Goal: Task Accomplishment & Management: Manage account settings

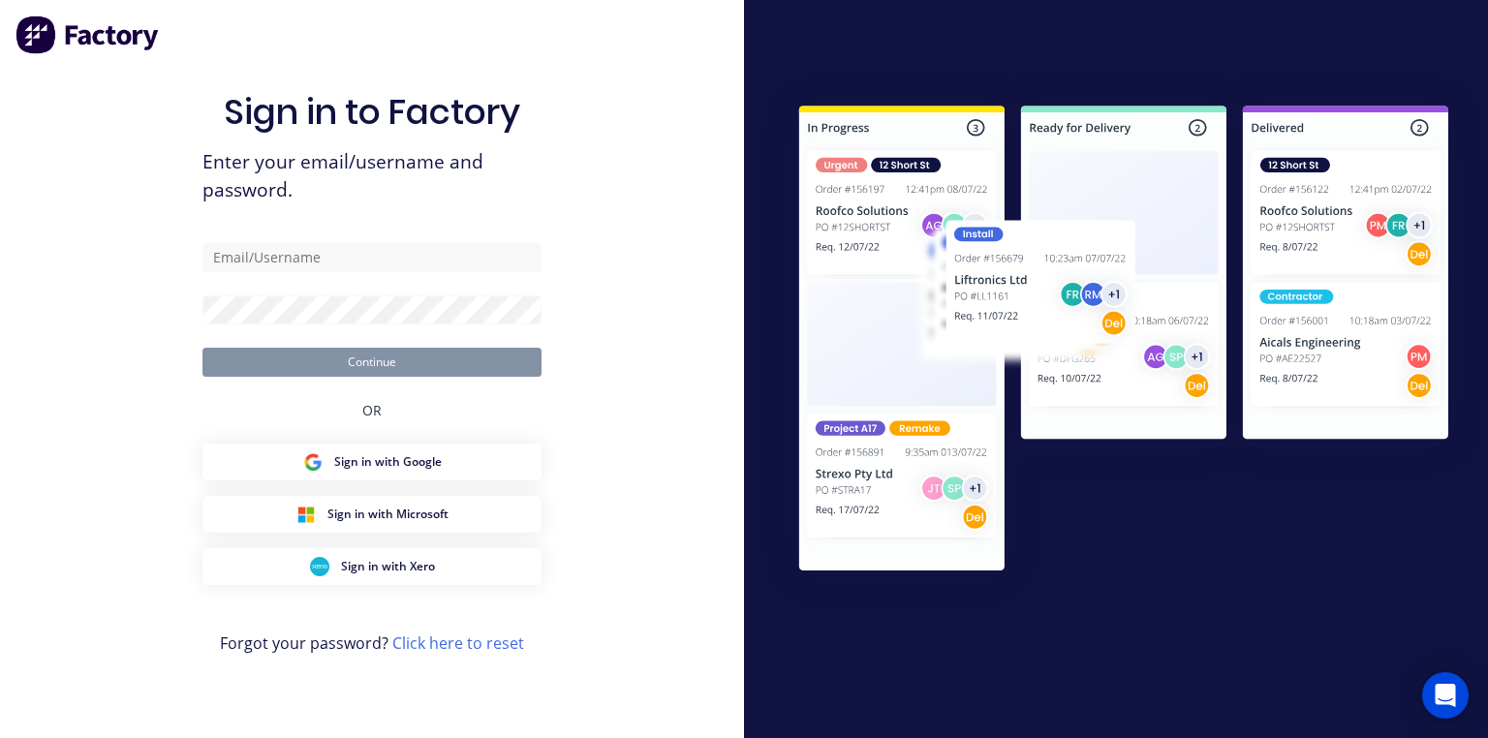
click at [758, 39] on div at bounding box center [1116, 369] width 744 height 738
click at [426, 262] on input "text" at bounding box center [372, 257] width 339 height 29
type input "[PERSON_NAME][EMAIL_ADDRESS][DOMAIN_NAME]"
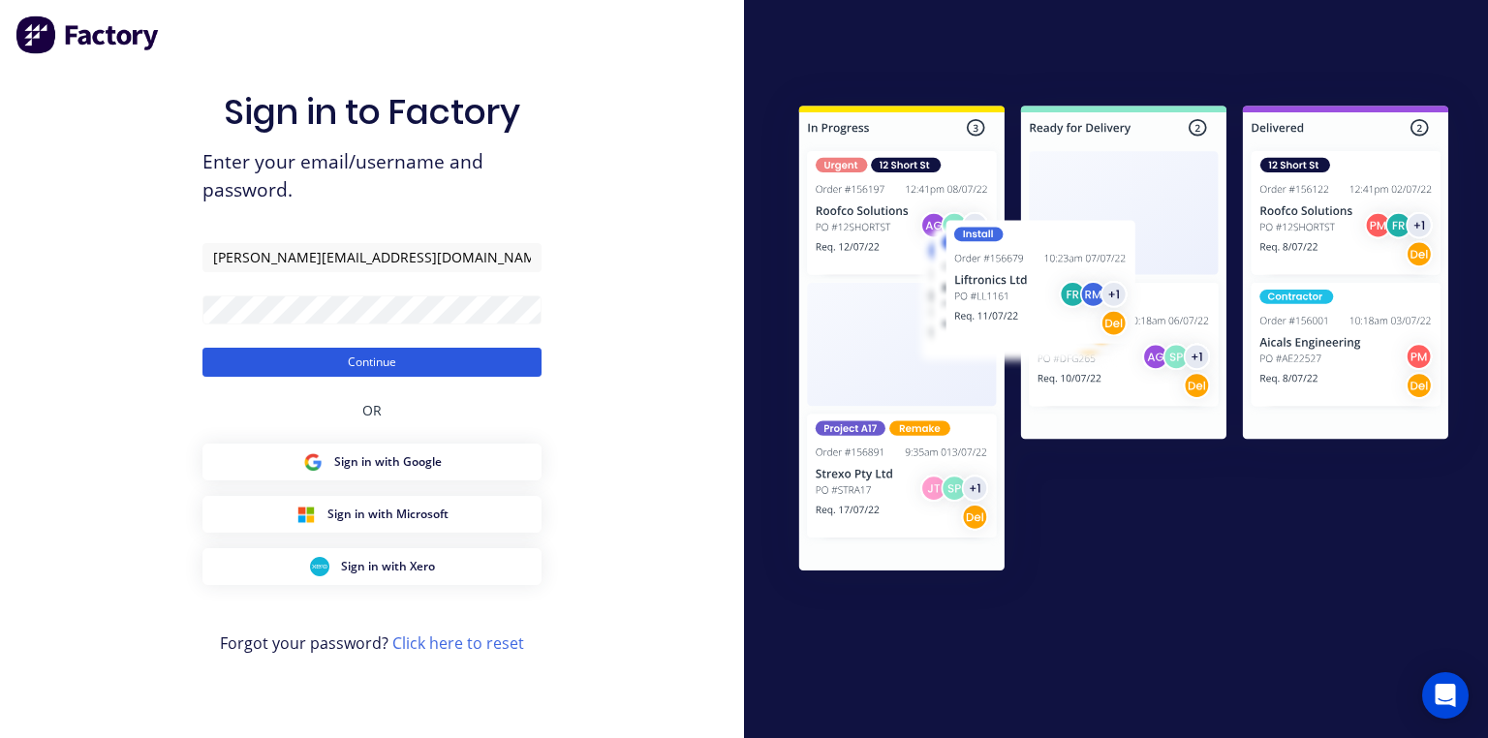
click at [504, 363] on button "Continue" at bounding box center [372, 362] width 339 height 29
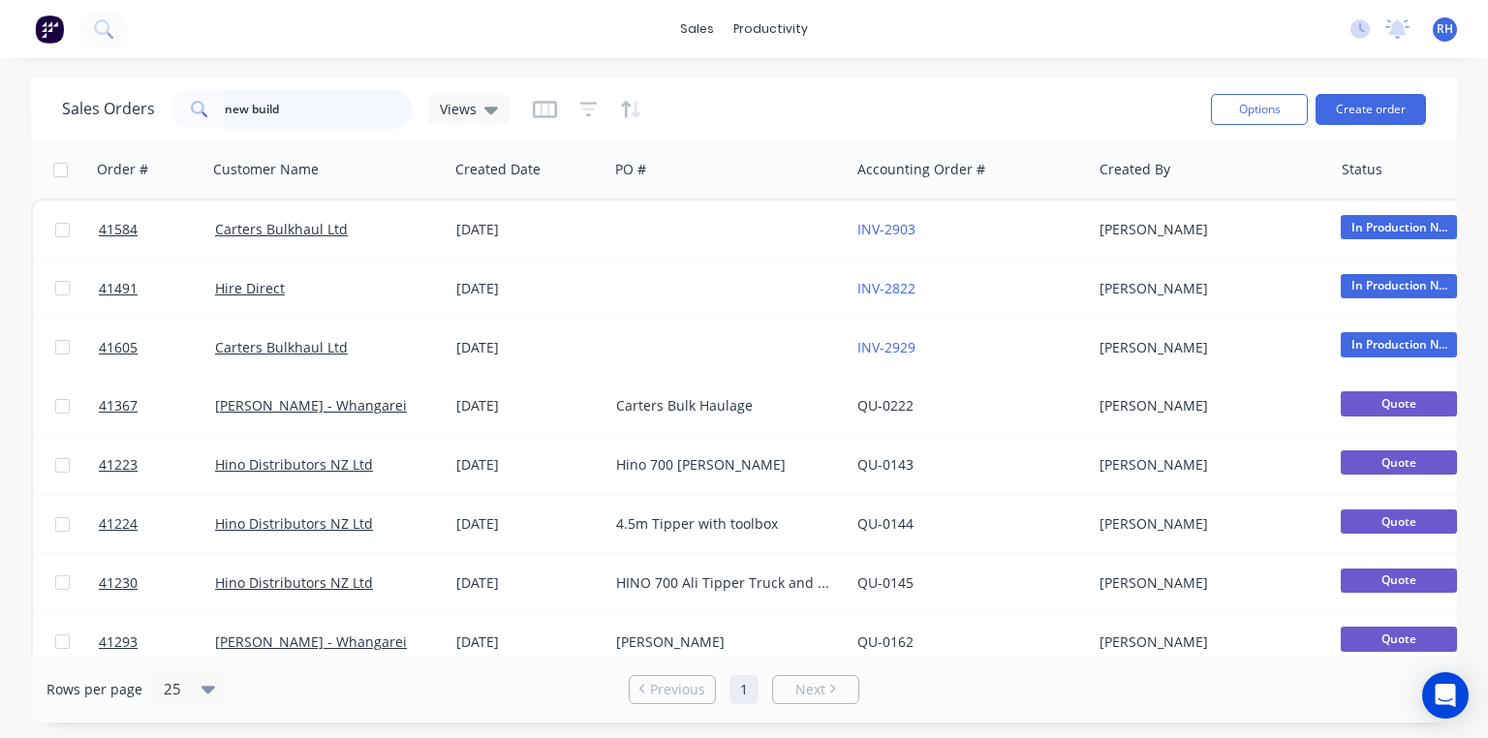
click at [357, 107] on input "new build" at bounding box center [319, 109] width 189 height 39
type input "n"
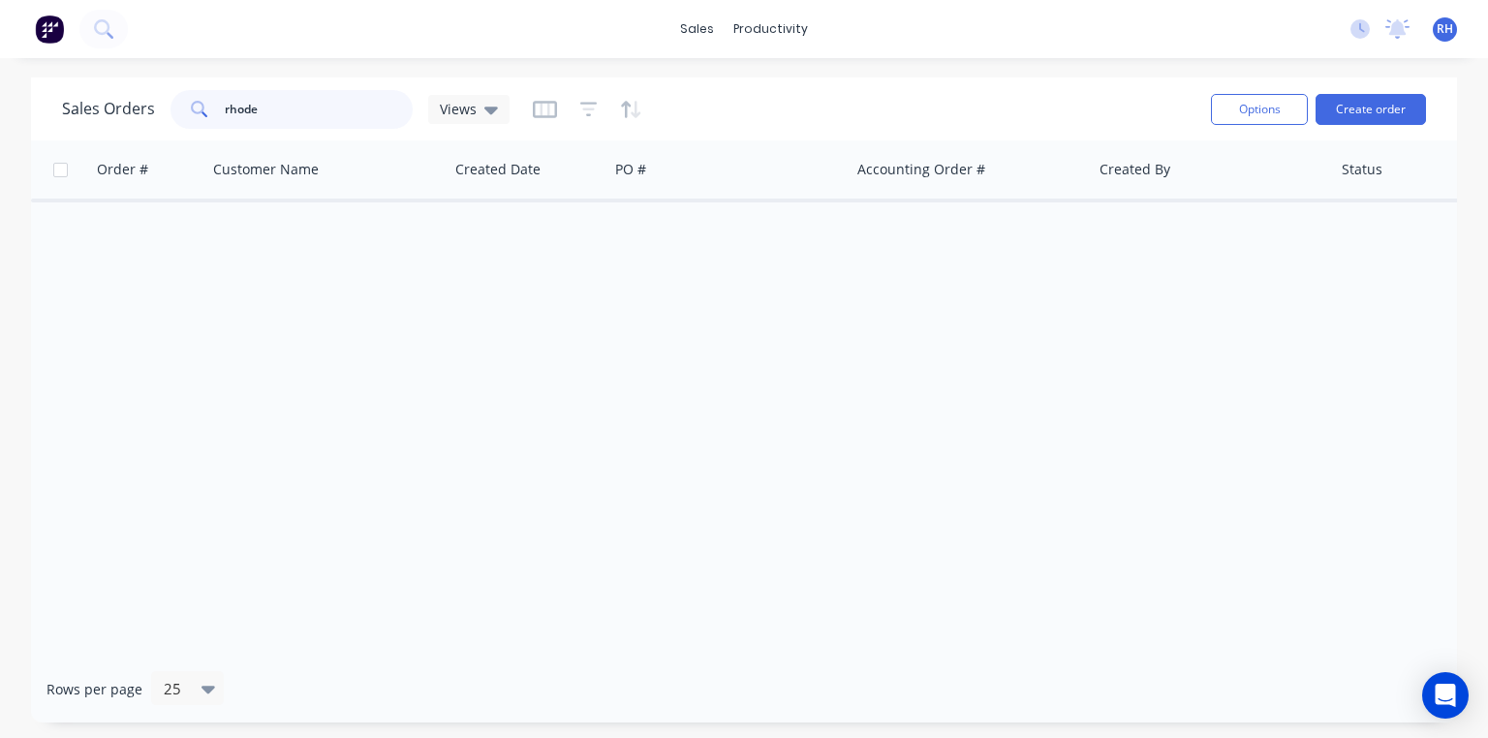
type input "[PERSON_NAME]"
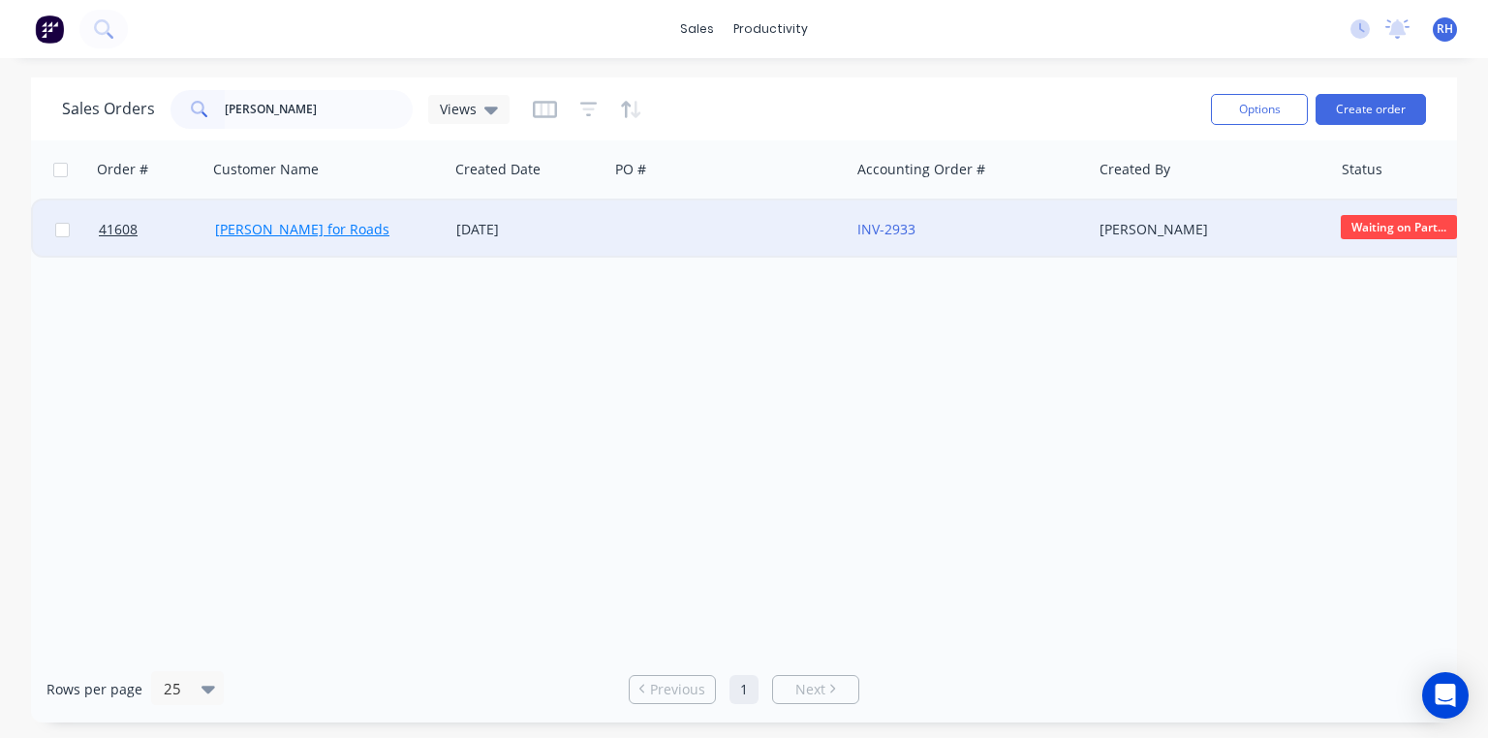
click at [313, 220] on link "[PERSON_NAME] for Roads" at bounding box center [302, 229] width 174 height 18
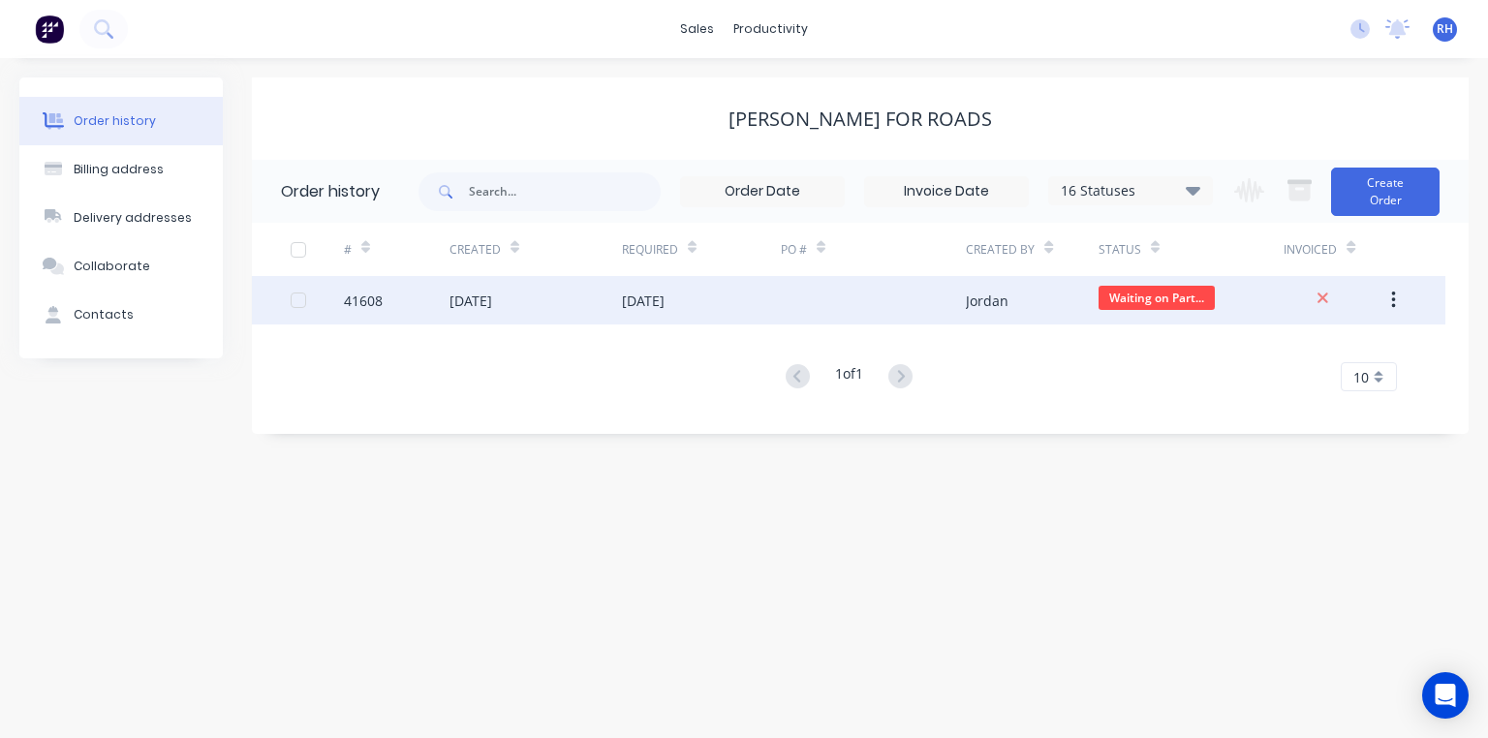
click at [540, 307] on div "[DATE]" at bounding box center [536, 300] width 172 height 48
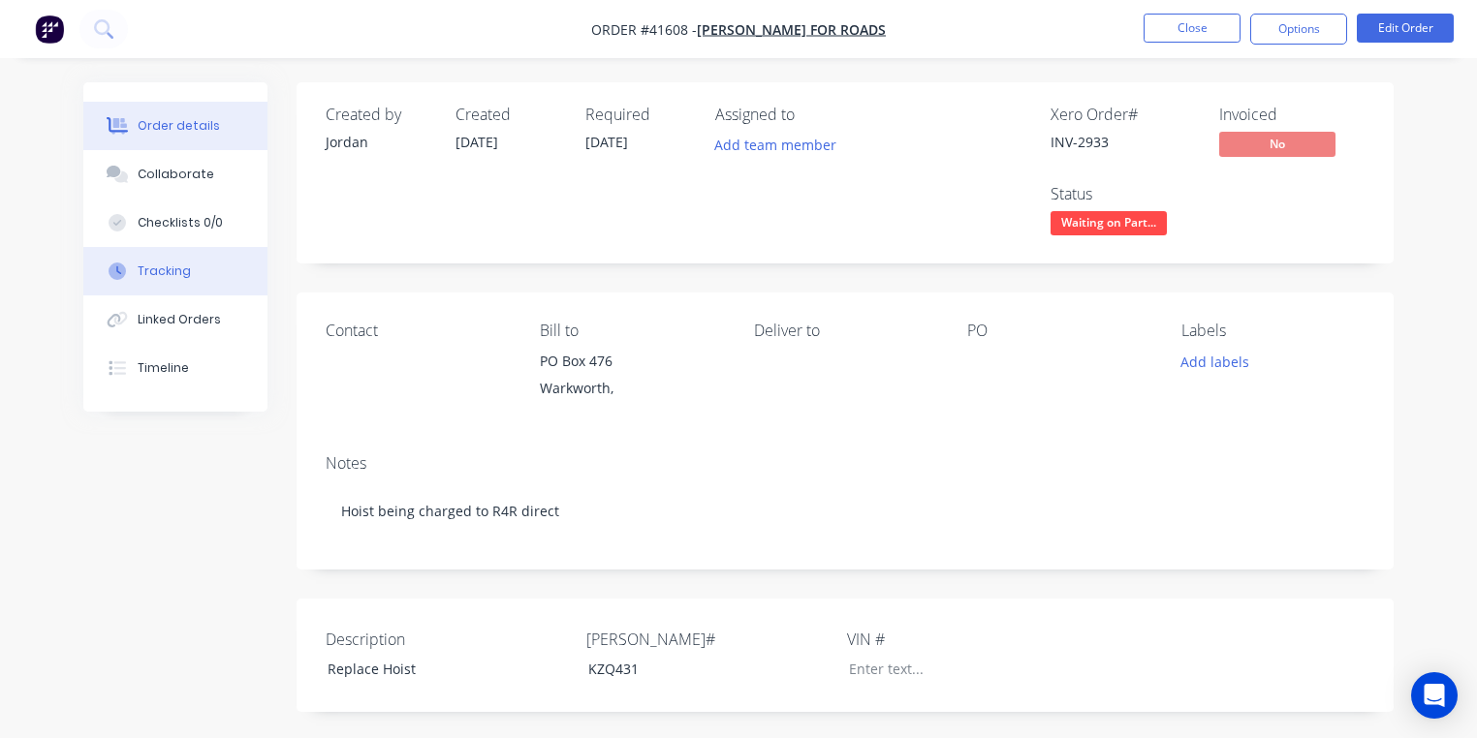
click at [205, 266] on button "Tracking" at bounding box center [175, 271] width 184 height 48
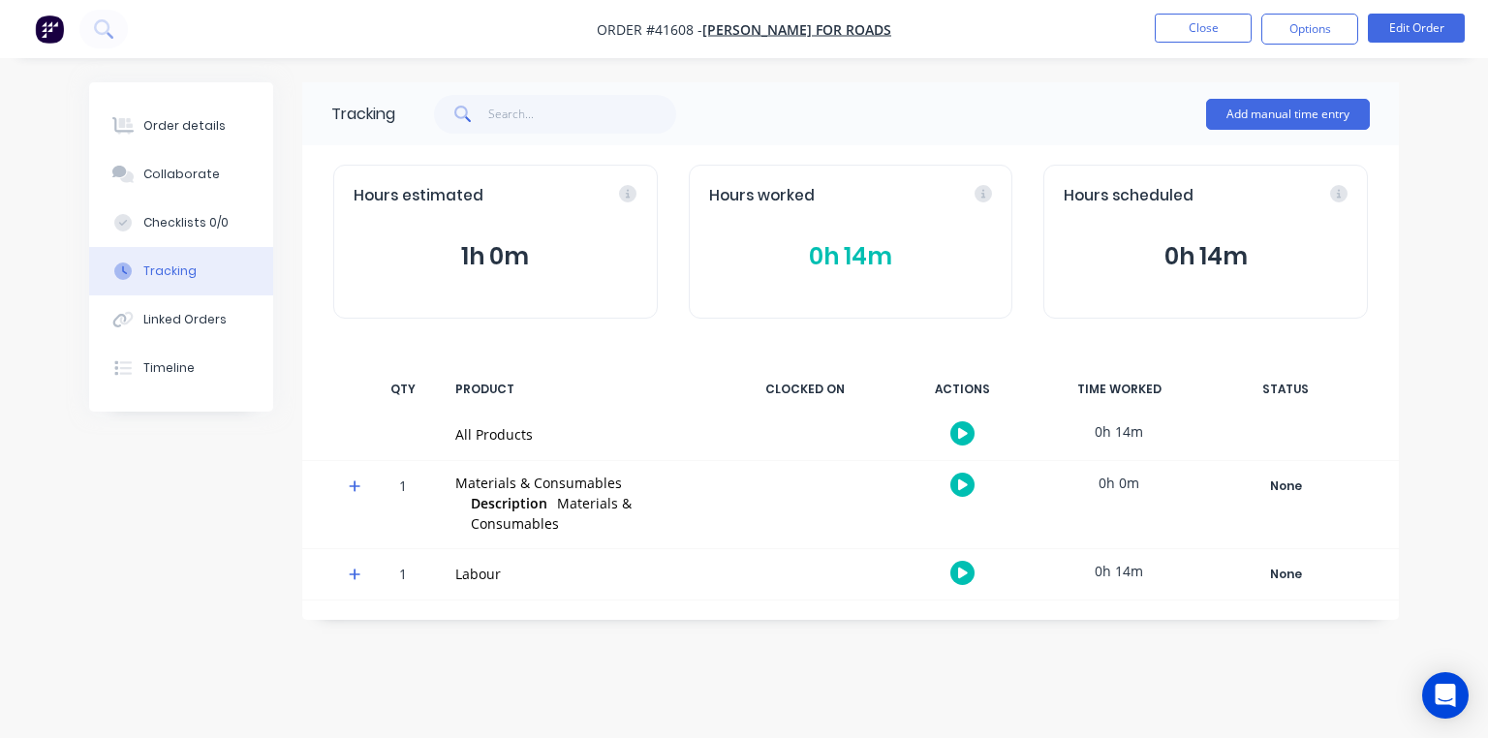
click at [361, 488] on span at bounding box center [358, 489] width 19 height 19
click at [355, 574] on icon at bounding box center [355, 575] width 12 height 12
click at [964, 570] on icon "button" at bounding box center [963, 573] width 10 height 13
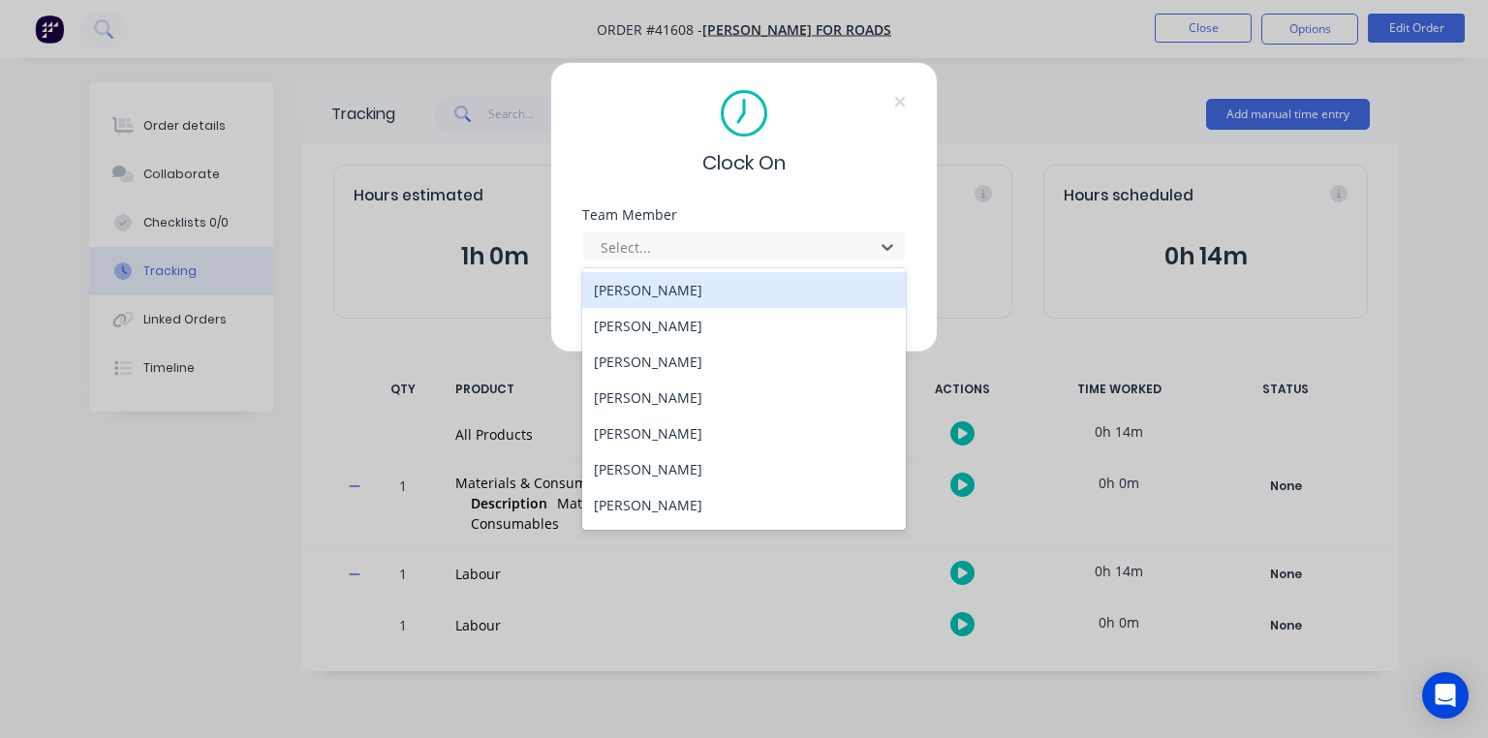
click at [682, 288] on div "[PERSON_NAME]" at bounding box center [744, 290] width 324 height 36
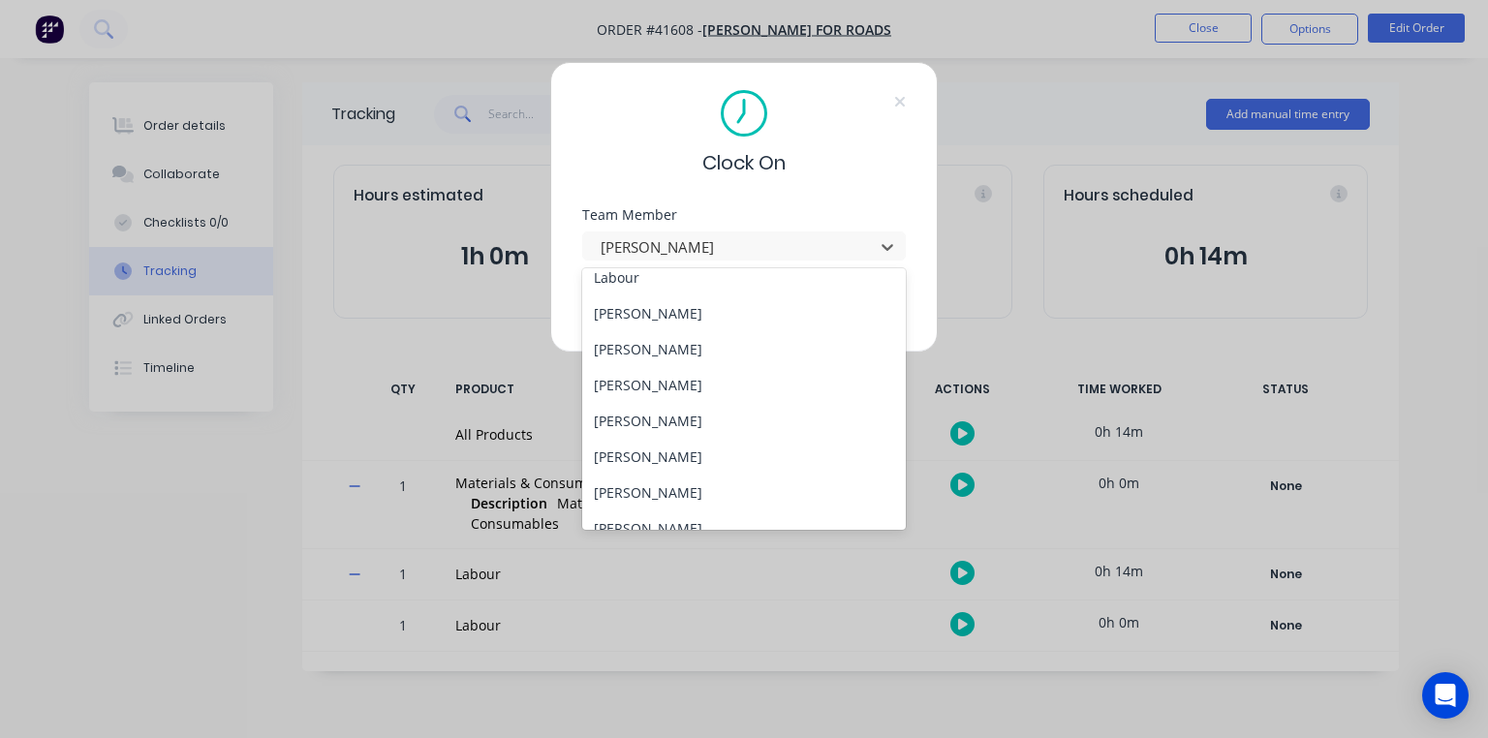
scroll to position [391, 0]
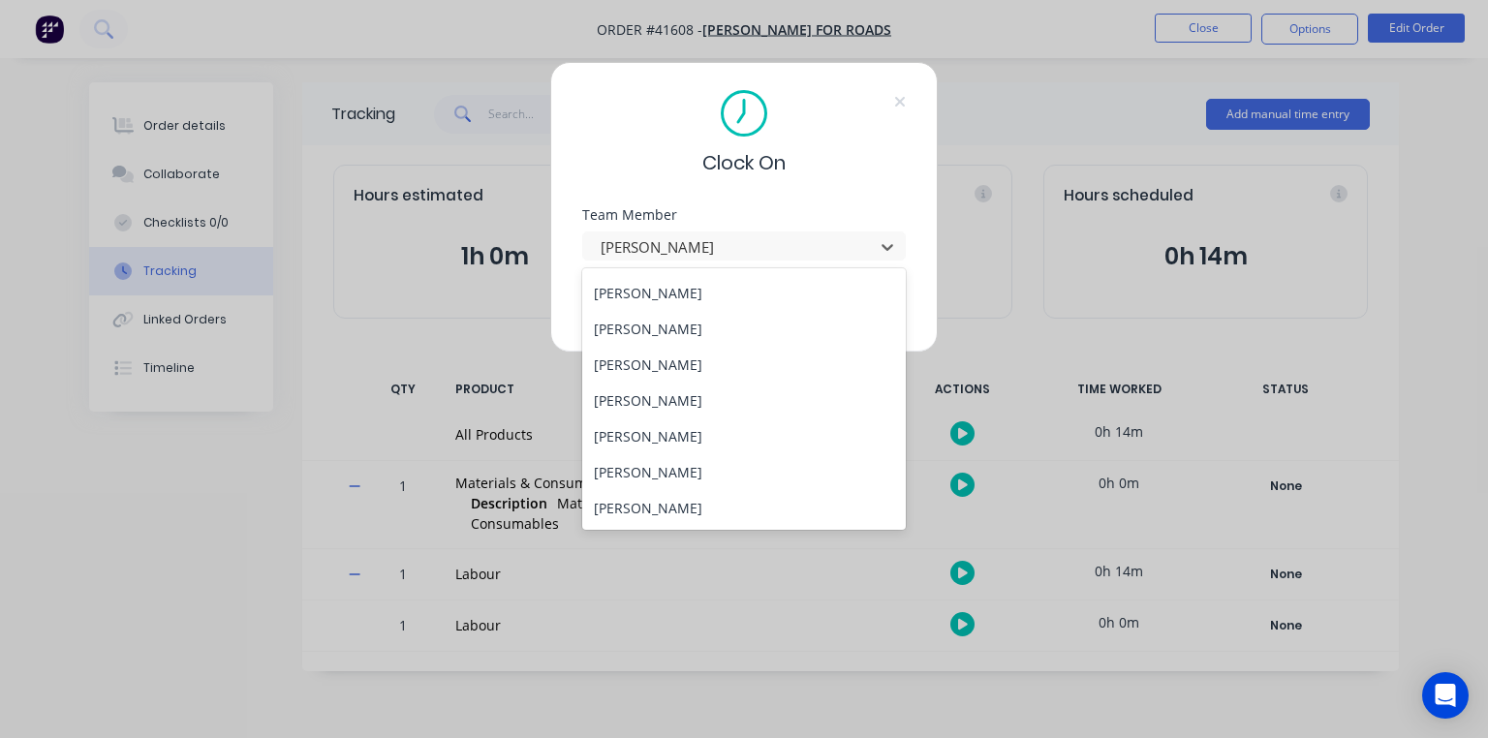
click at [681, 296] on div "[PERSON_NAME]" at bounding box center [744, 293] width 324 height 36
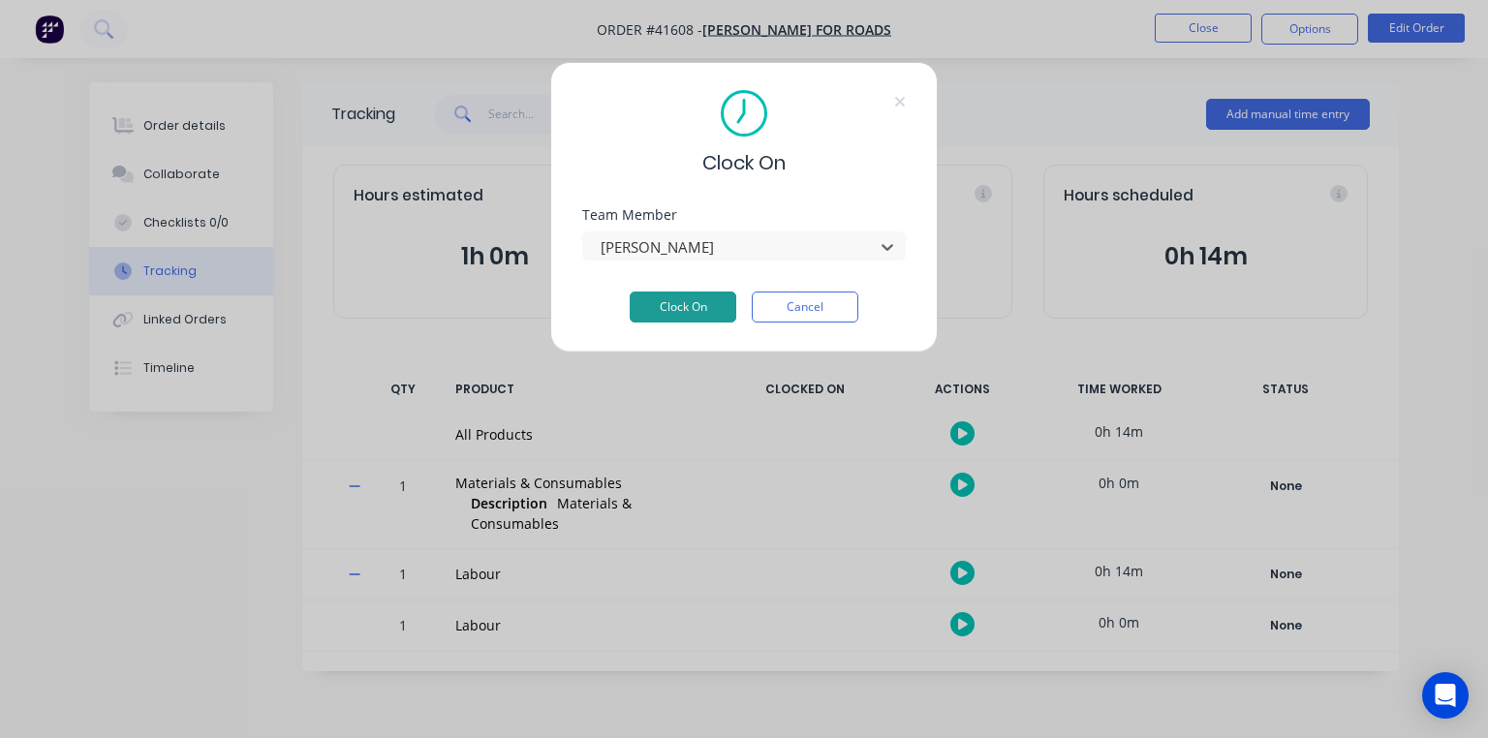
click at [689, 303] on button "Clock On" at bounding box center [683, 307] width 107 height 31
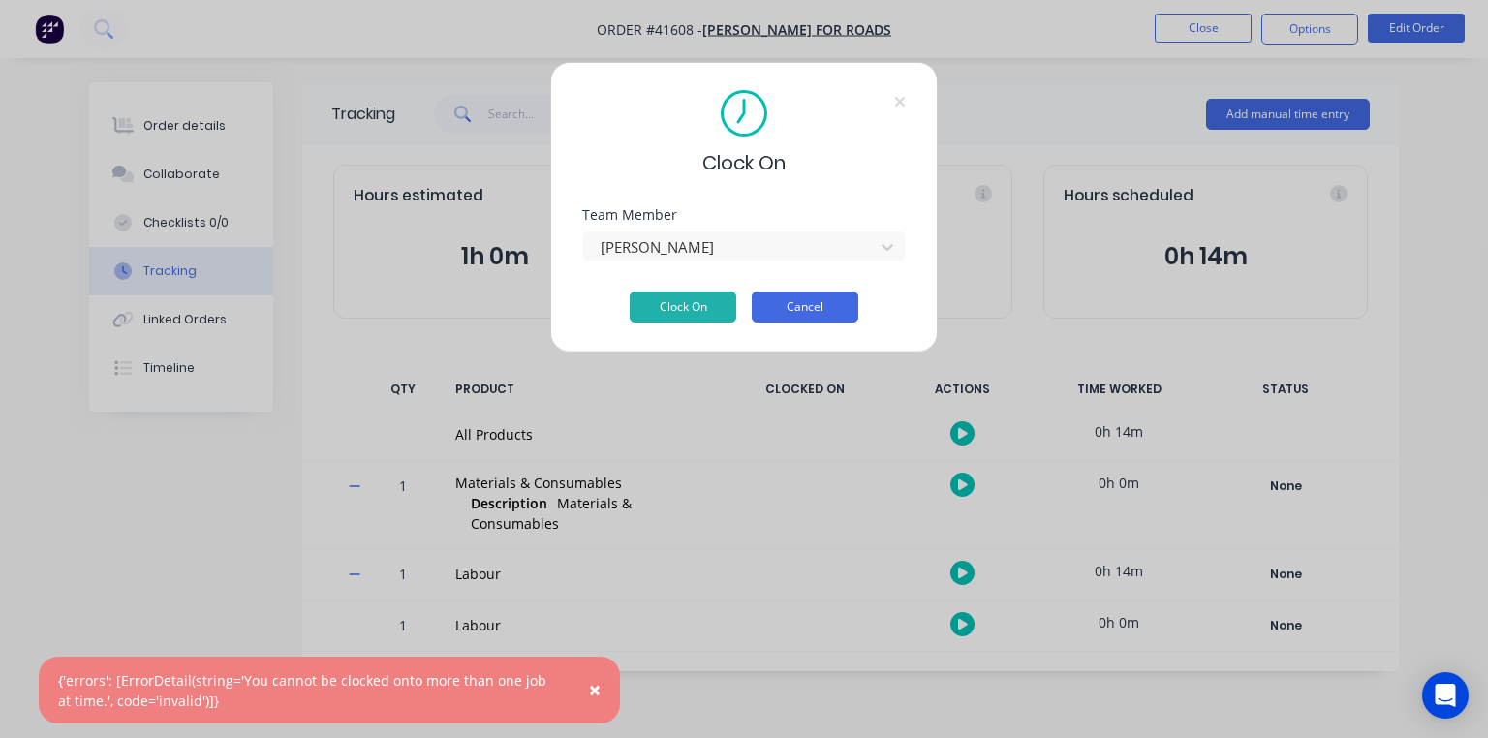
click at [825, 310] on button "Cancel" at bounding box center [805, 307] width 107 height 31
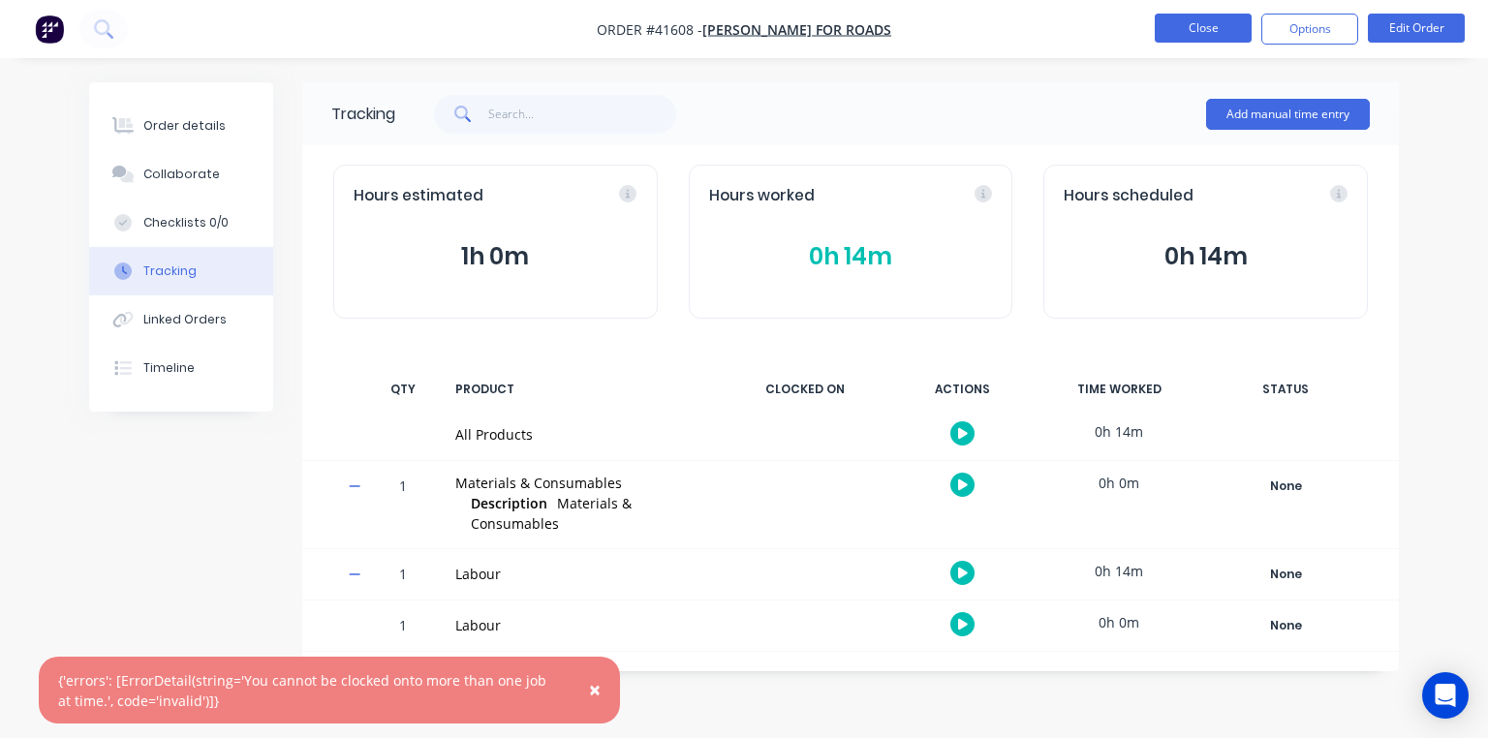
click at [1205, 27] on button "Close" at bounding box center [1203, 28] width 97 height 29
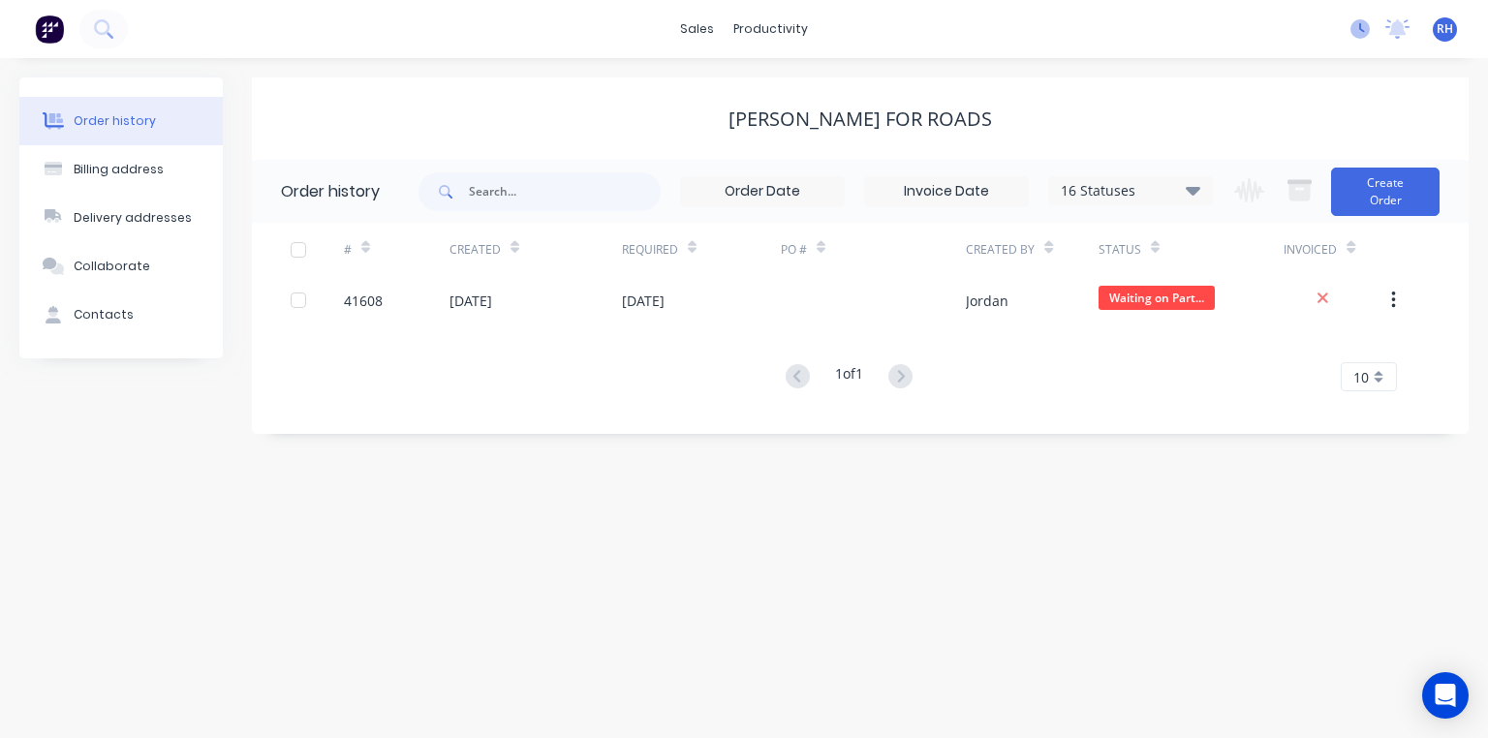
click at [1360, 38] on icon at bounding box center [1360, 28] width 19 height 19
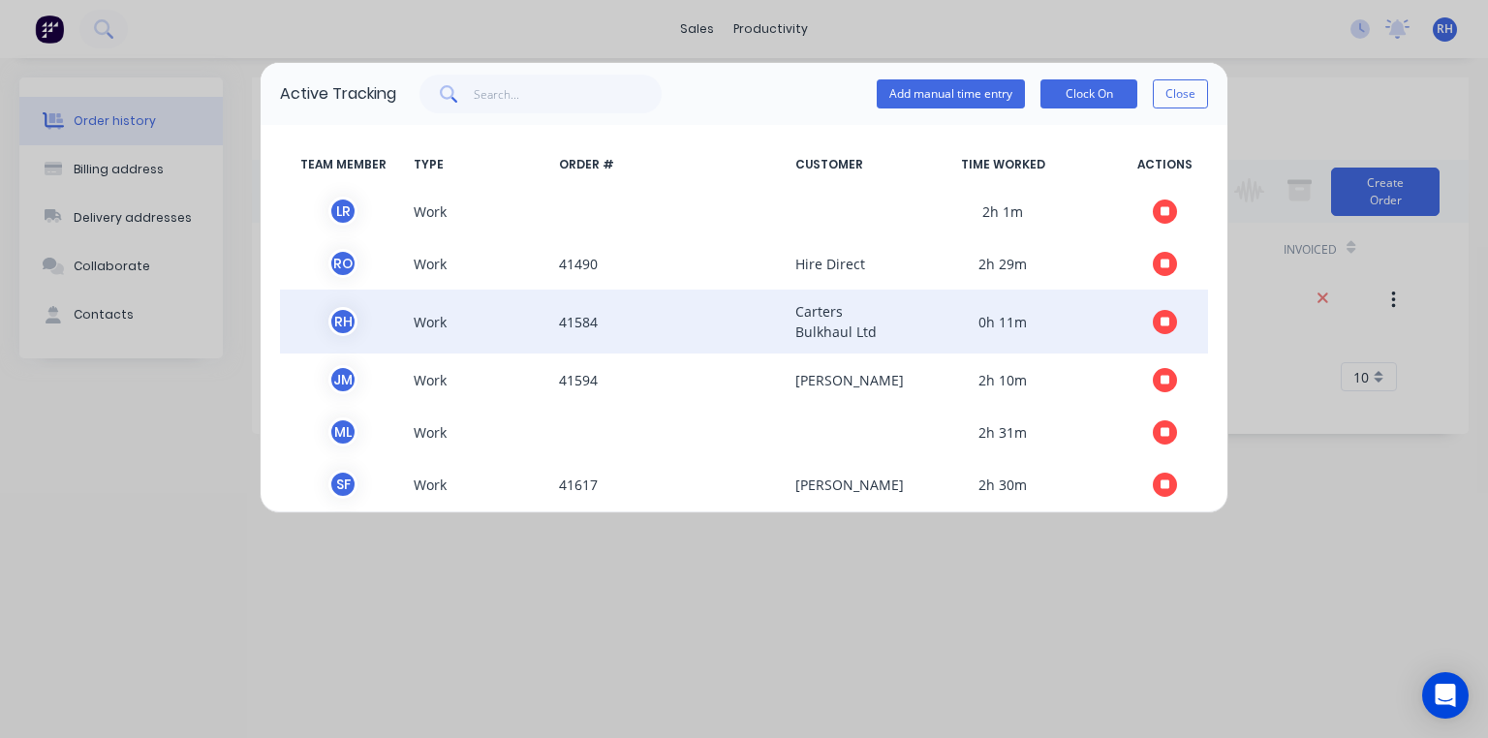
click at [1161, 321] on icon "button" at bounding box center [1166, 322] width 10 height 10
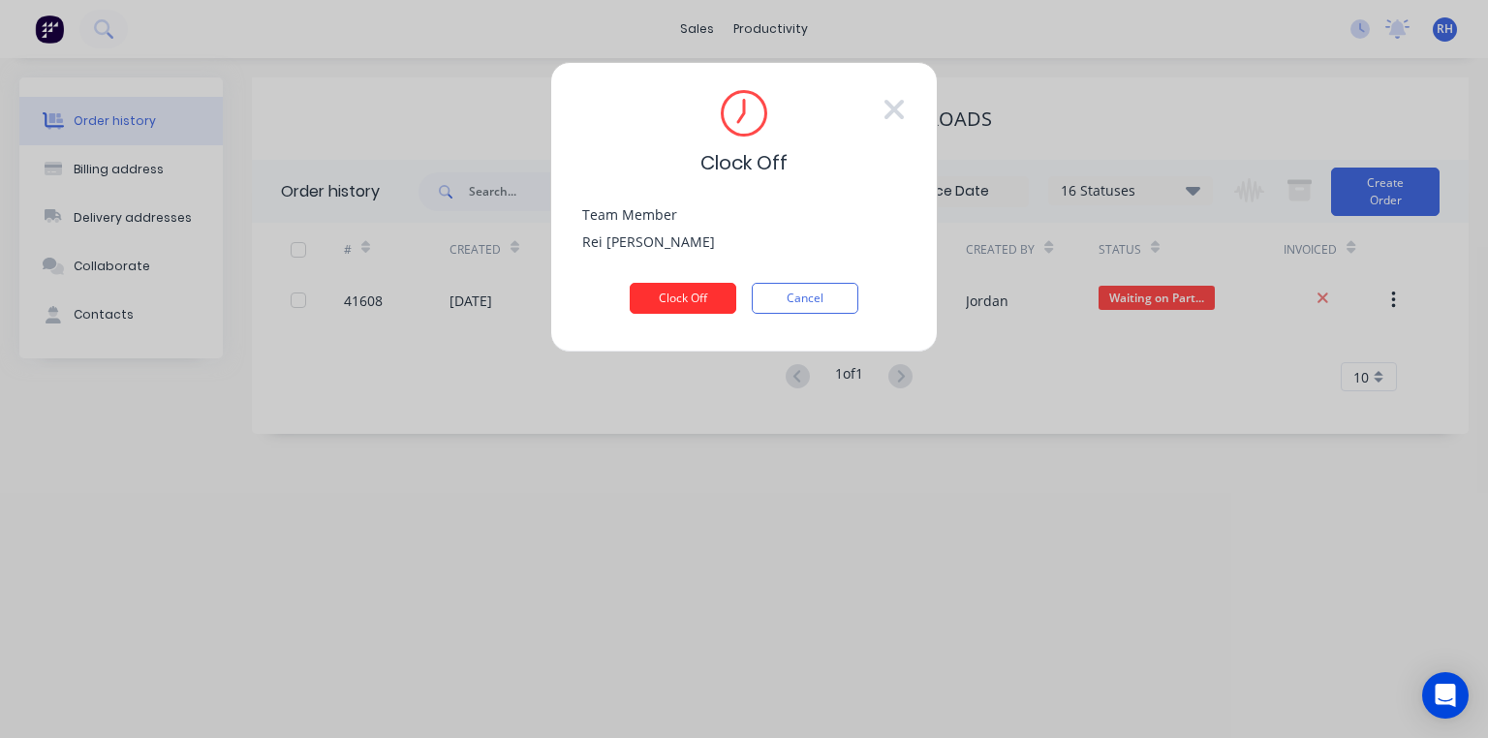
click at [702, 295] on button "Clock Off" at bounding box center [683, 298] width 107 height 31
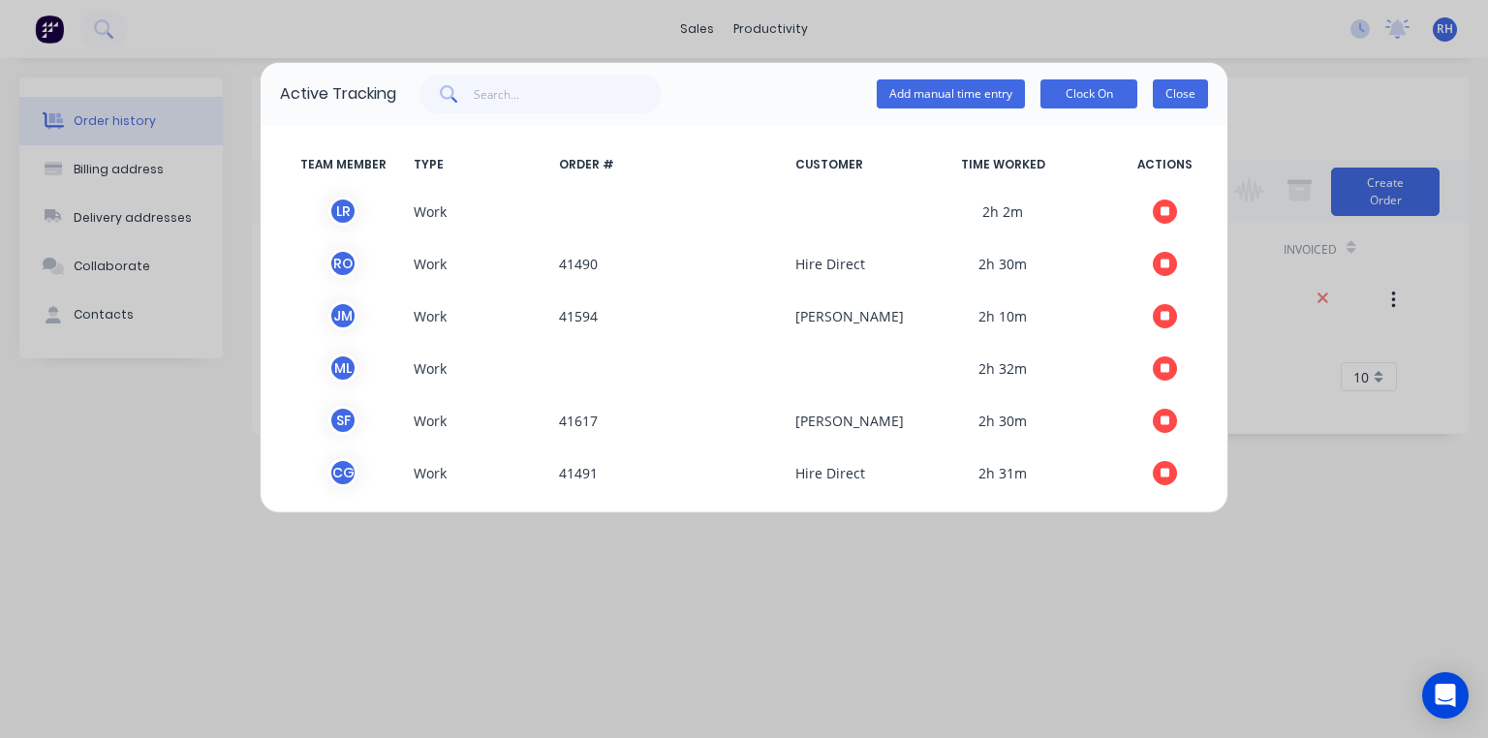
click at [1198, 106] on button "Close" at bounding box center [1180, 93] width 55 height 29
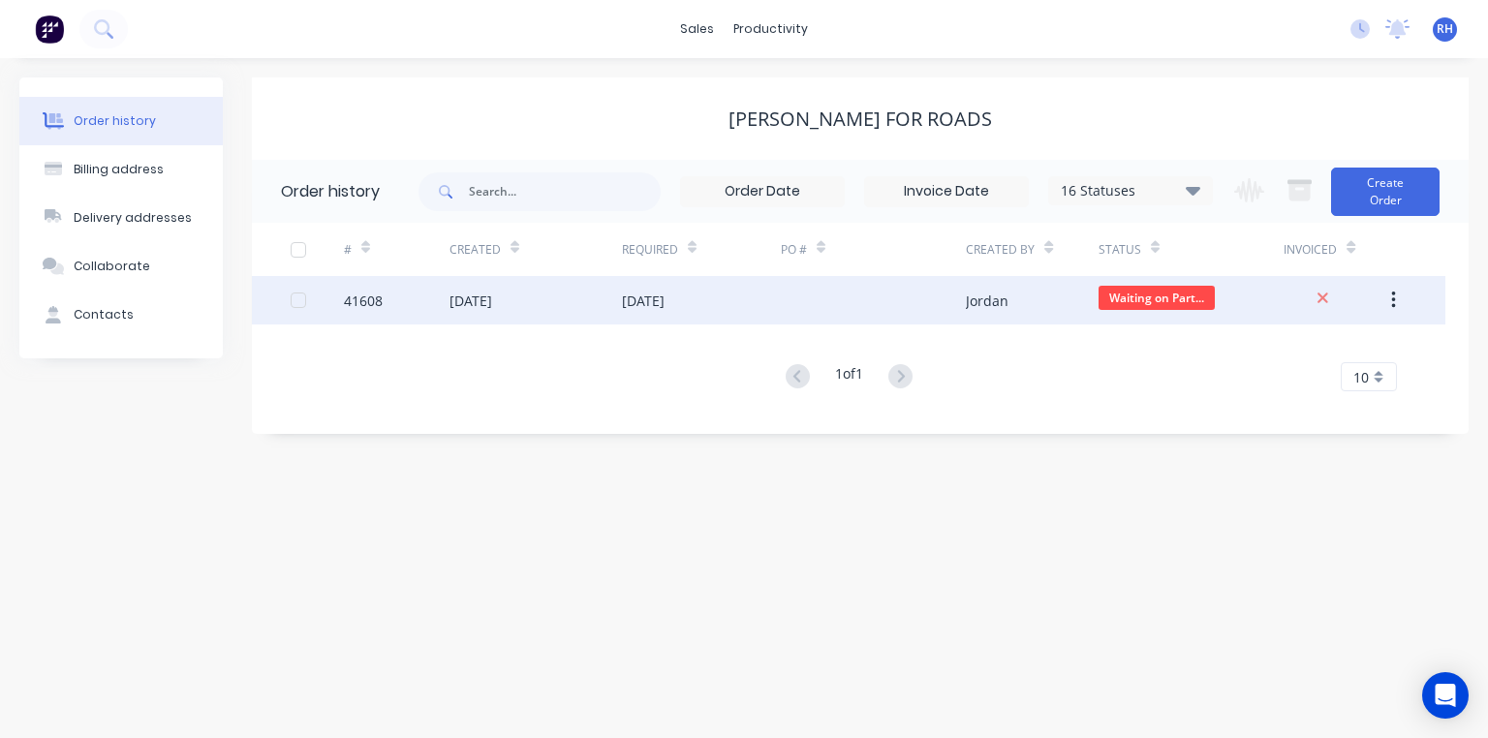
click at [492, 297] on div "[DATE]" at bounding box center [471, 301] width 43 height 20
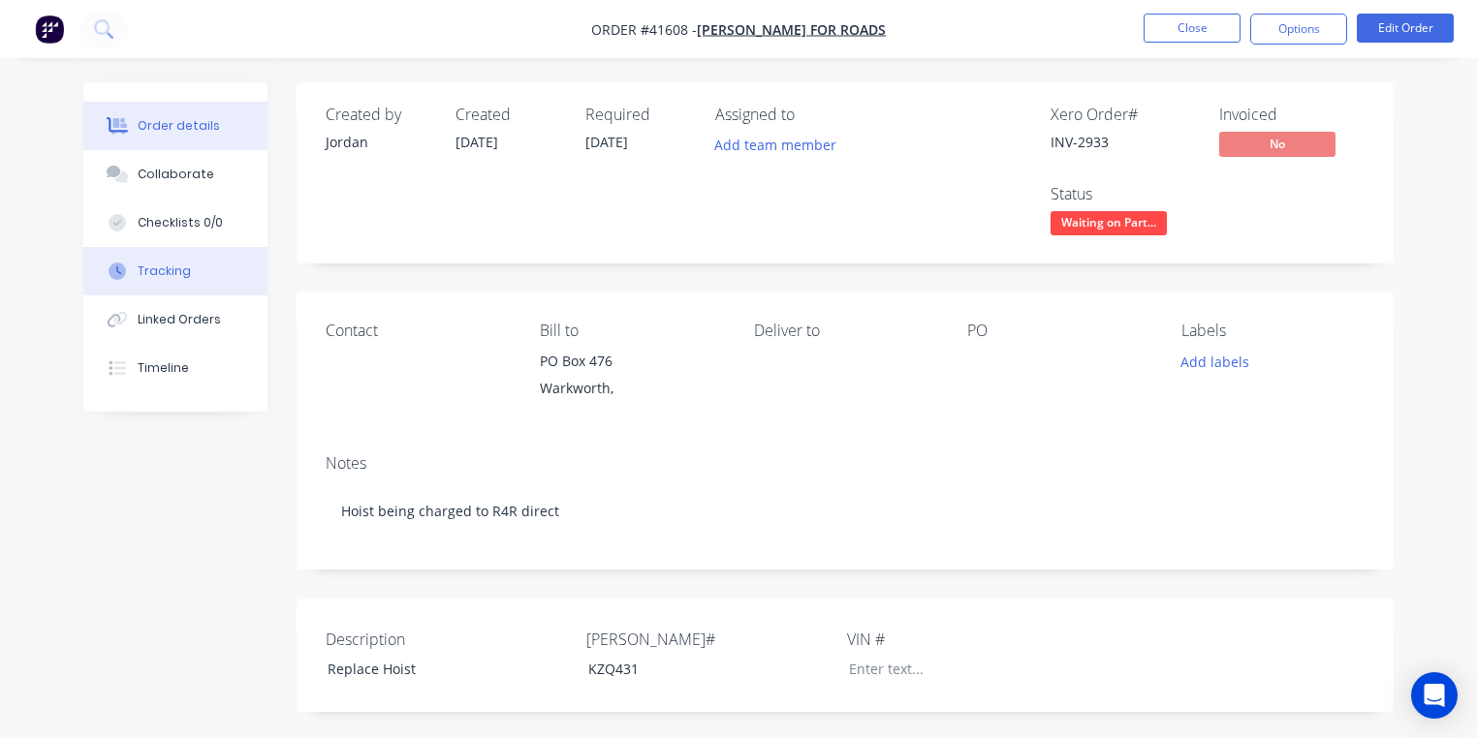
click at [209, 265] on button "Tracking" at bounding box center [175, 271] width 184 height 48
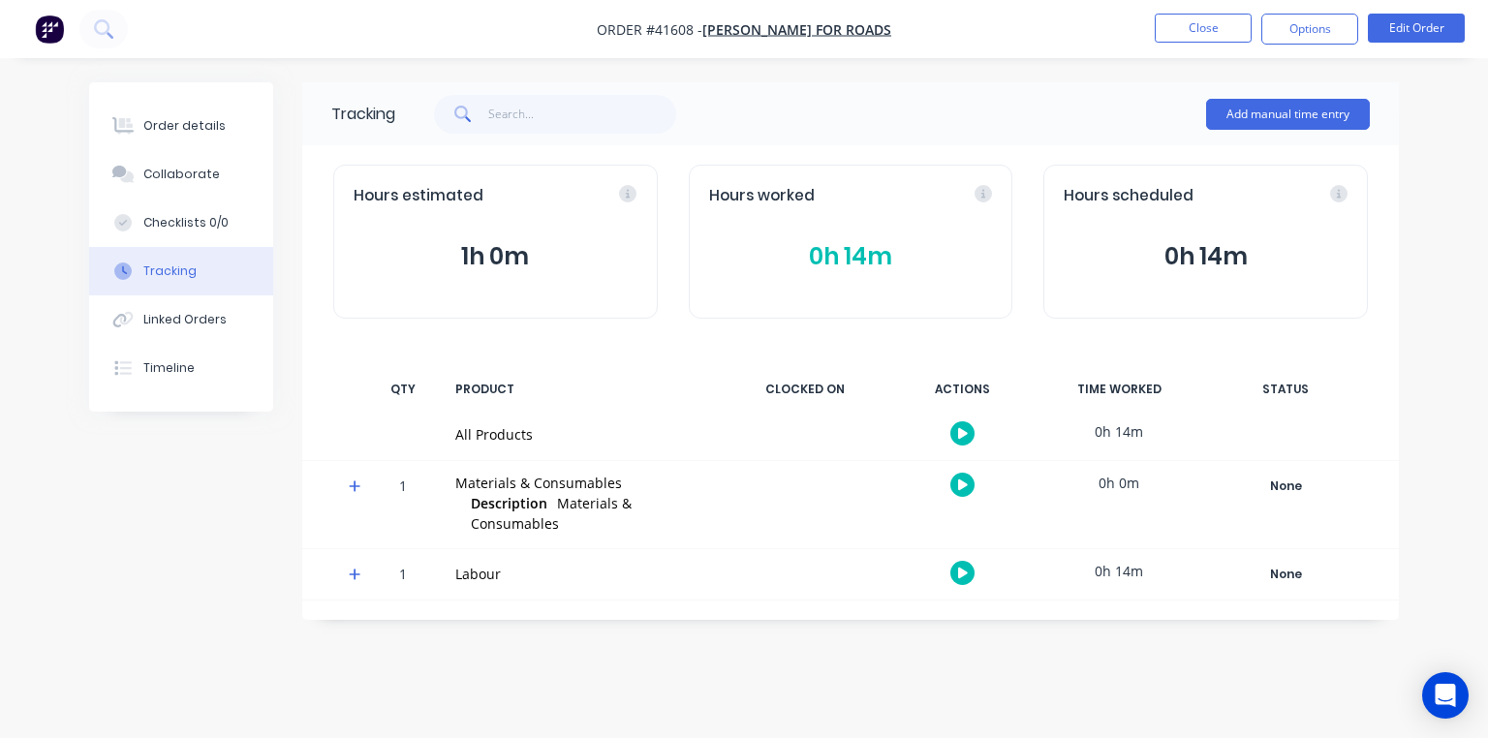
click at [360, 571] on icon at bounding box center [355, 575] width 13 height 14
click at [961, 626] on icon "button" at bounding box center [963, 624] width 10 height 11
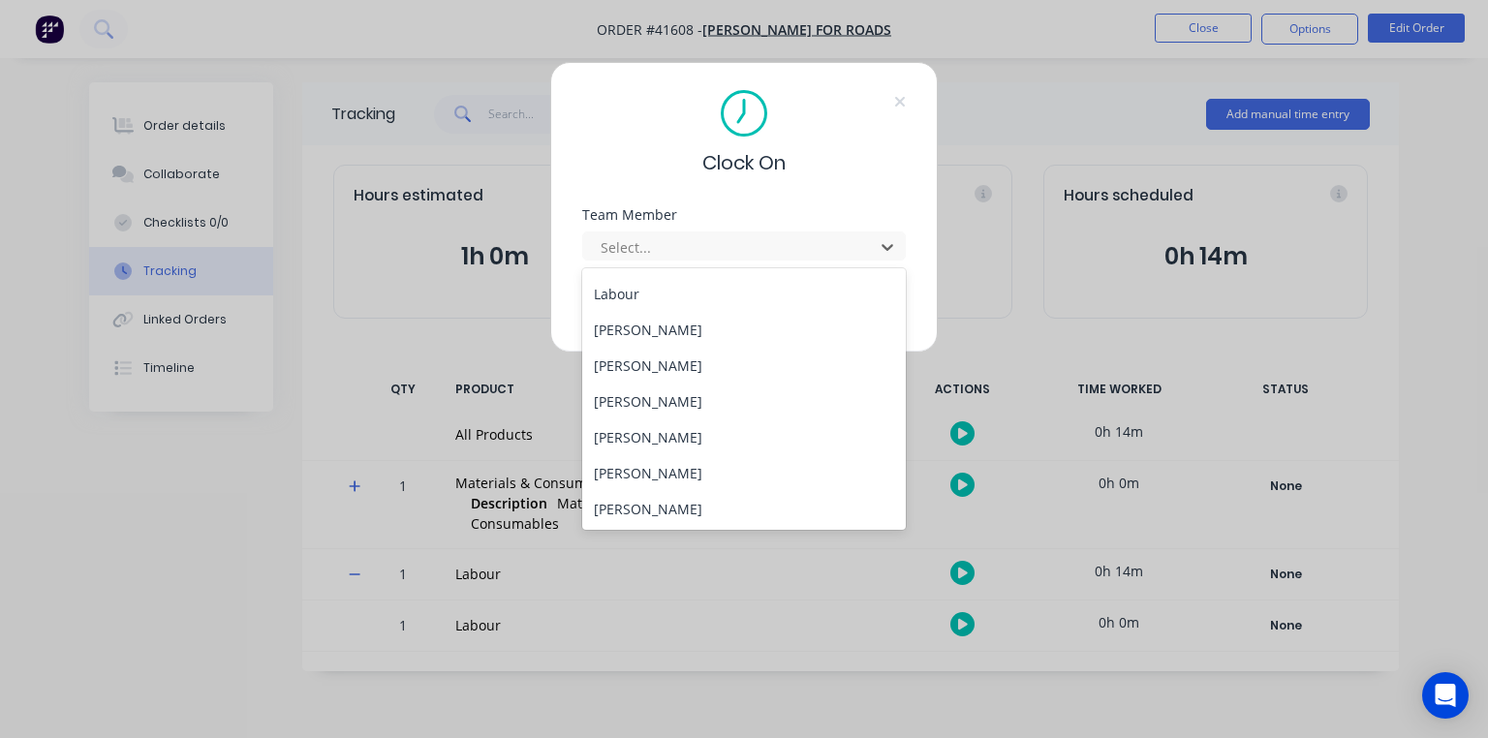
scroll to position [391, 0]
click at [667, 297] on div "[PERSON_NAME]" at bounding box center [744, 293] width 324 height 36
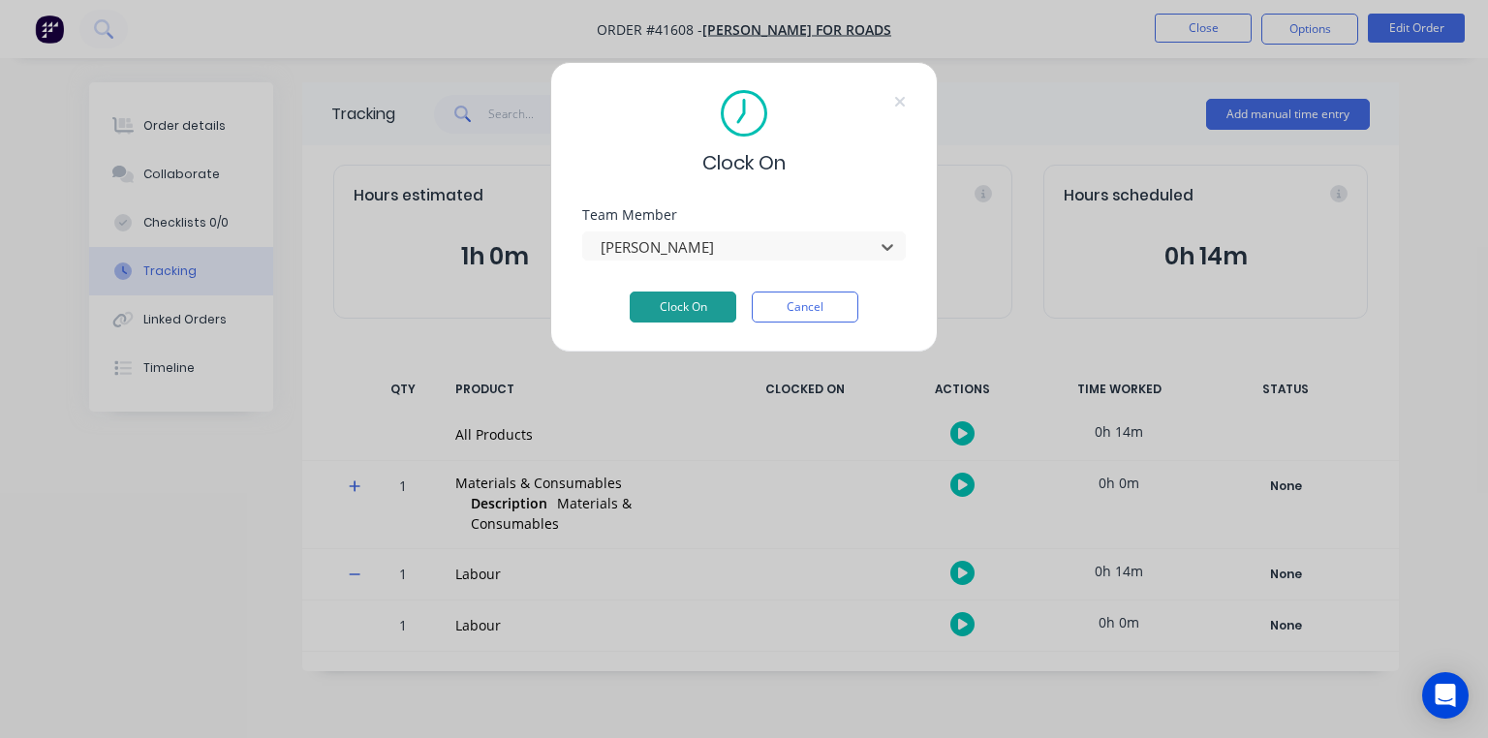
click at [685, 311] on button "Clock On" at bounding box center [683, 307] width 107 height 31
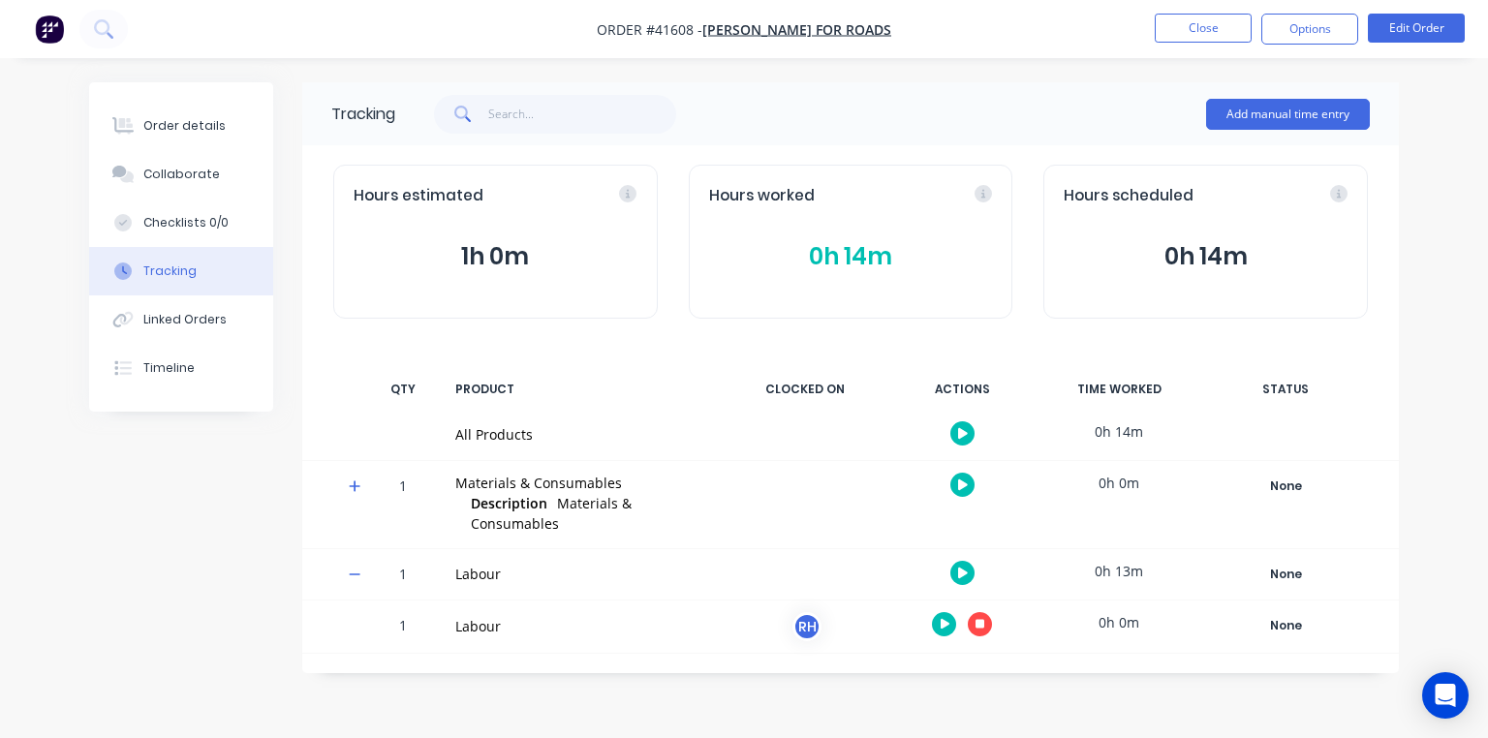
click at [980, 624] on icon "button" at bounding box center [981, 624] width 10 height 10
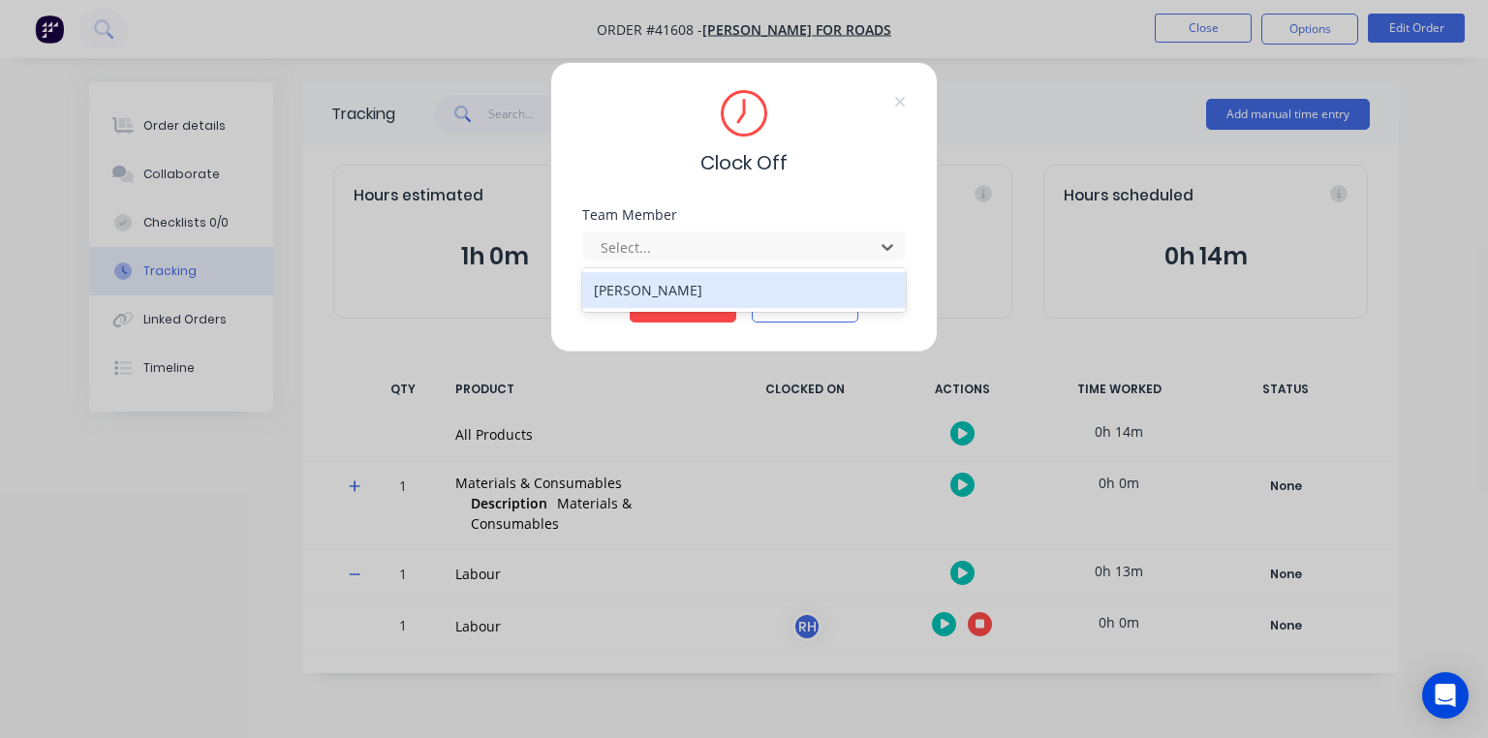
click at [713, 294] on div "[PERSON_NAME]" at bounding box center [744, 290] width 324 height 36
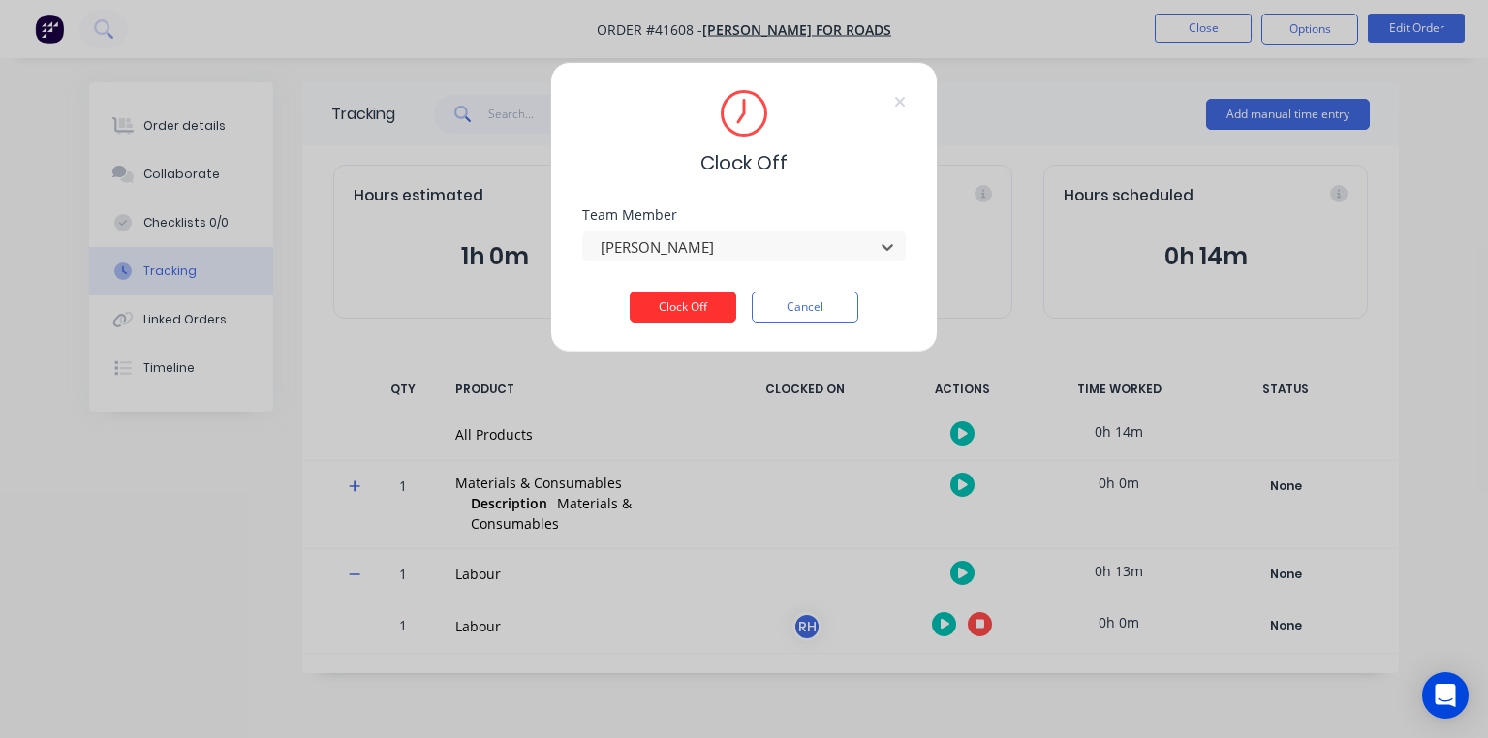
click at [701, 303] on button "Clock Off" at bounding box center [683, 307] width 107 height 31
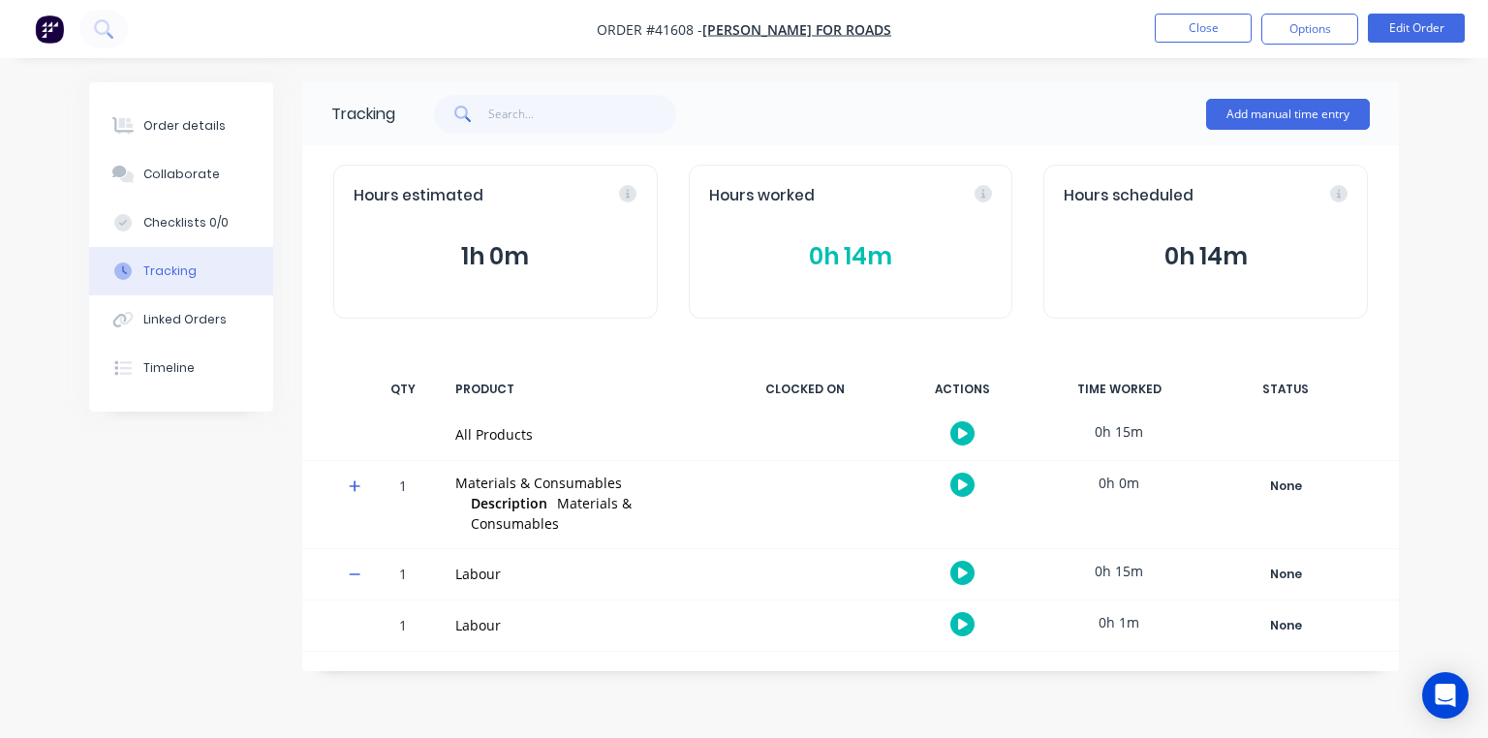
click at [60, 31] on img "button" at bounding box center [49, 29] width 29 height 29
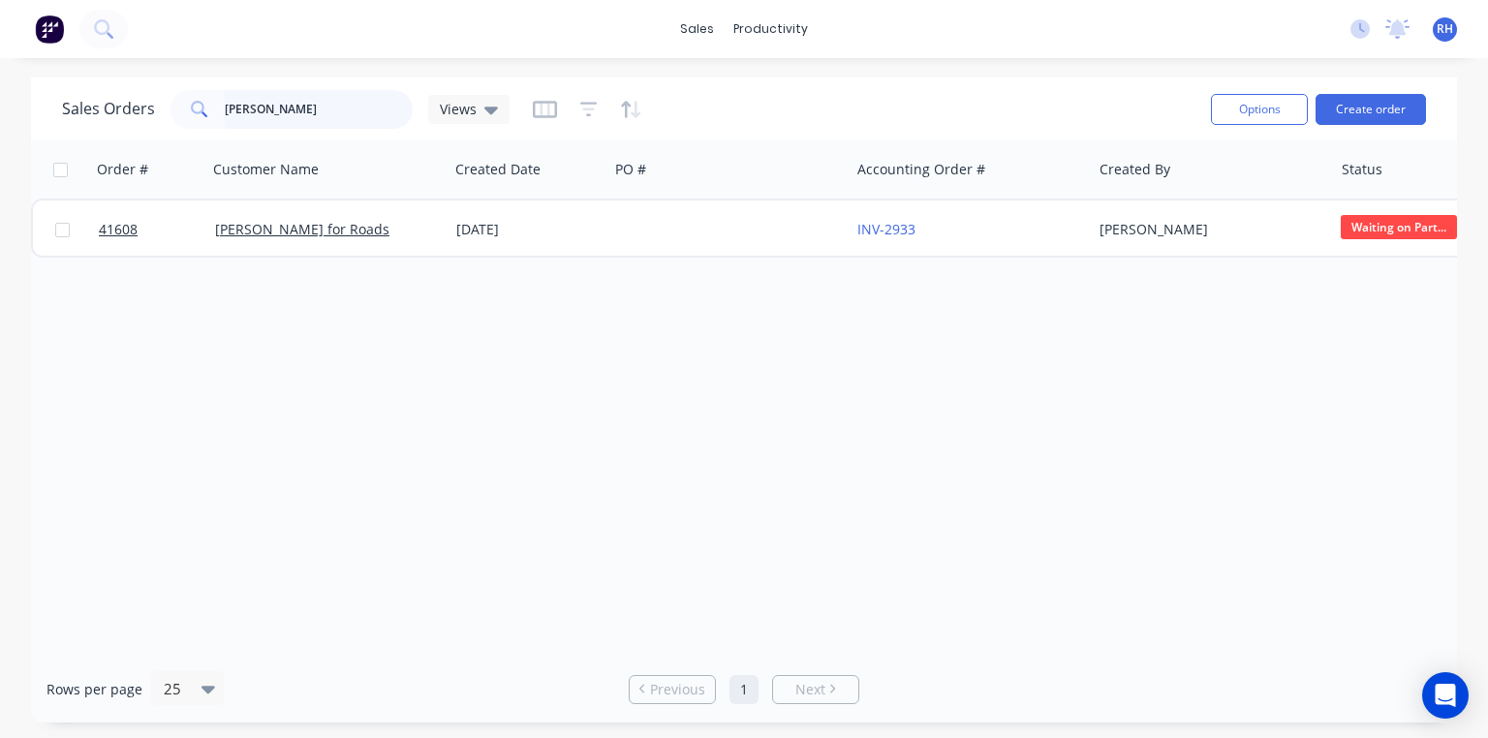
click at [301, 116] on input "[PERSON_NAME]" at bounding box center [319, 109] width 189 height 39
type input "r"
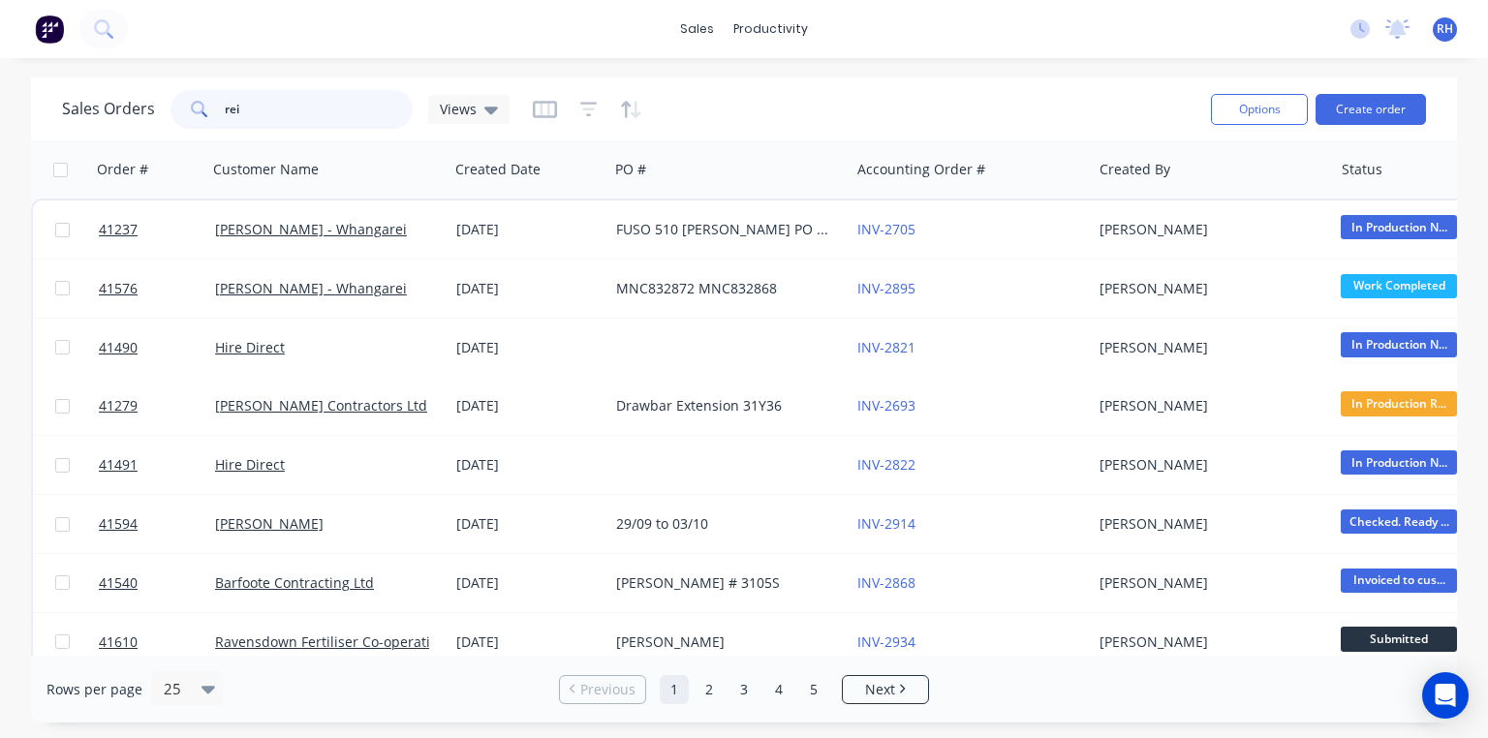
click at [341, 103] on input "rei" at bounding box center [319, 109] width 189 height 39
type input "r"
type input "carters"
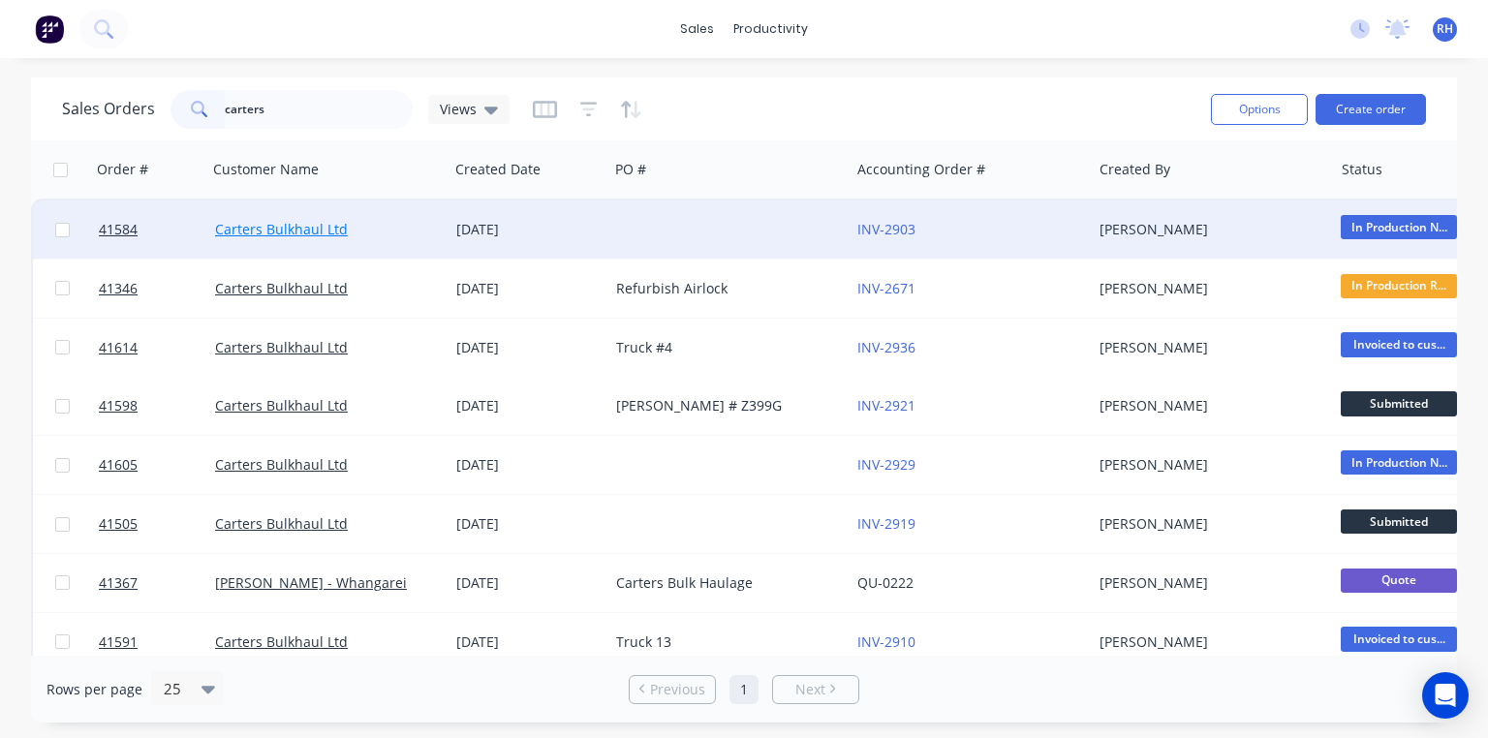
click at [318, 221] on link "Carters Bulkhaul Ltd" at bounding box center [281, 229] width 133 height 18
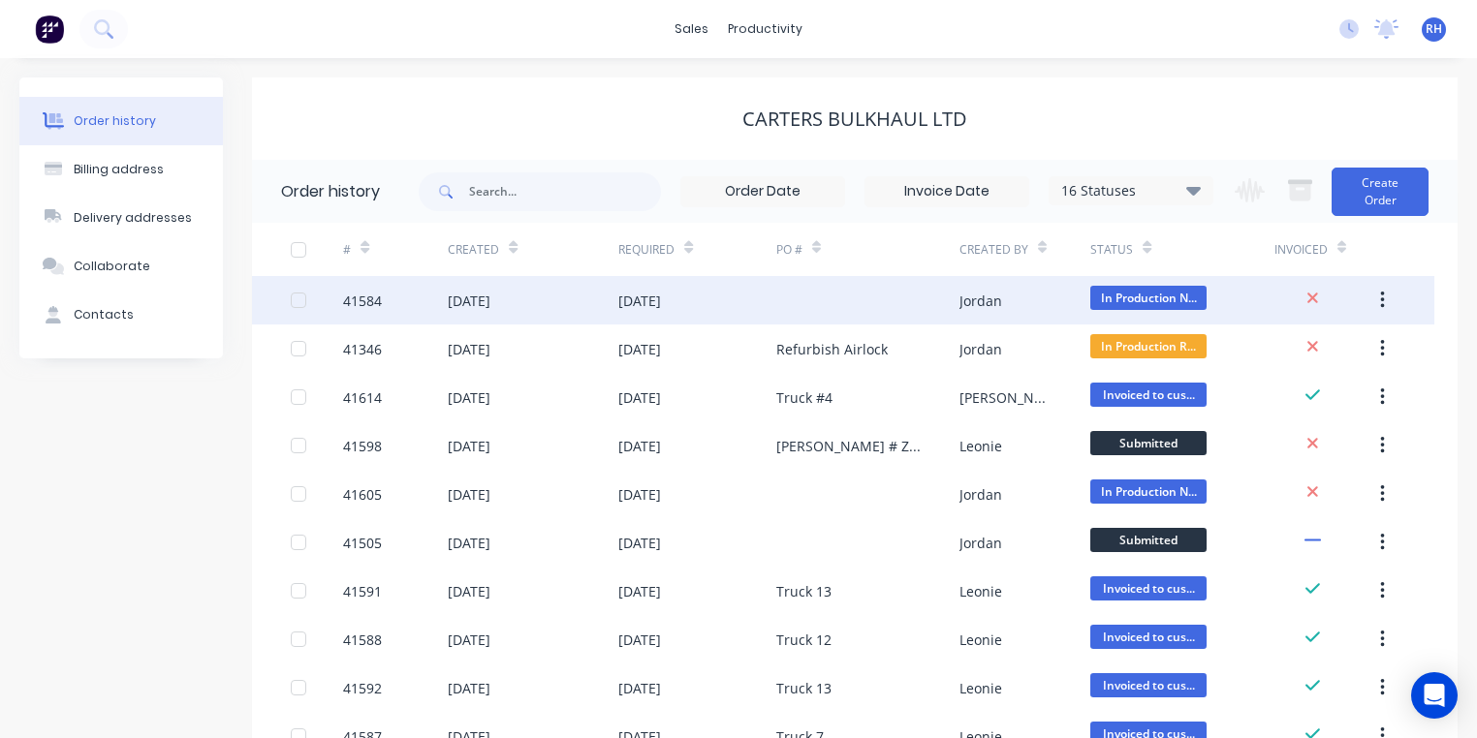
click at [490, 296] on div "[DATE]" at bounding box center [469, 301] width 43 height 20
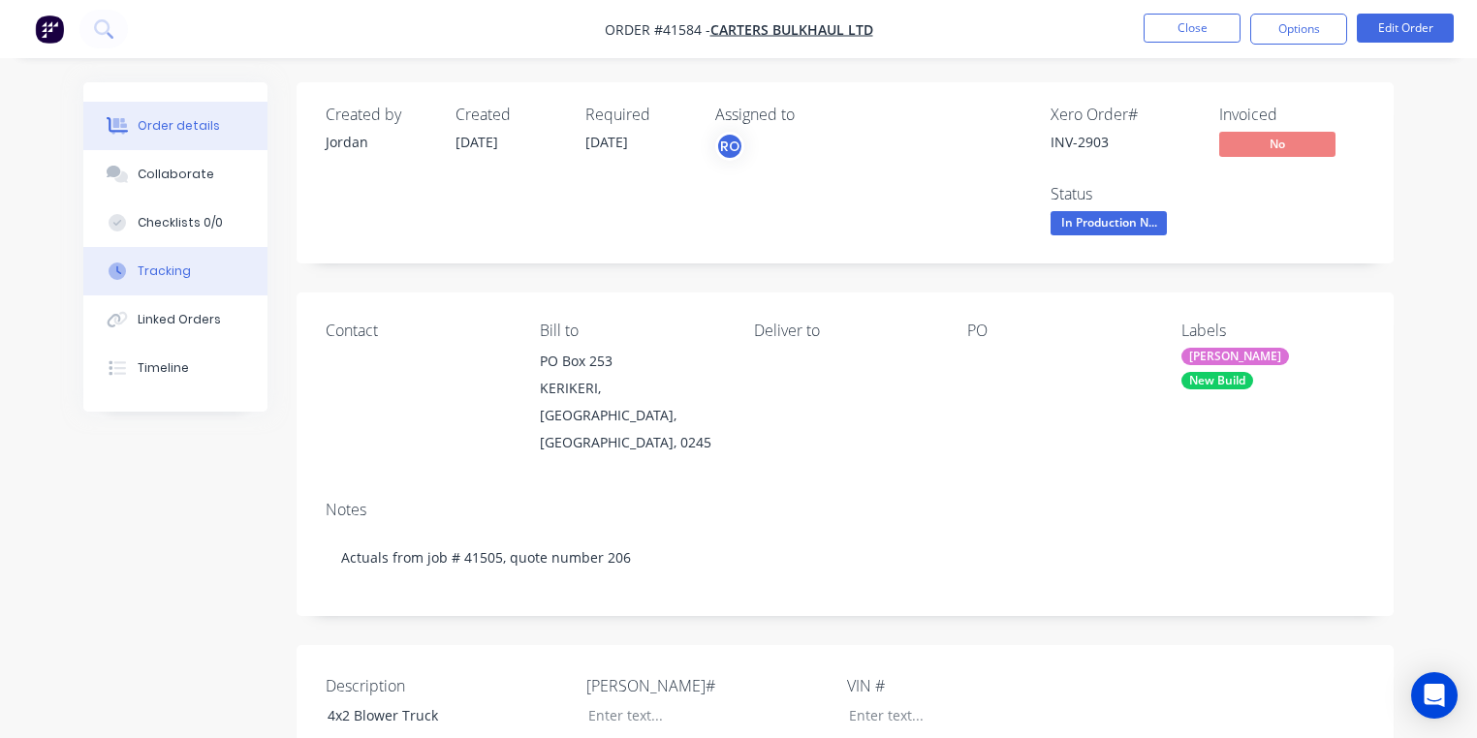
click at [203, 271] on button "Tracking" at bounding box center [175, 271] width 184 height 48
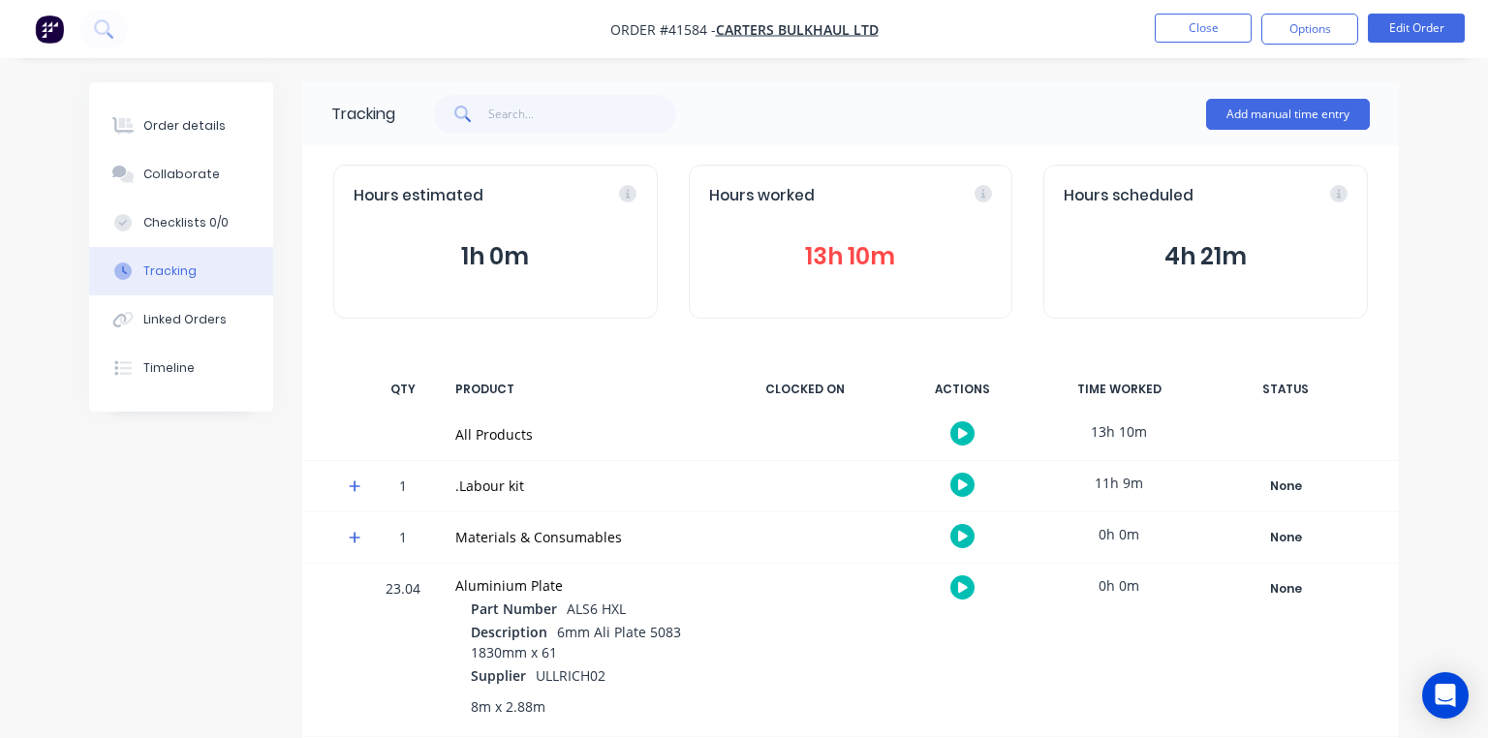
click at [358, 578] on div "23.04 Aluminium Plate Part Number ALS6 HXL Description 6mm Ali Plate 5083 1830m…" at bounding box center [850, 650] width 1097 height 172
click at [349, 484] on icon at bounding box center [349, 487] width 12 height 12
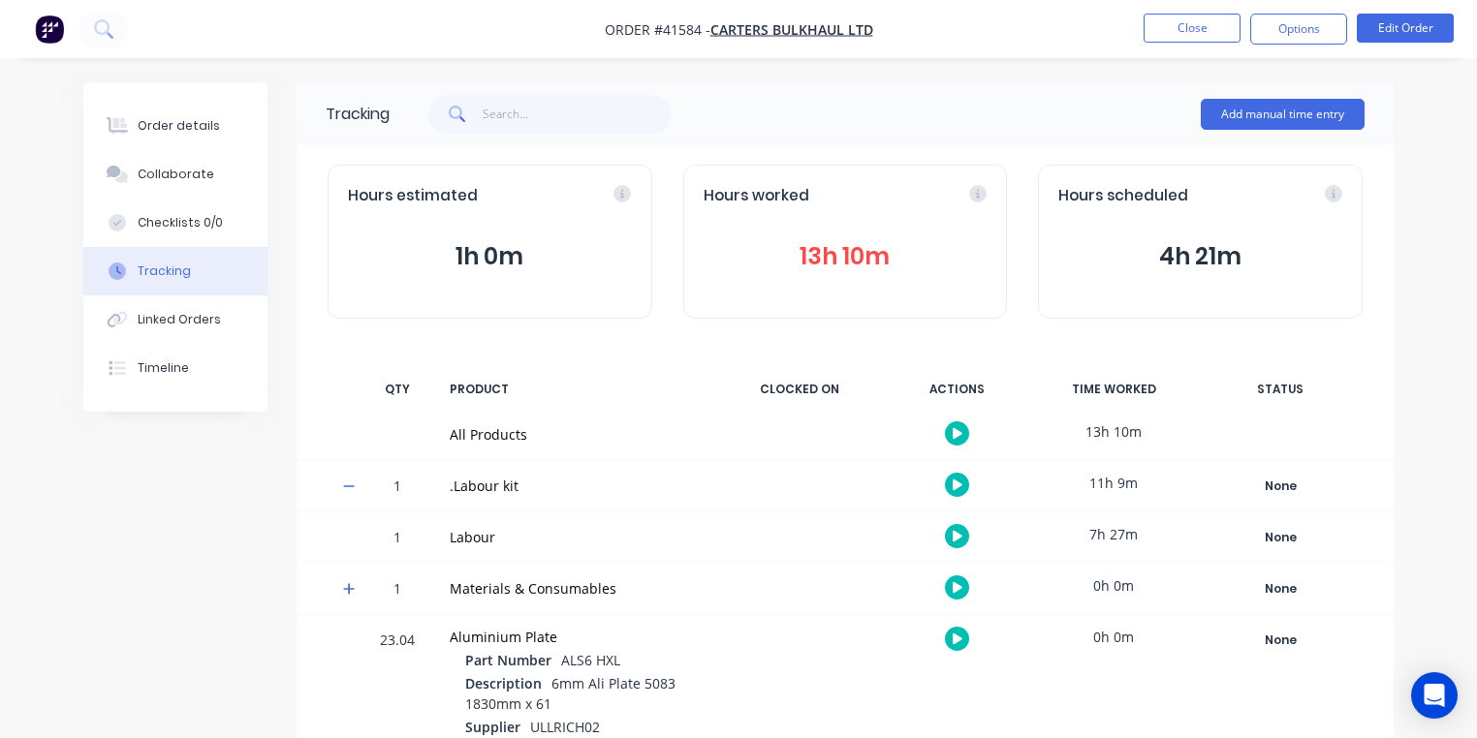
click at [957, 535] on icon "button" at bounding box center [958, 536] width 10 height 11
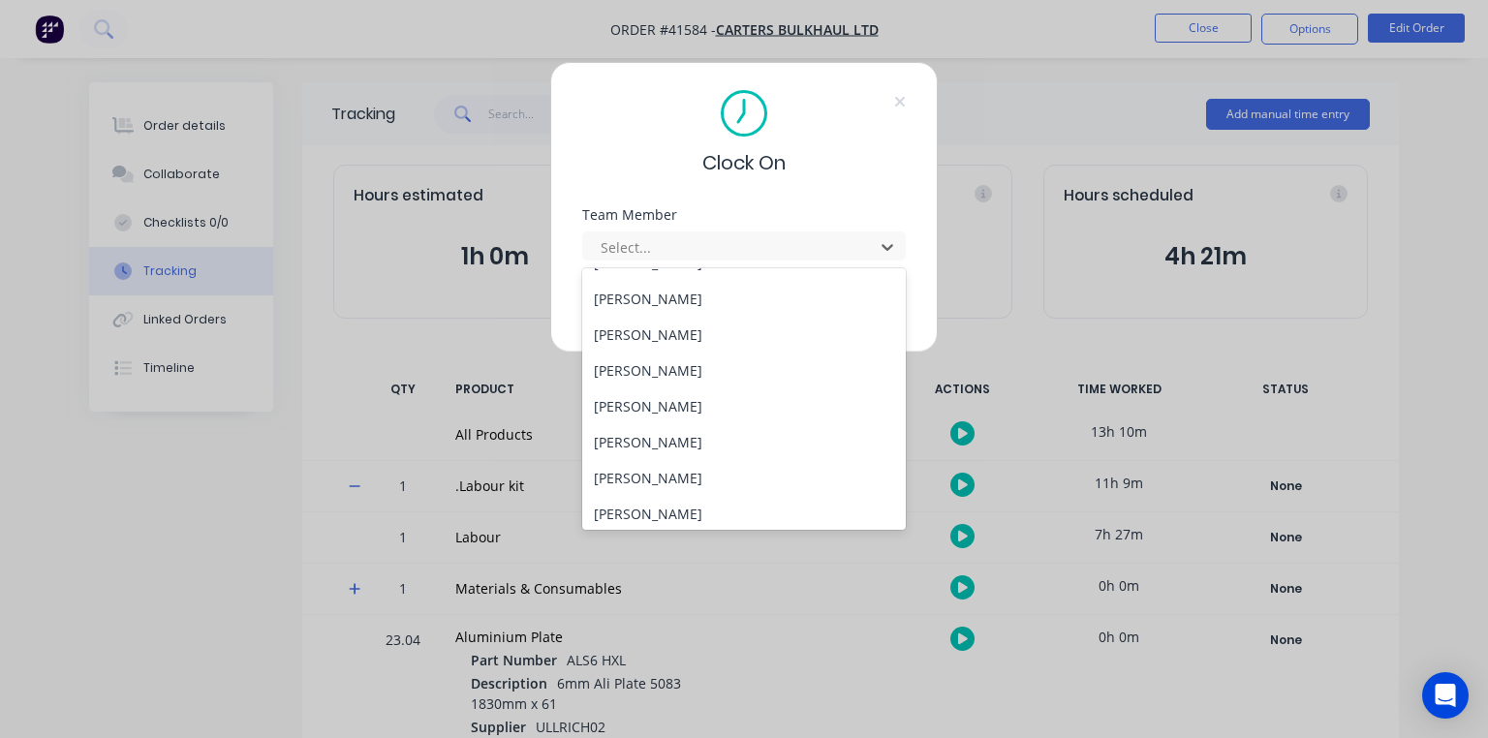
scroll to position [391, 0]
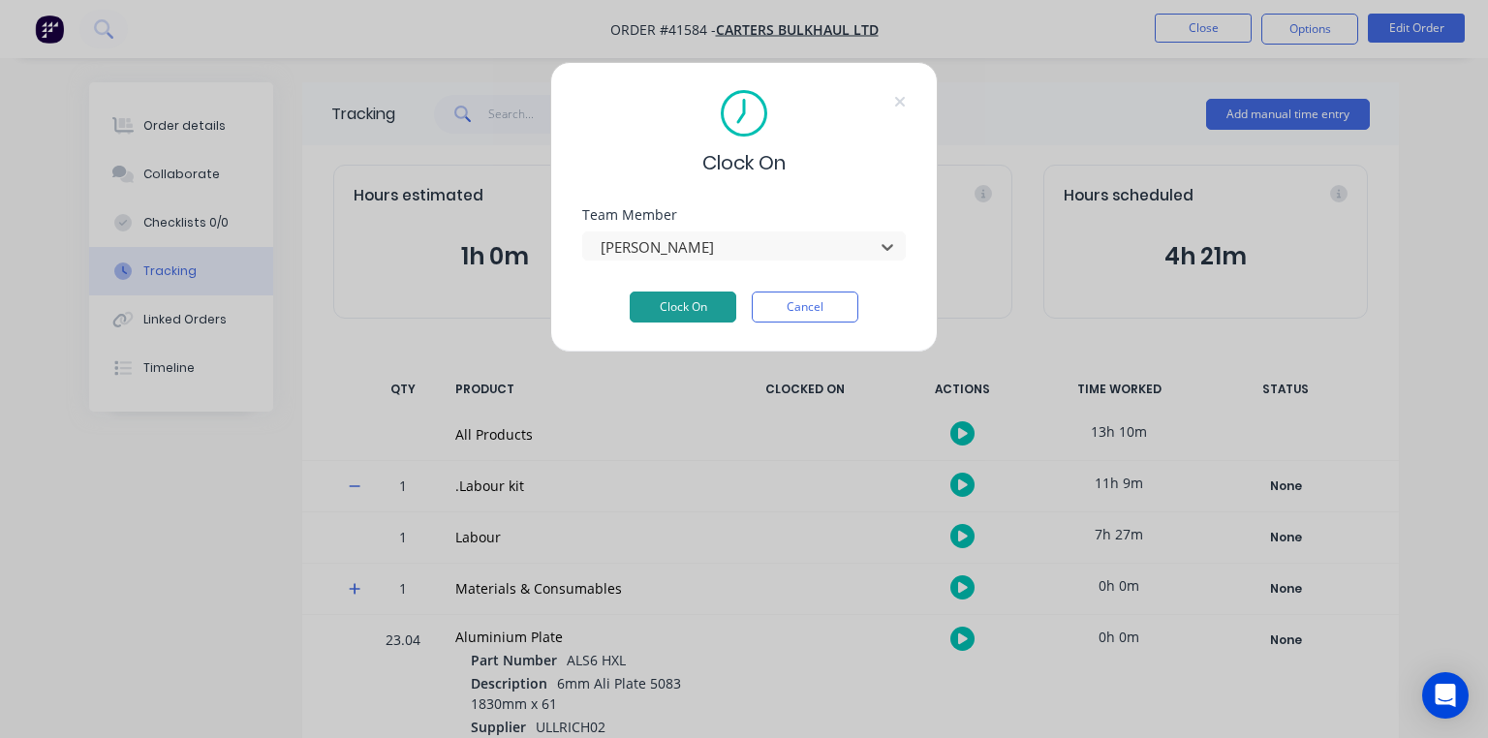
click at [694, 310] on button "Clock On" at bounding box center [683, 307] width 107 height 31
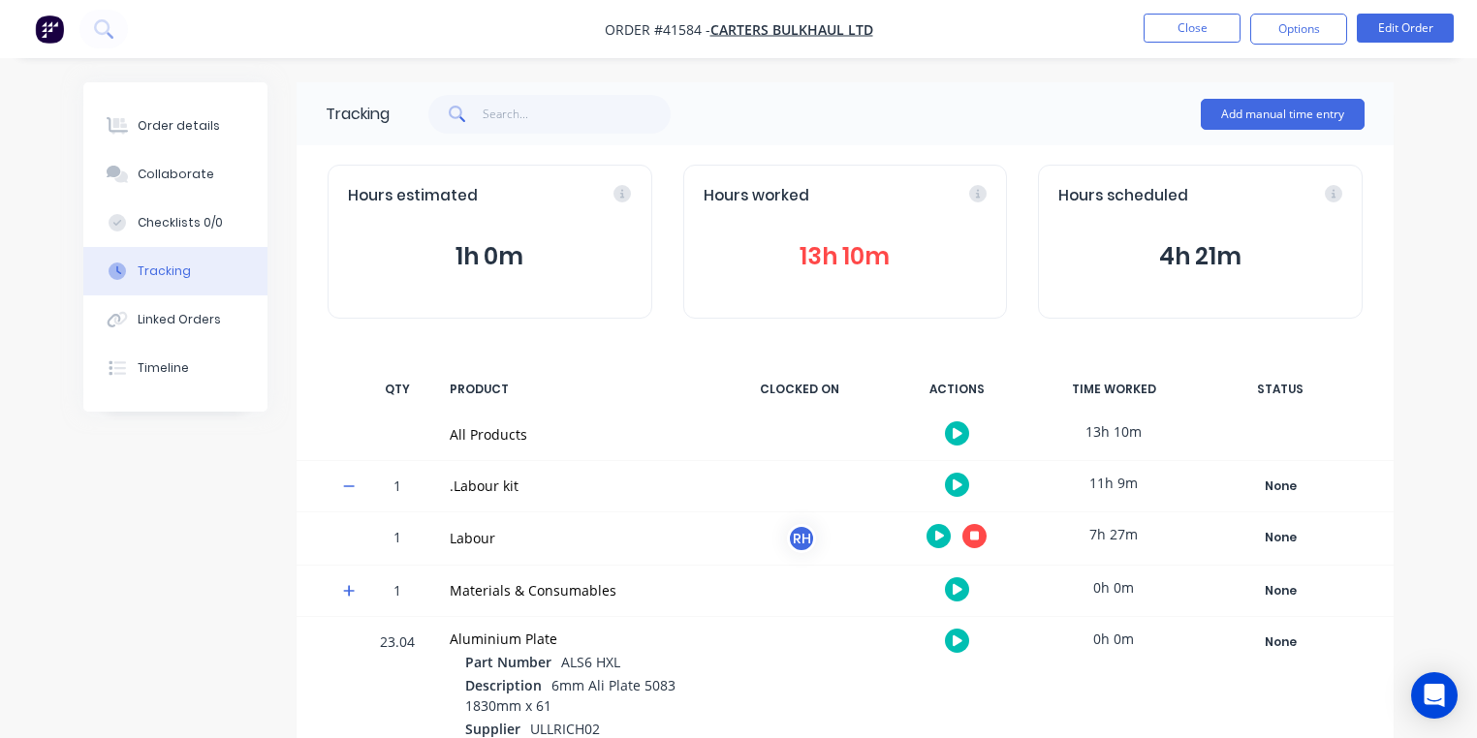
click at [55, 35] on img "button" at bounding box center [49, 29] width 29 height 29
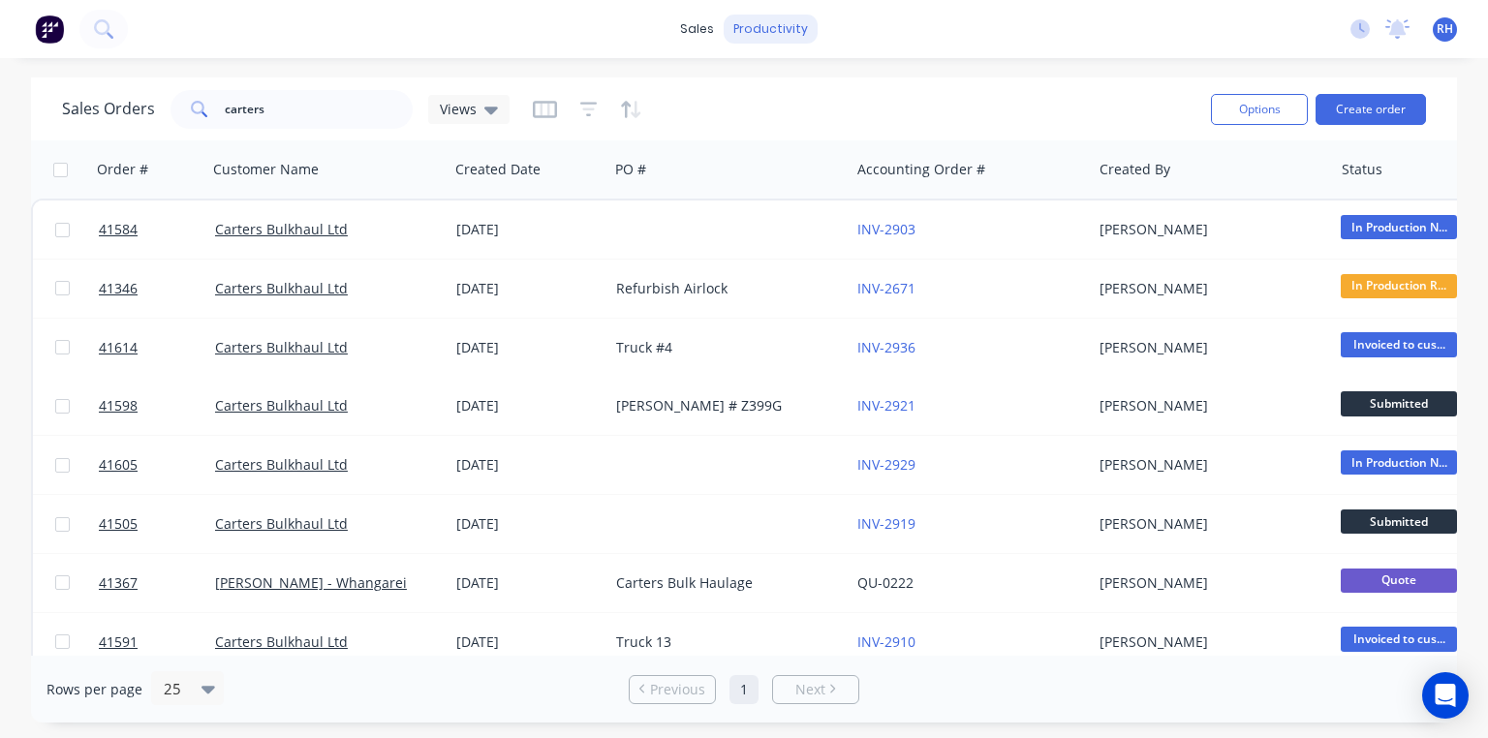
click at [783, 37] on div "productivity" at bounding box center [771, 29] width 94 height 29
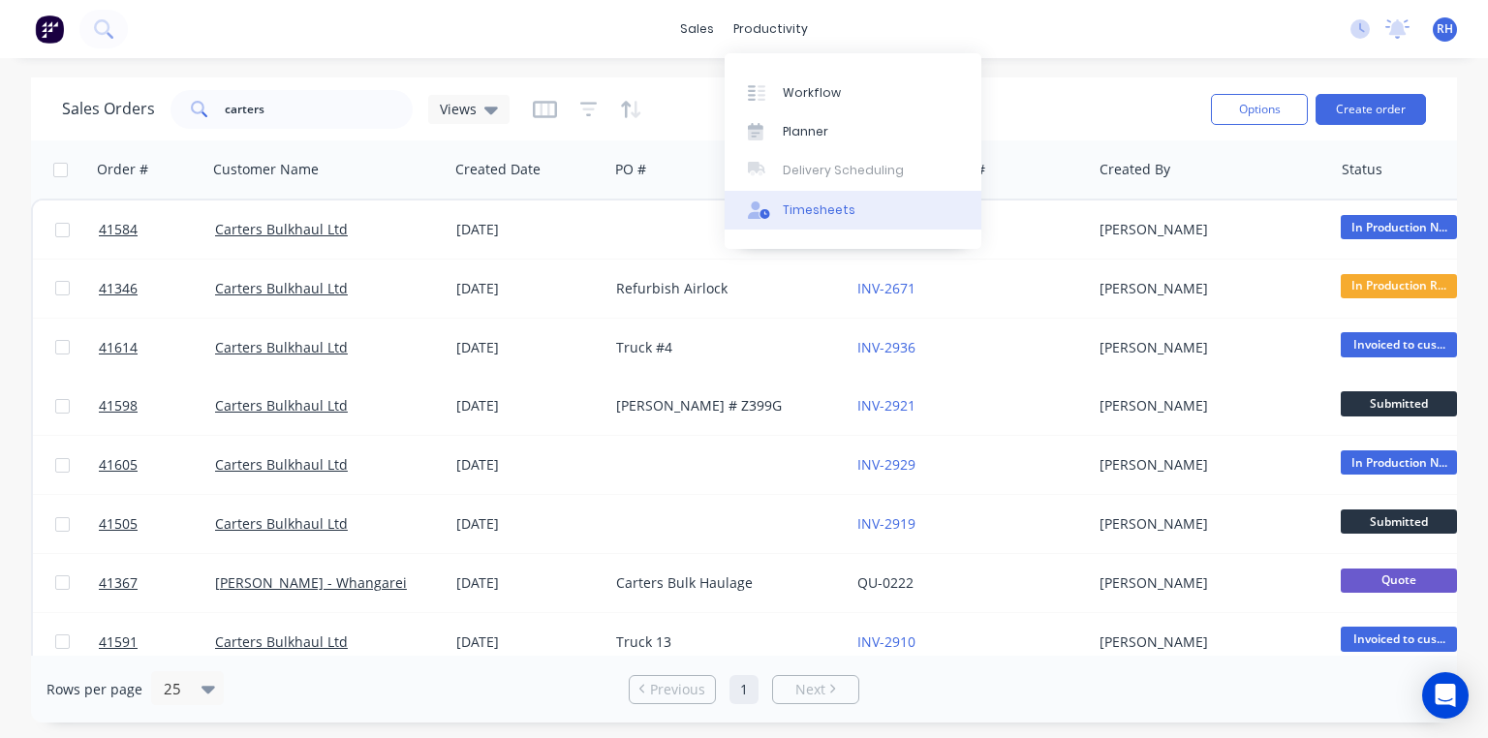
click at [853, 222] on link "Timesheets" at bounding box center [853, 210] width 257 height 39
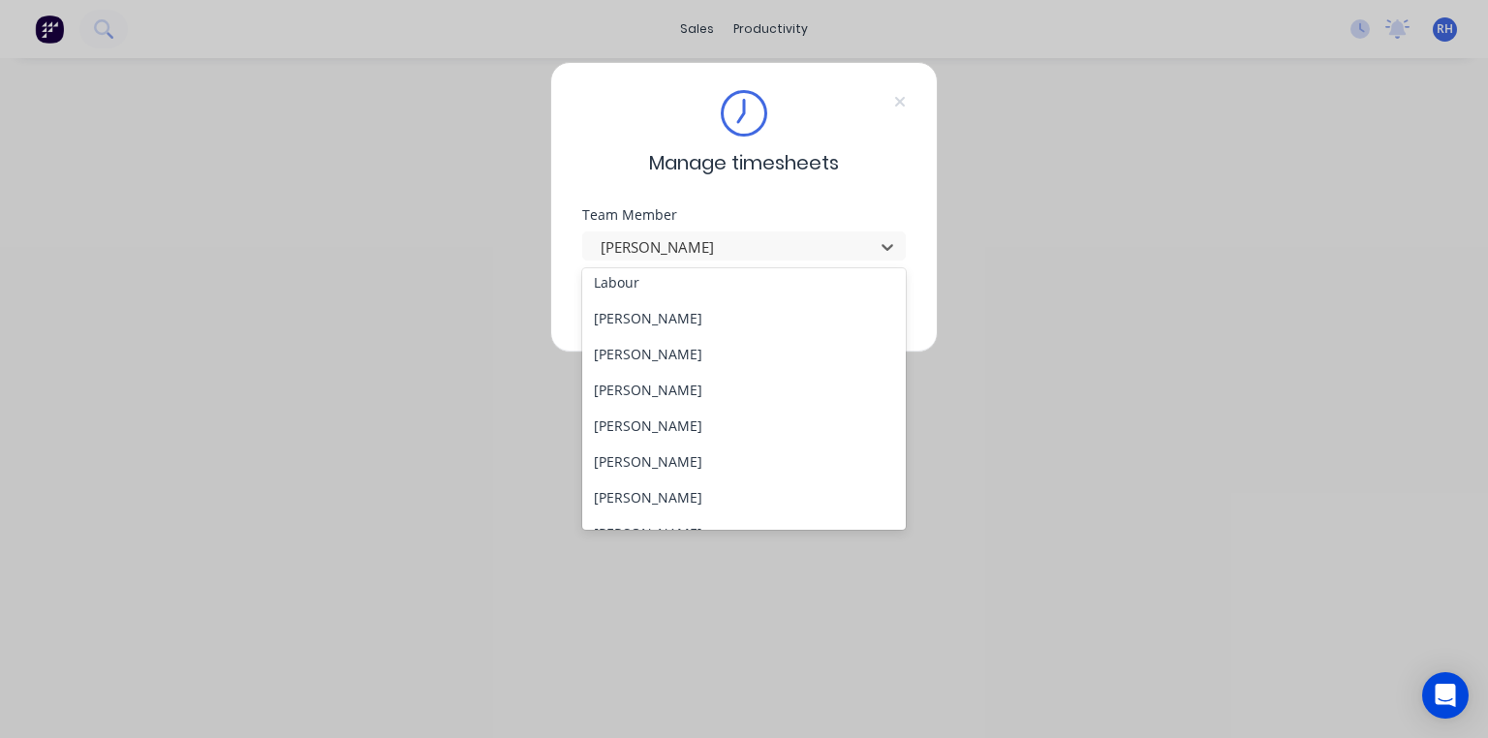
scroll to position [391, 0]
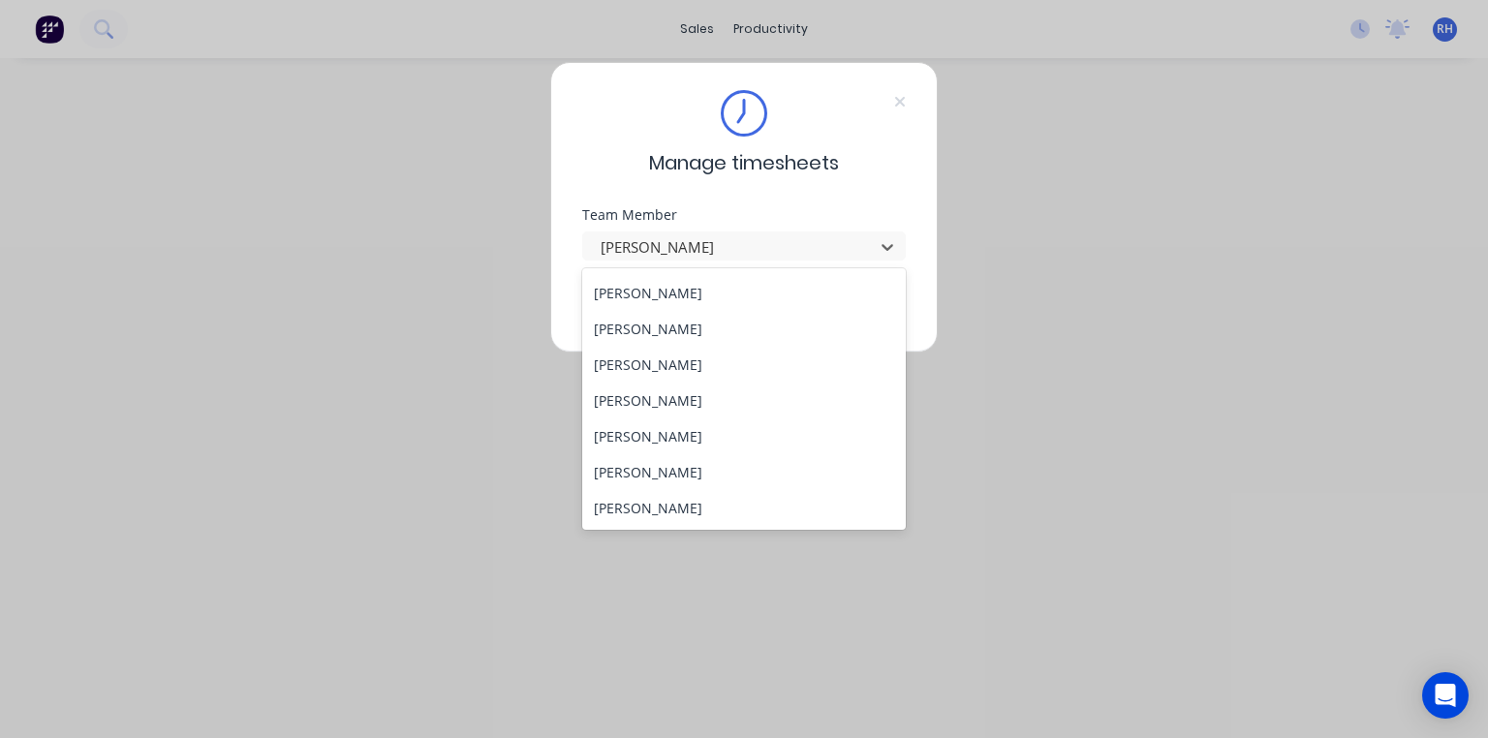
click at [690, 293] on div "[PERSON_NAME]" at bounding box center [744, 293] width 324 height 36
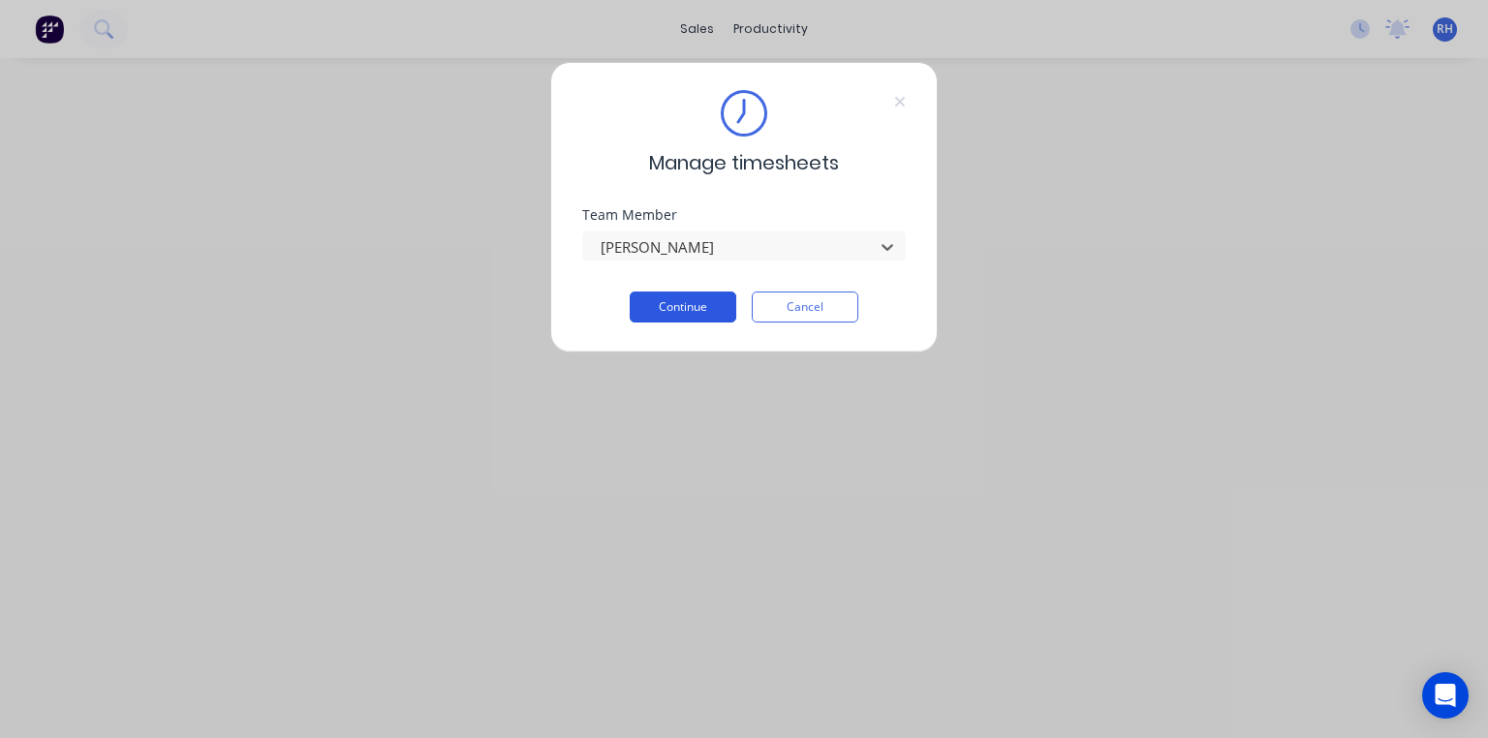
click at [699, 302] on button "Continue" at bounding box center [683, 307] width 107 height 31
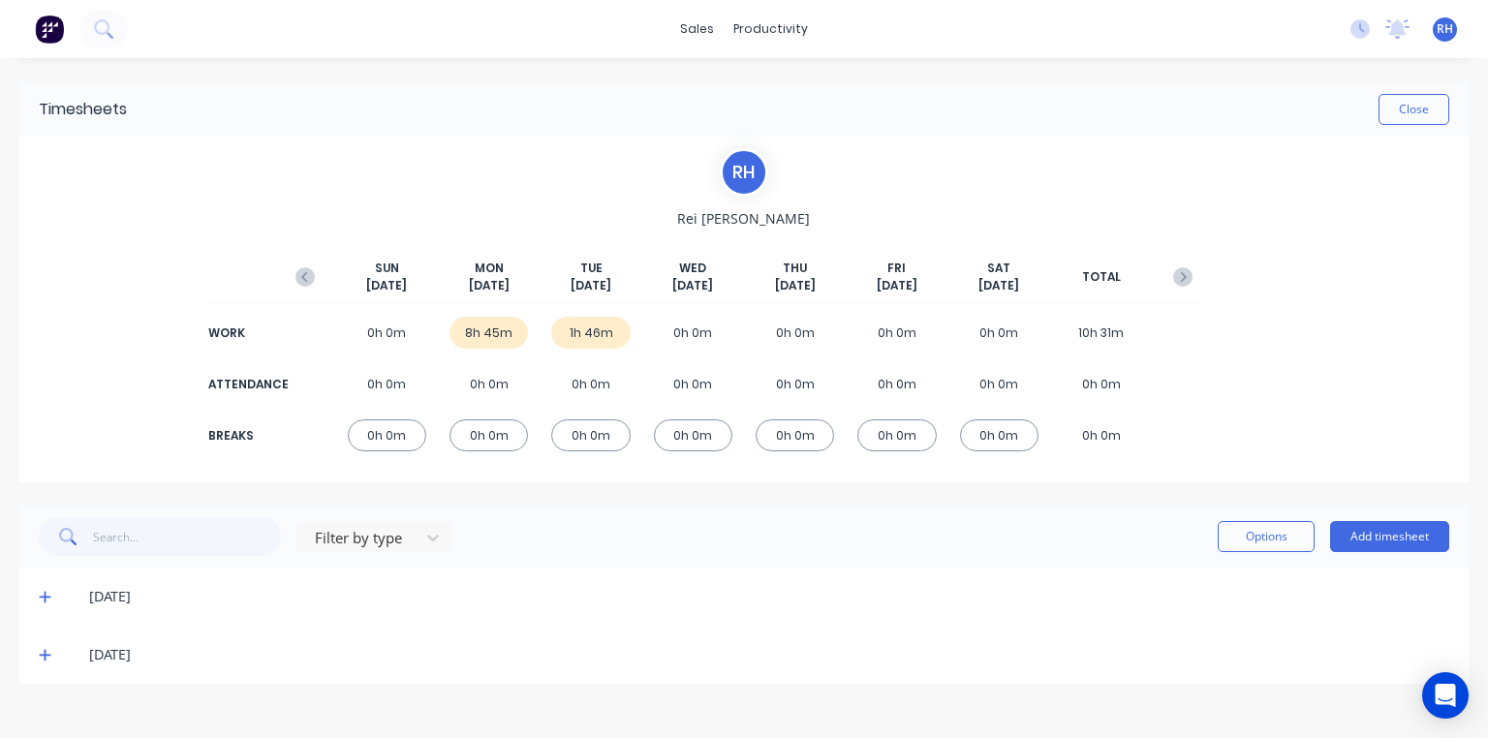
click at [45, 659] on icon at bounding box center [45, 656] width 12 height 12
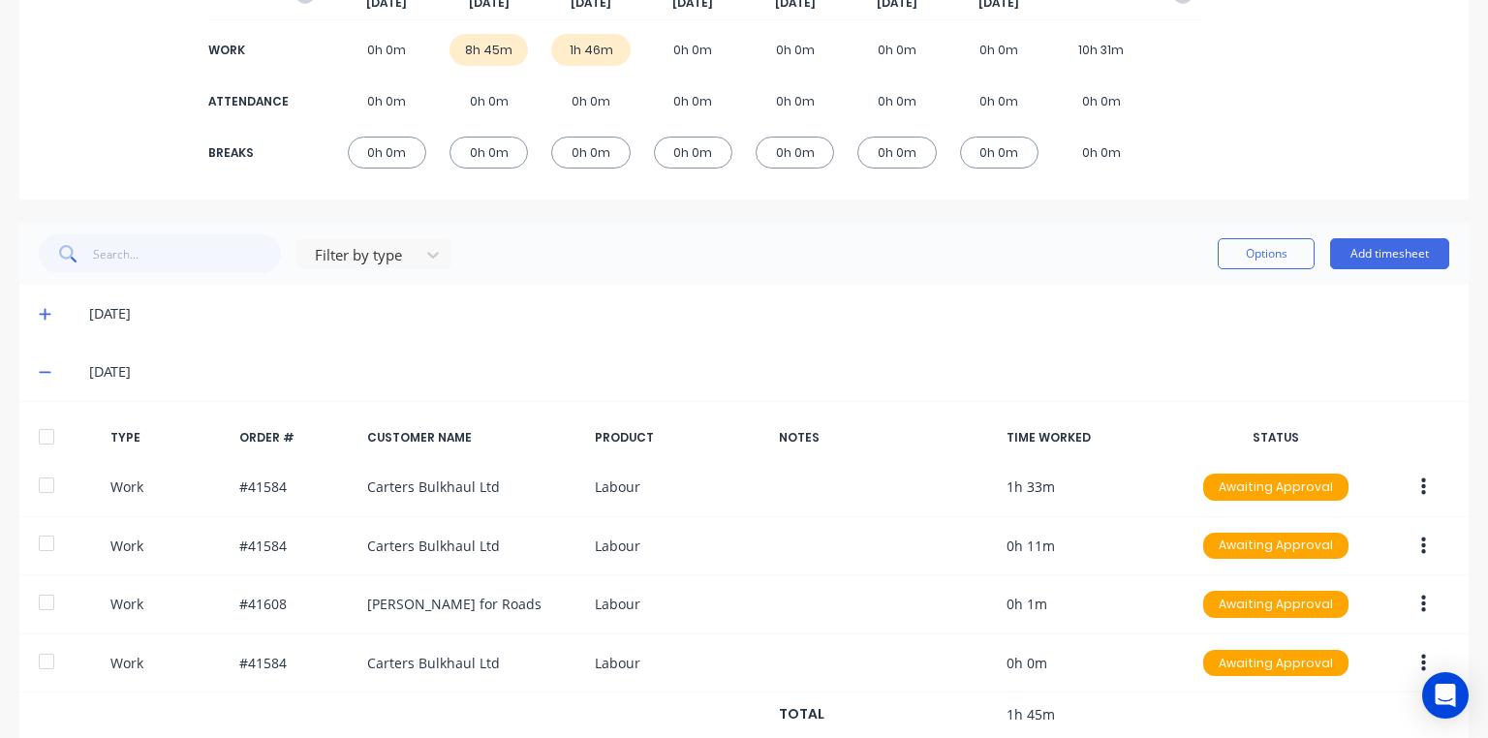
scroll to position [333, 0]
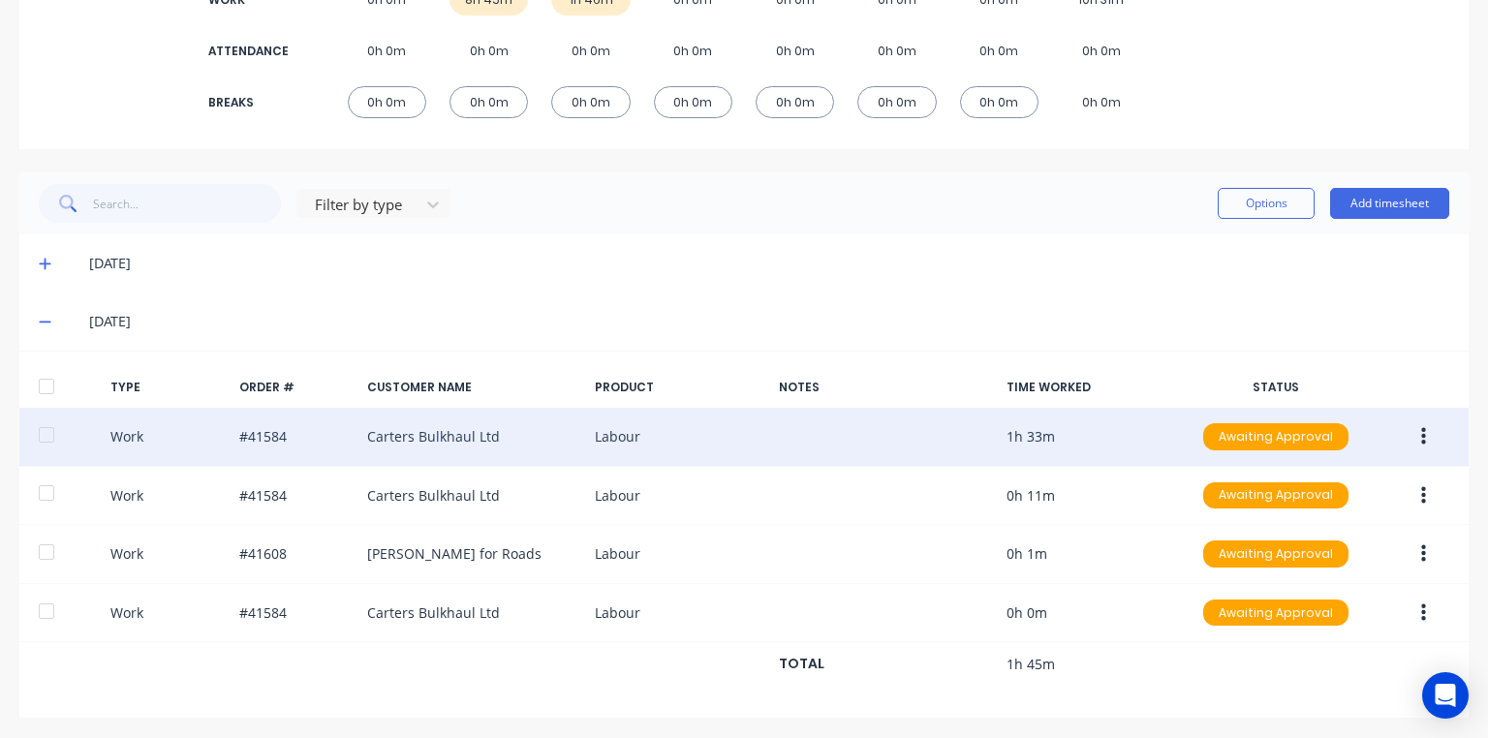
click at [1408, 445] on button "button" at bounding box center [1424, 437] width 46 height 35
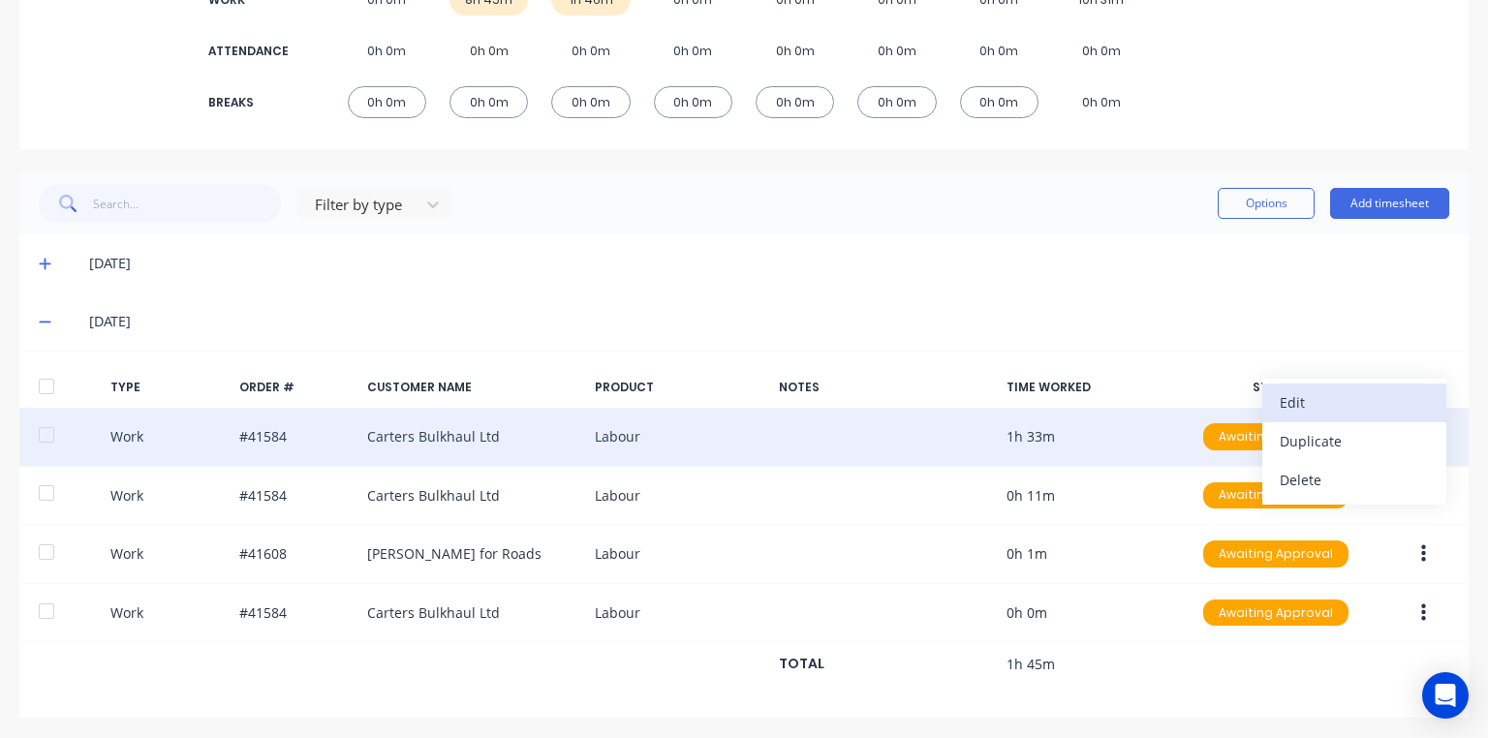
click at [1310, 414] on div "Edit" at bounding box center [1354, 403] width 149 height 28
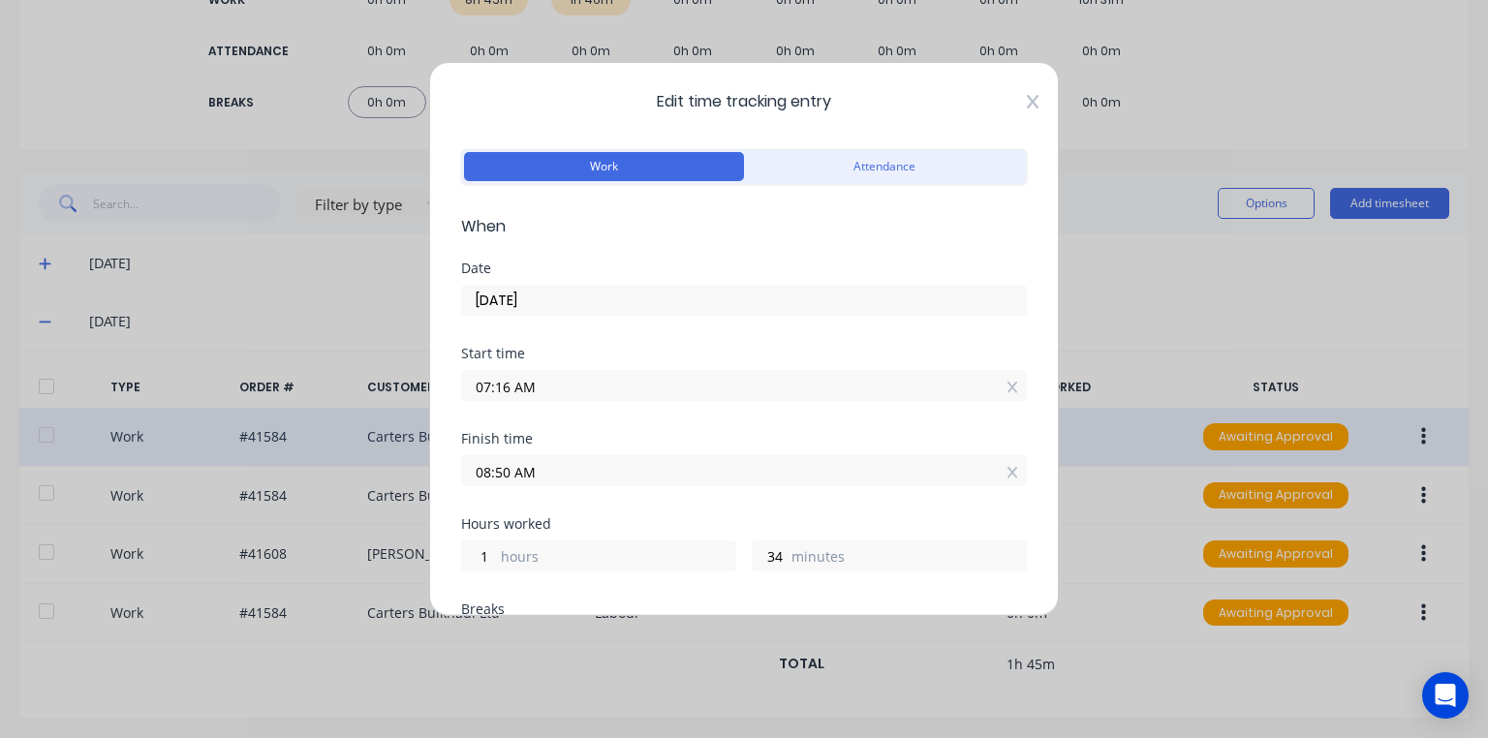
click at [1027, 101] on icon at bounding box center [1033, 102] width 12 height 16
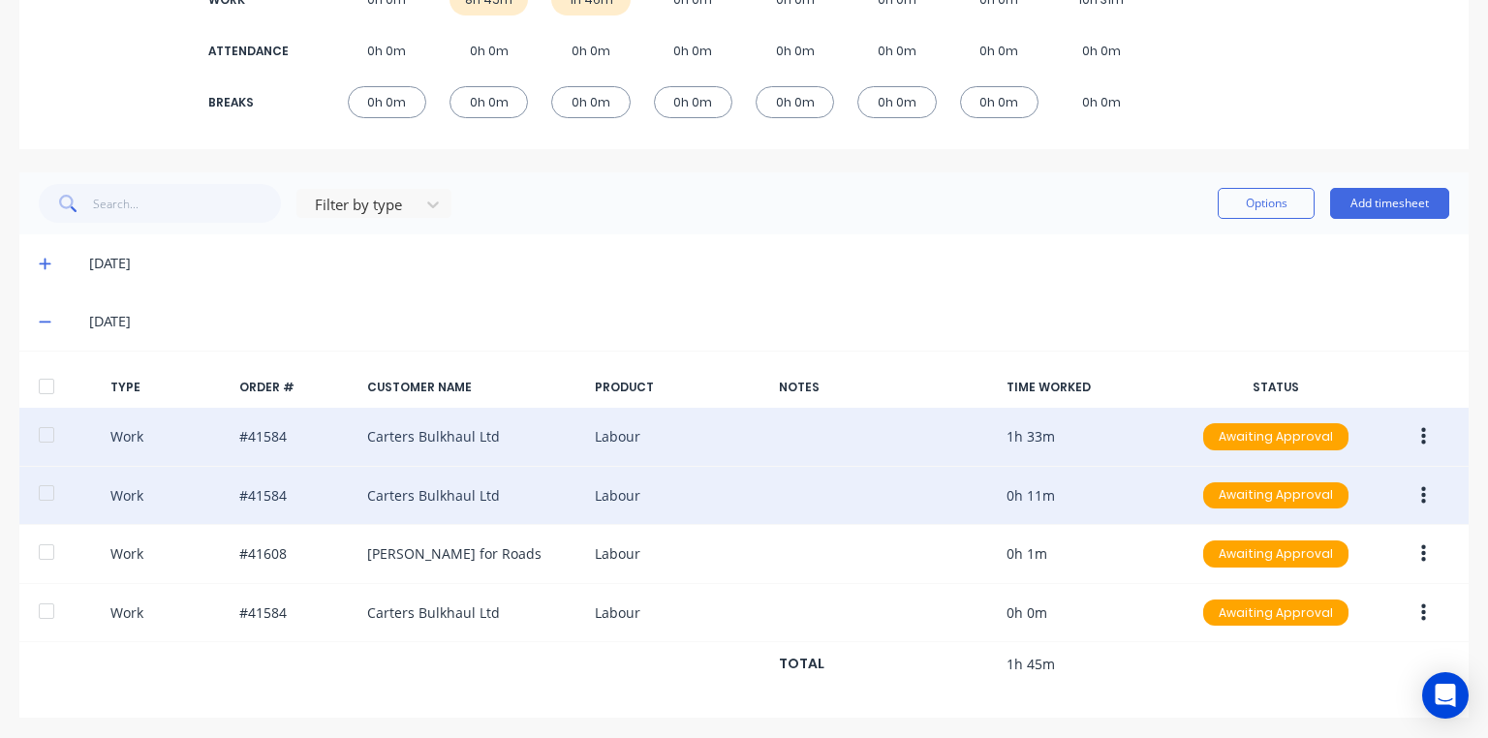
click at [1407, 498] on button "button" at bounding box center [1424, 496] width 46 height 35
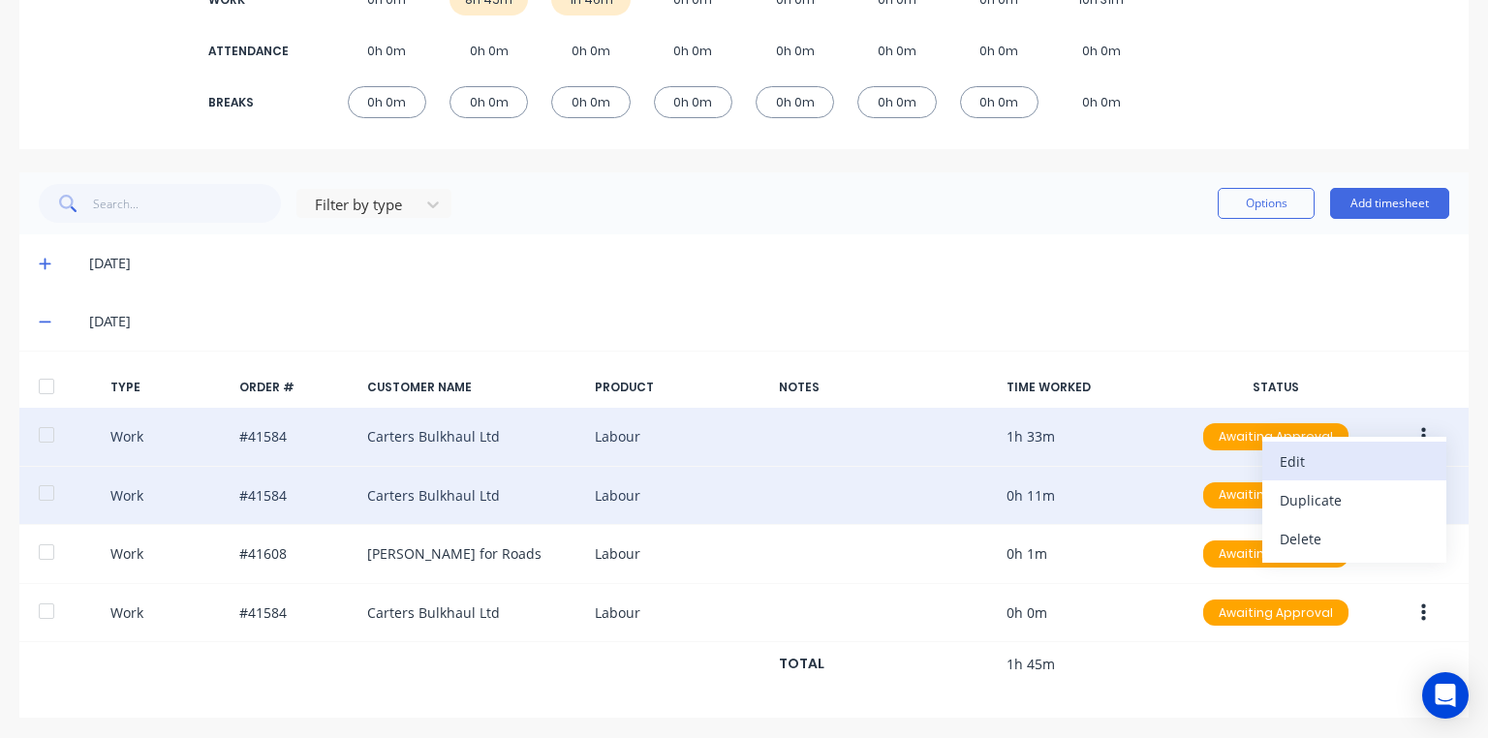
click at [1283, 468] on div "Edit" at bounding box center [1354, 462] width 149 height 28
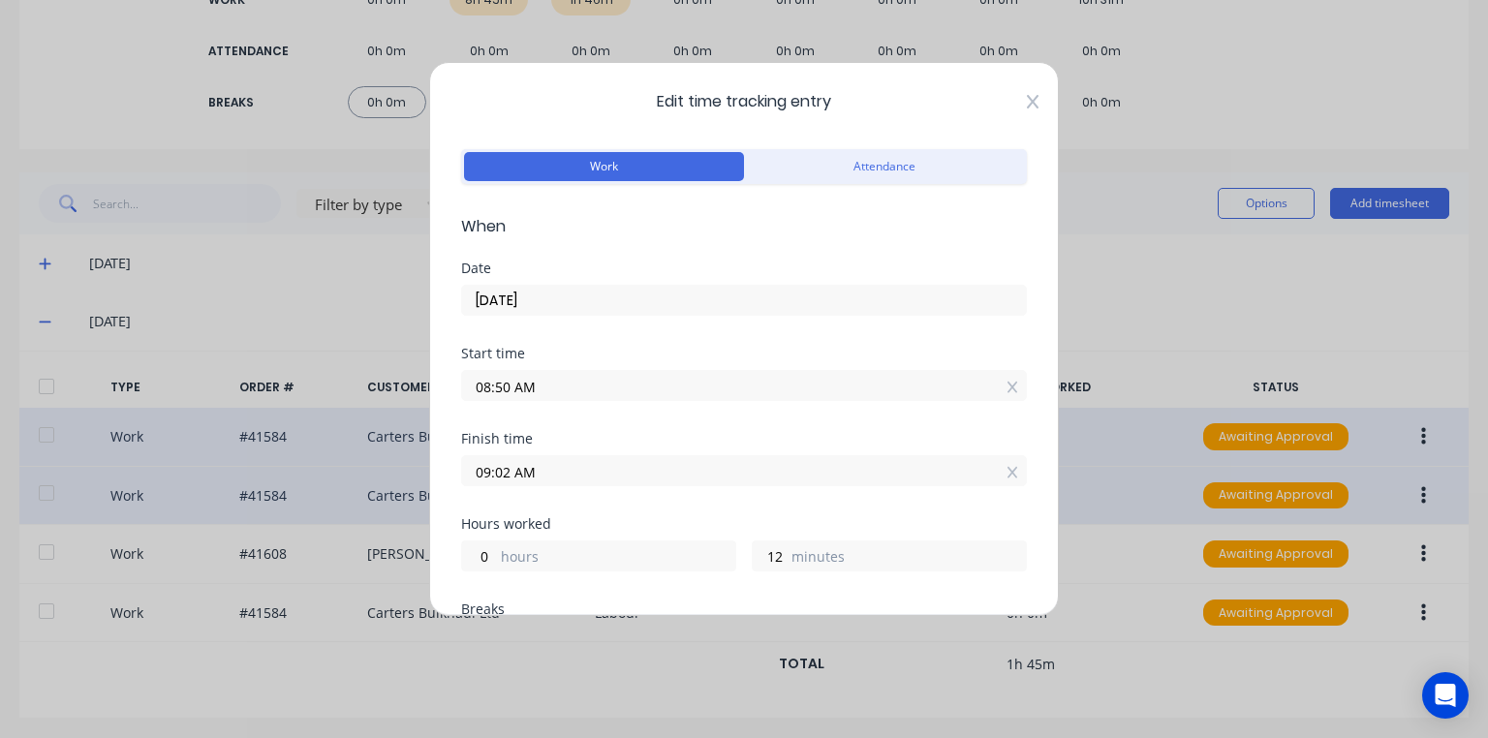
click at [1027, 103] on icon at bounding box center [1033, 102] width 12 height 16
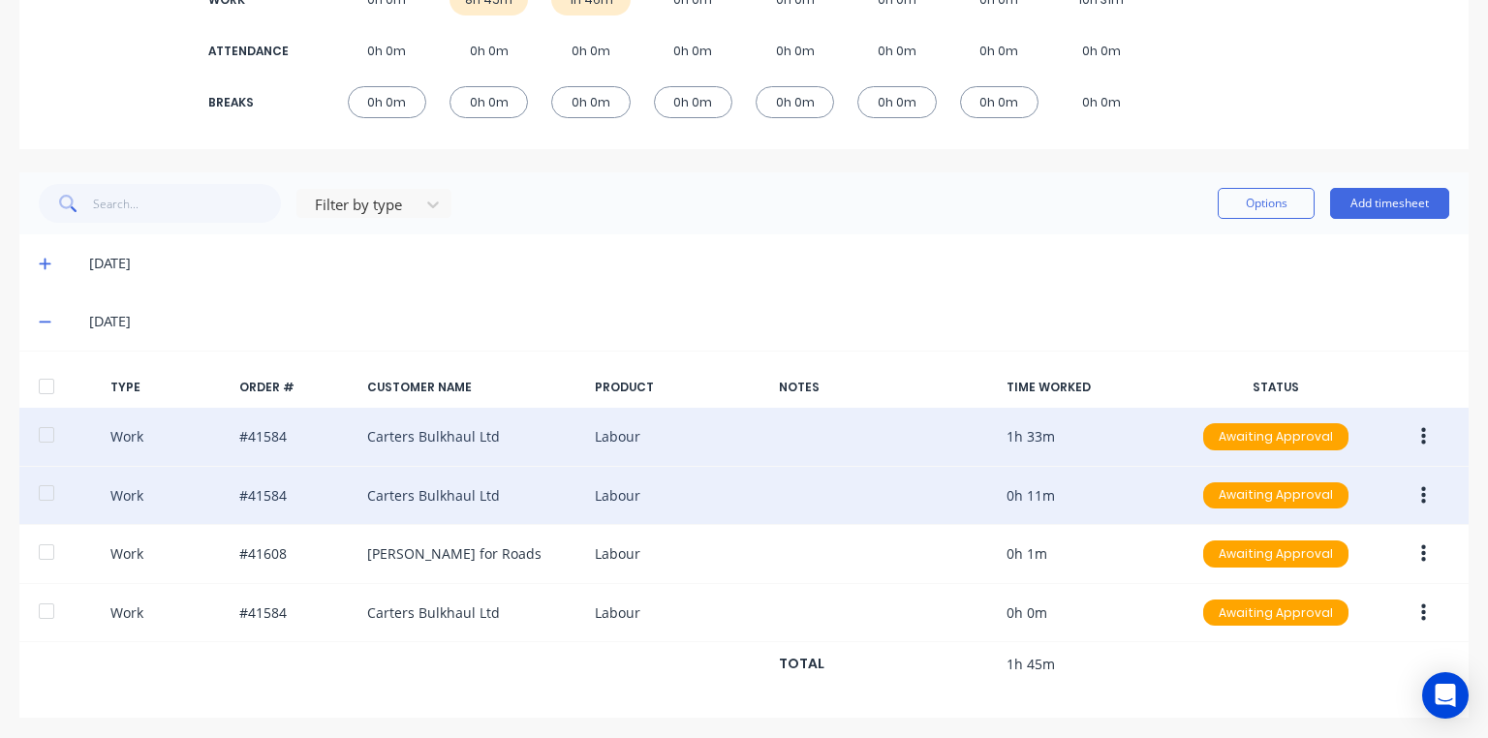
click at [1417, 431] on button "button" at bounding box center [1424, 437] width 46 height 35
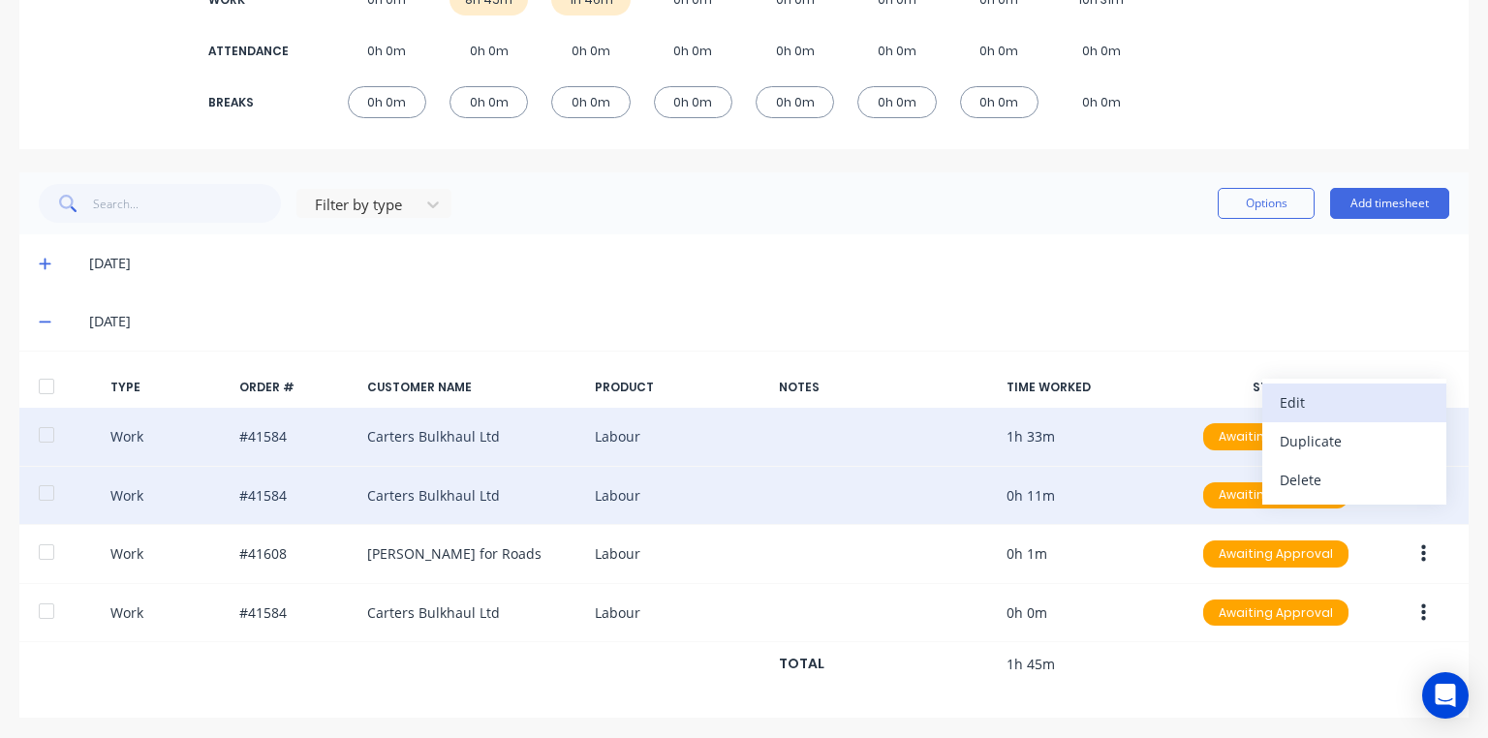
click at [1304, 414] on div "Edit" at bounding box center [1354, 403] width 149 height 28
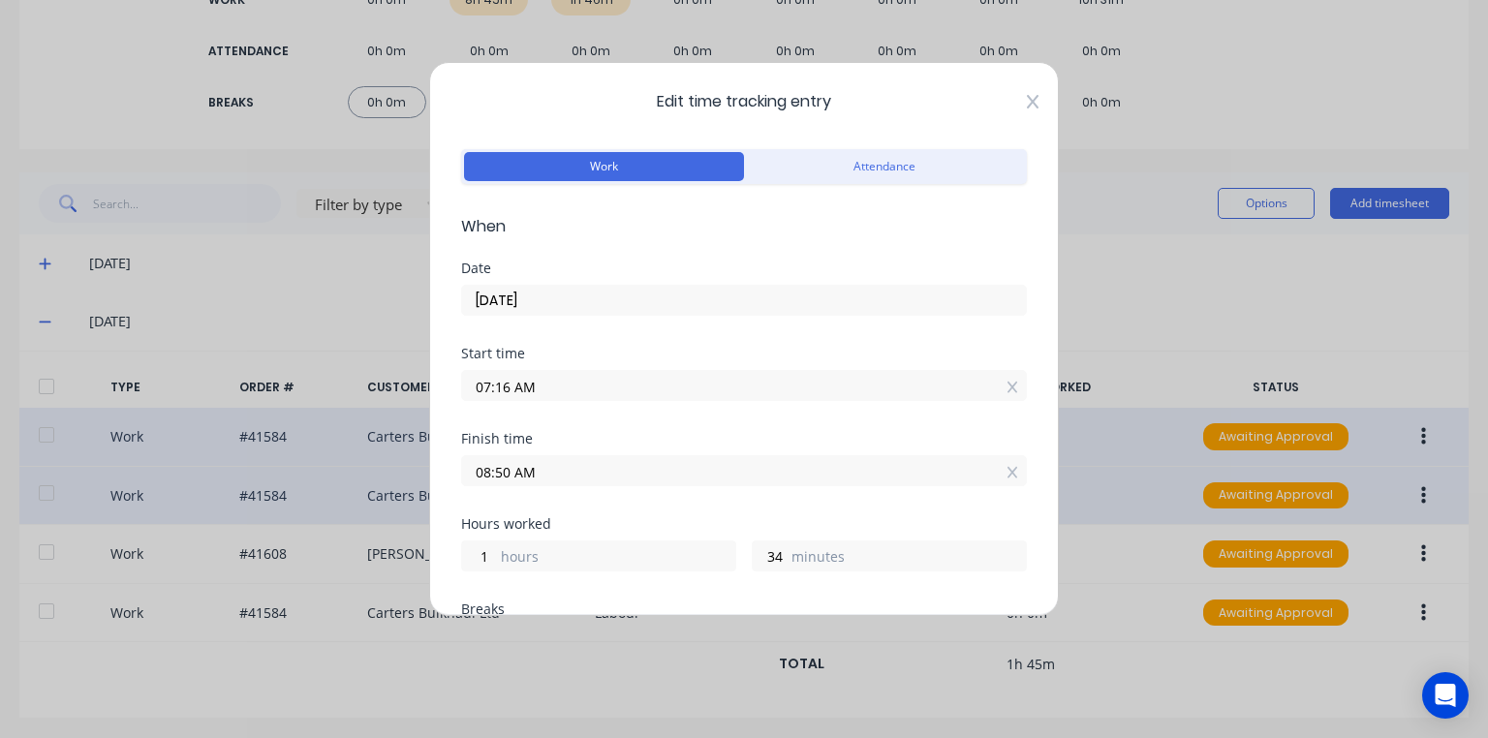
click at [1027, 103] on icon at bounding box center [1033, 102] width 12 height 14
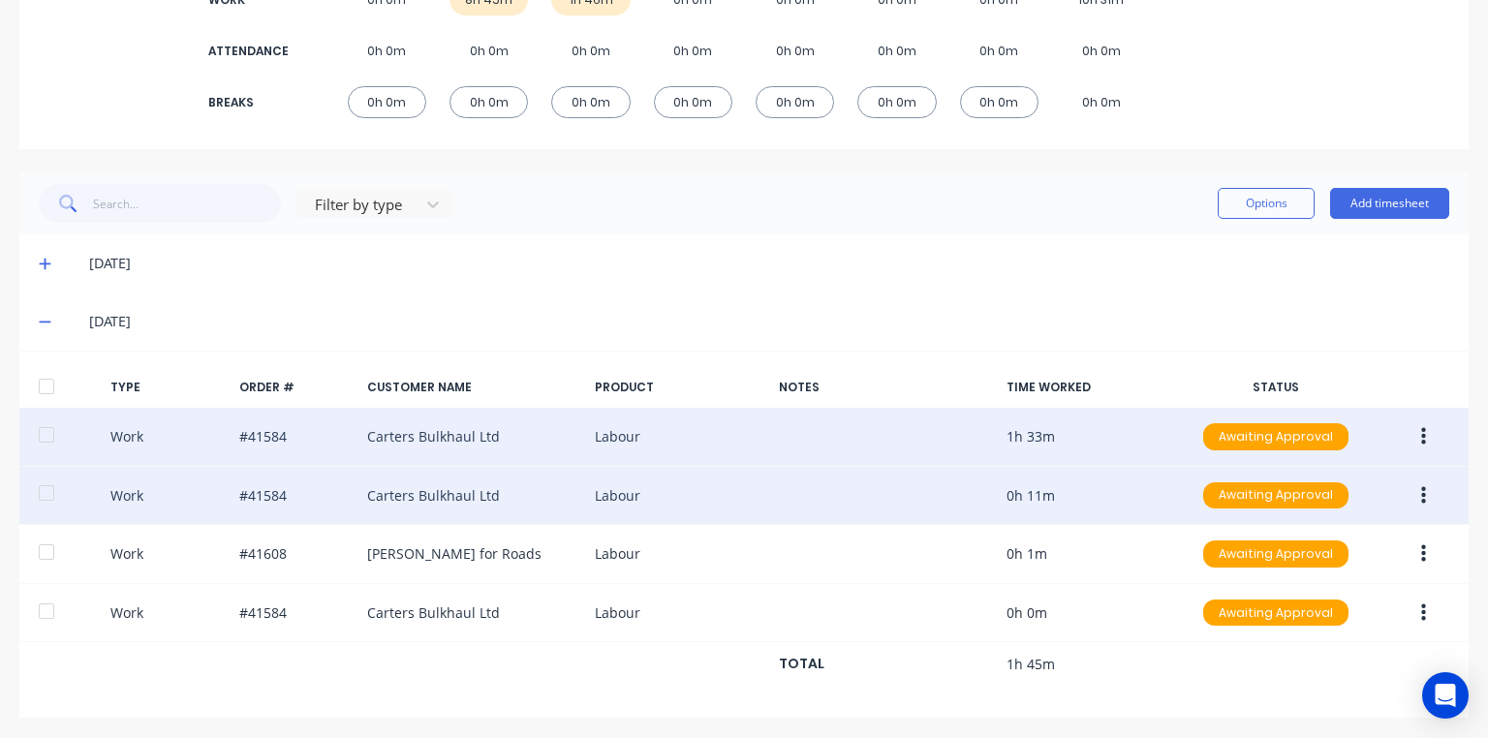
click at [1407, 441] on button "button" at bounding box center [1424, 437] width 46 height 35
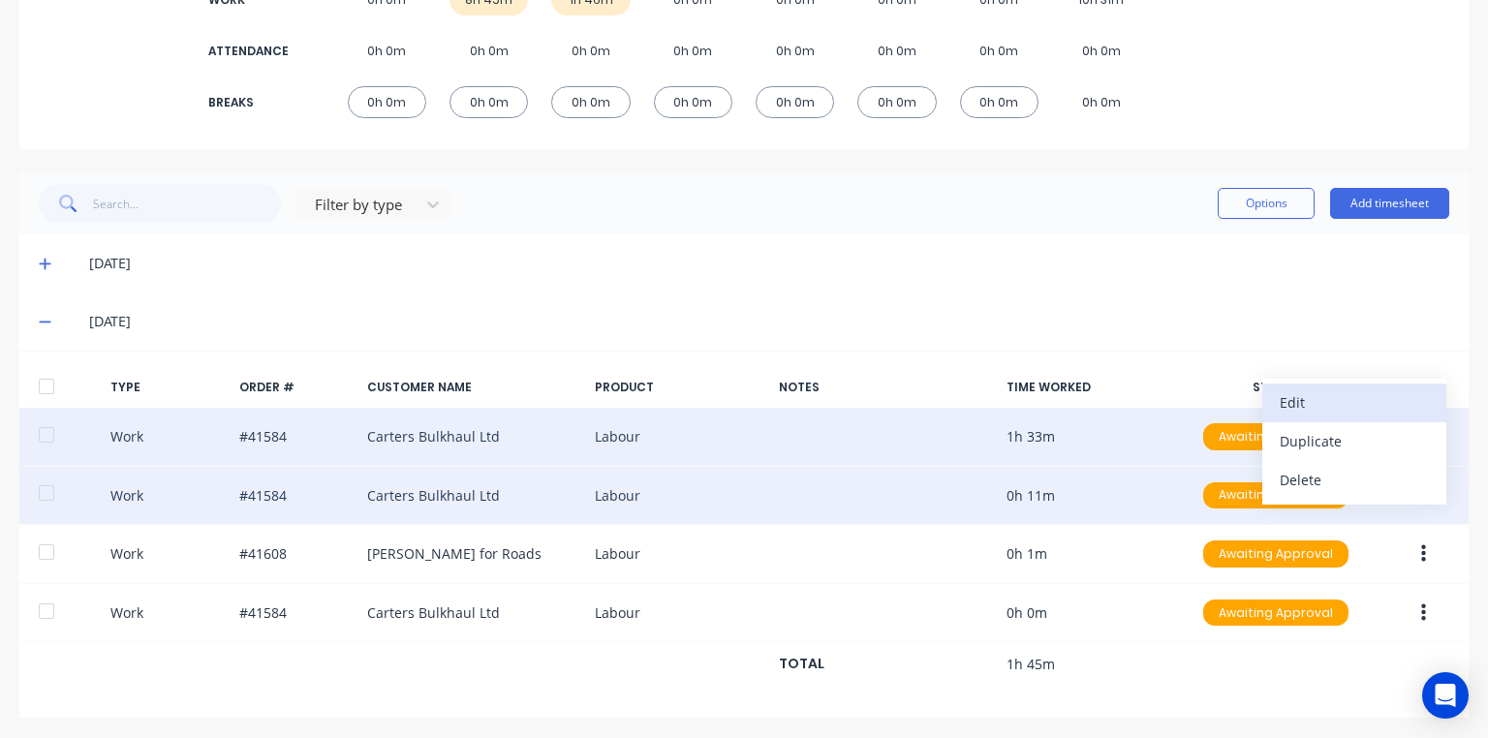
click at [1307, 398] on div "Edit" at bounding box center [1354, 403] width 149 height 28
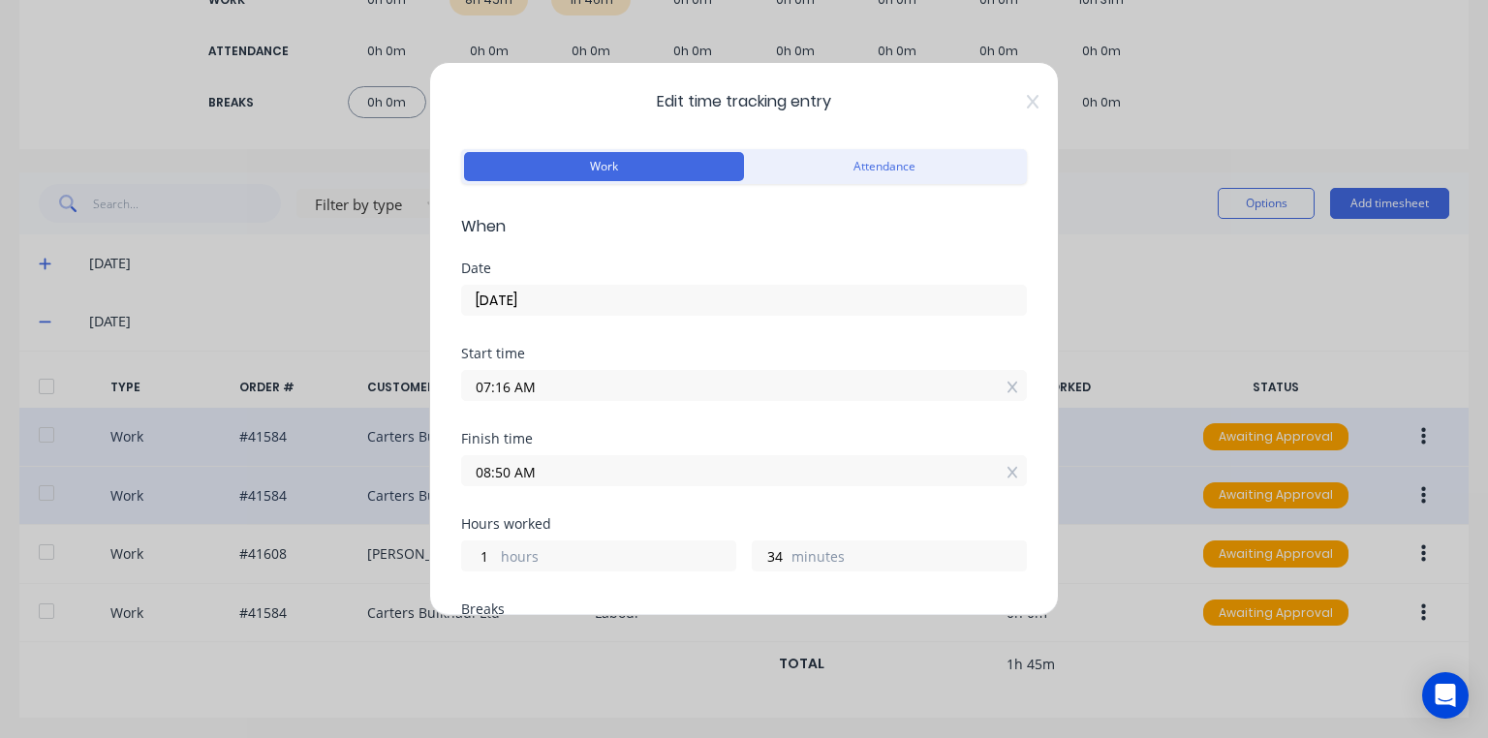
click at [513, 388] on input "07:16 AM" at bounding box center [744, 385] width 564 height 29
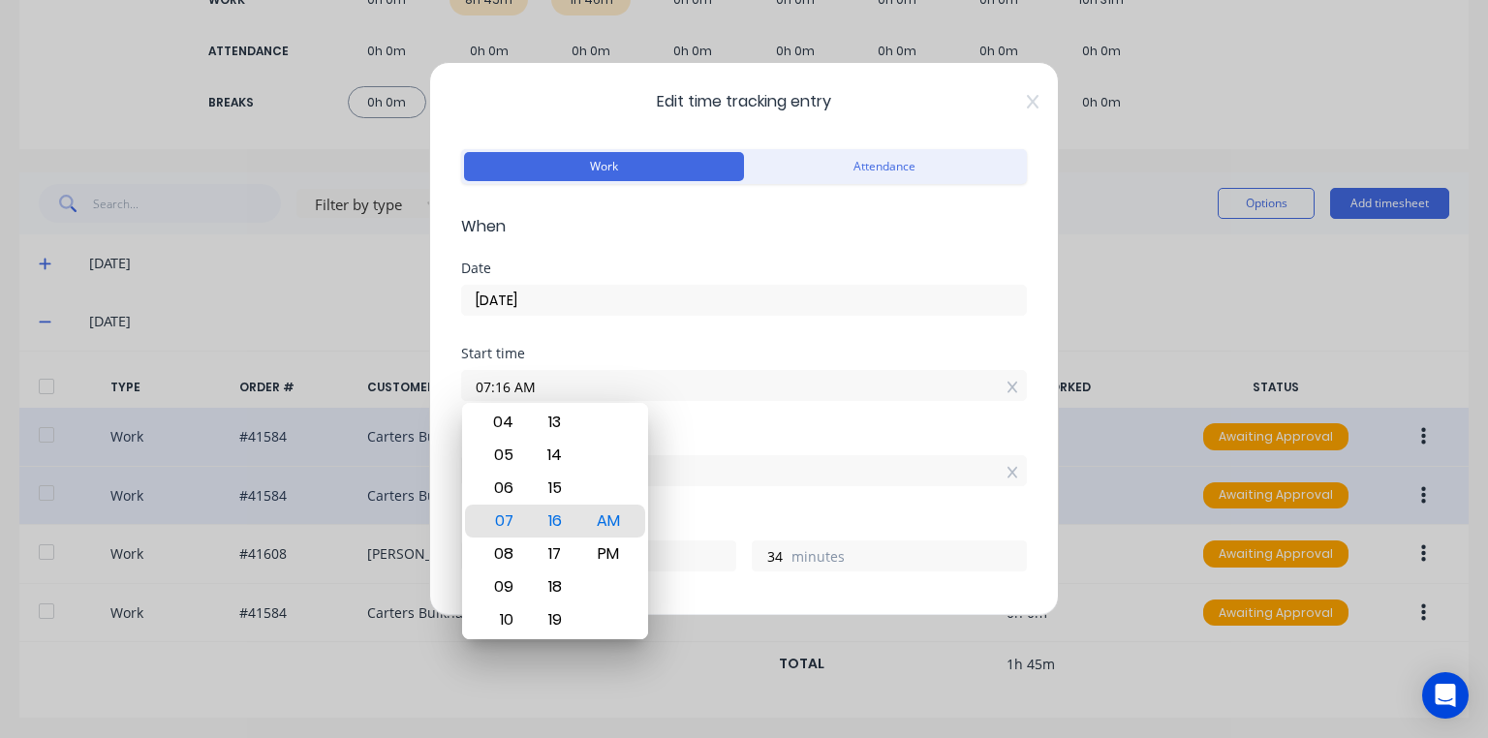
click at [507, 493] on div "06" at bounding box center [501, 488] width 47 height 33
type input "06:16 AM"
type input "2"
type input "06:00 AM"
type input "50"
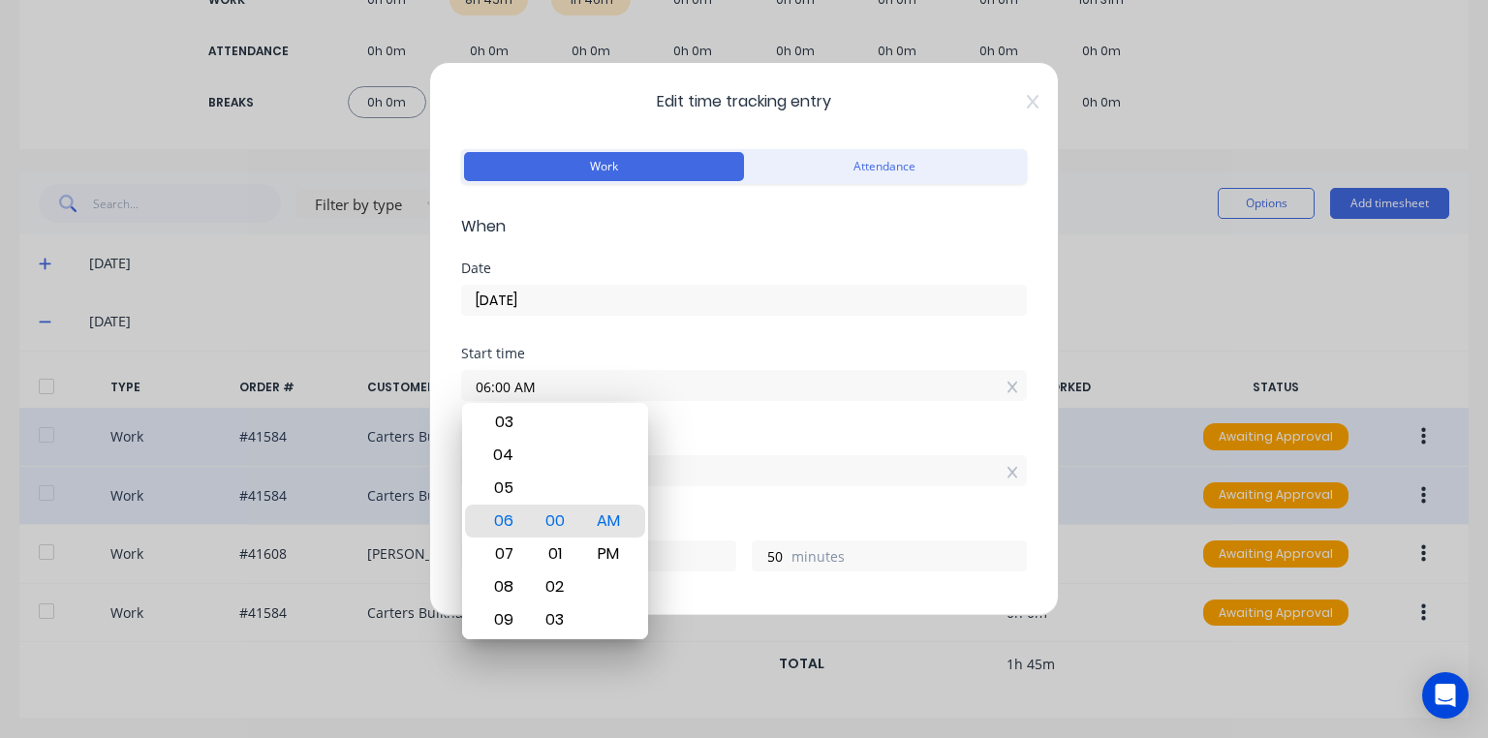
click at [705, 306] on input "[DATE]" at bounding box center [744, 300] width 564 height 29
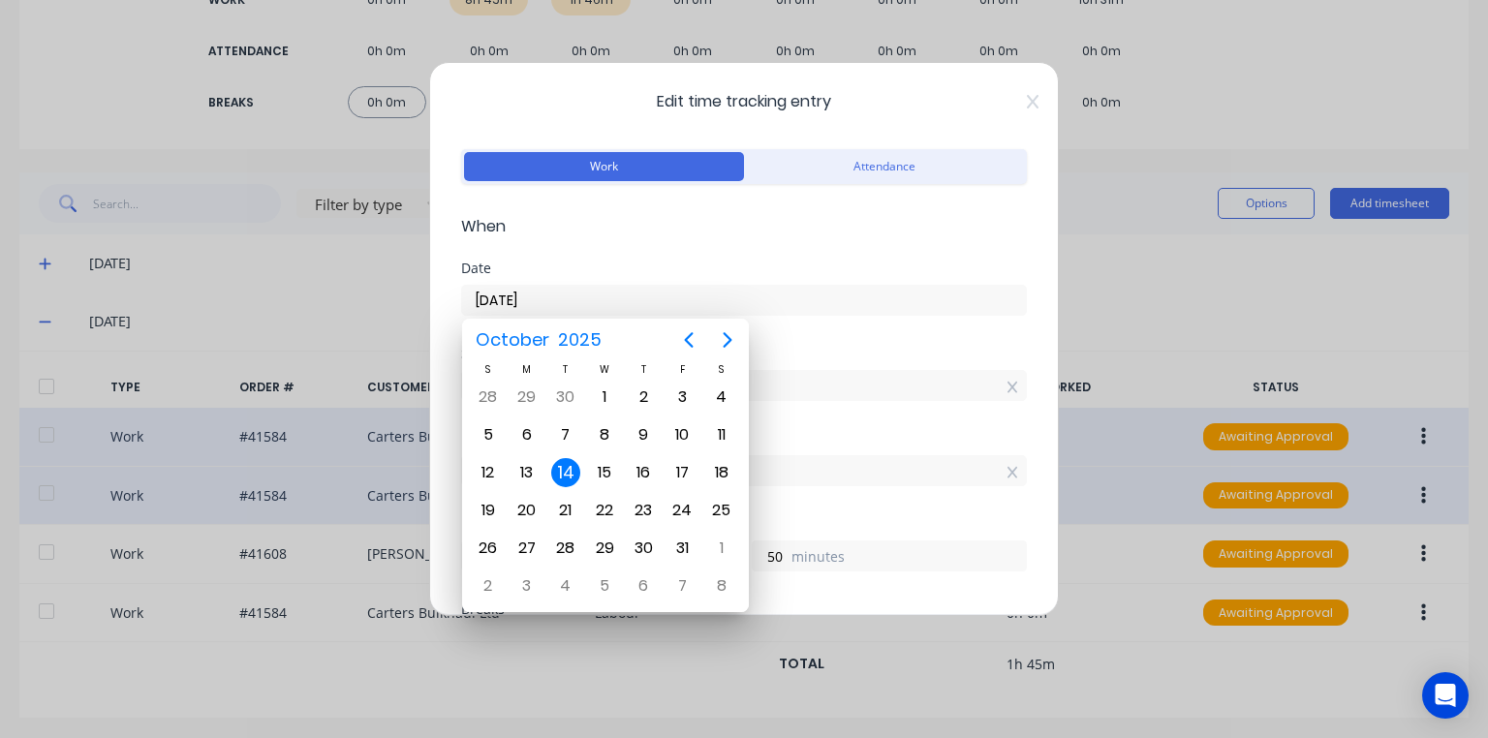
click at [828, 340] on div "Date [DATE]" at bounding box center [744, 304] width 566 height 85
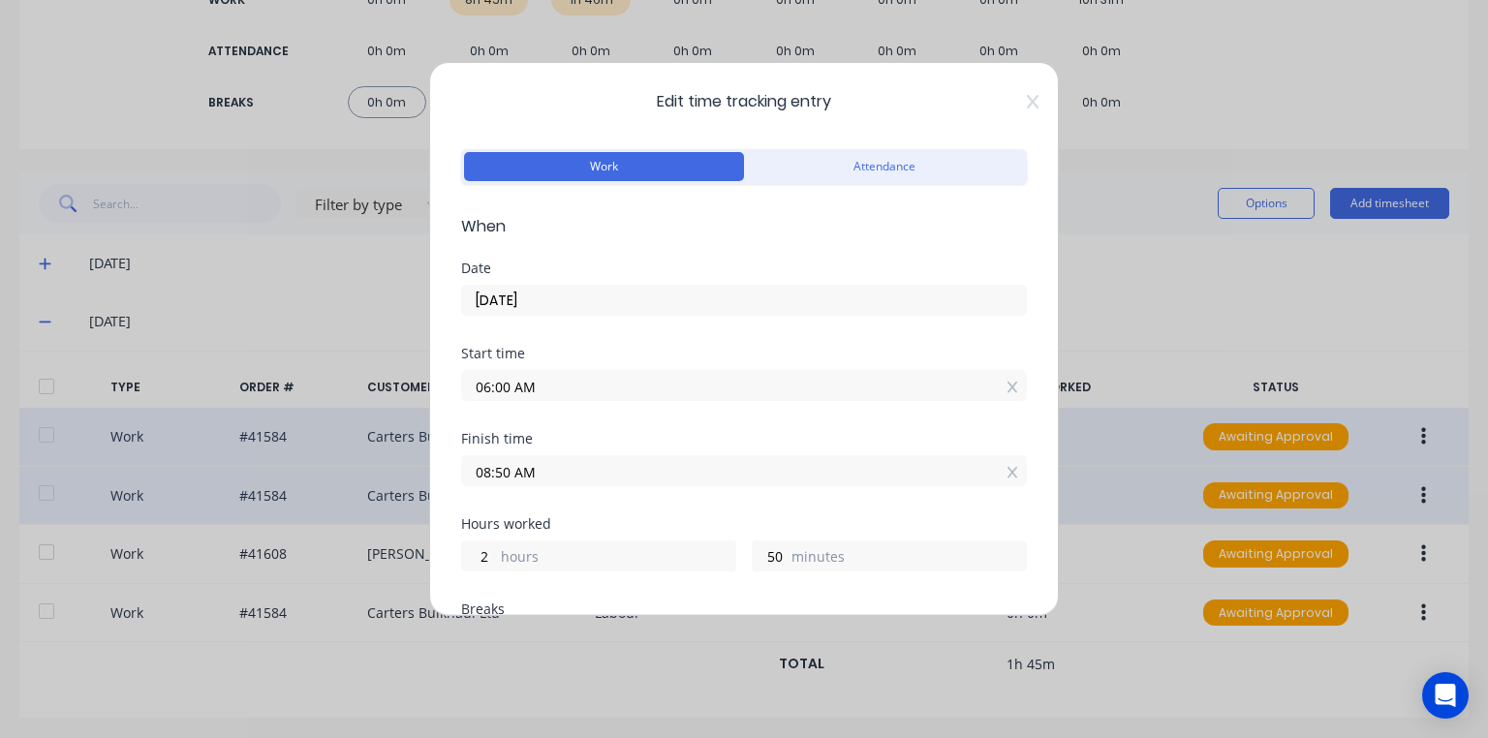
click at [490, 477] on input "08:50 AM" at bounding box center [744, 470] width 564 height 29
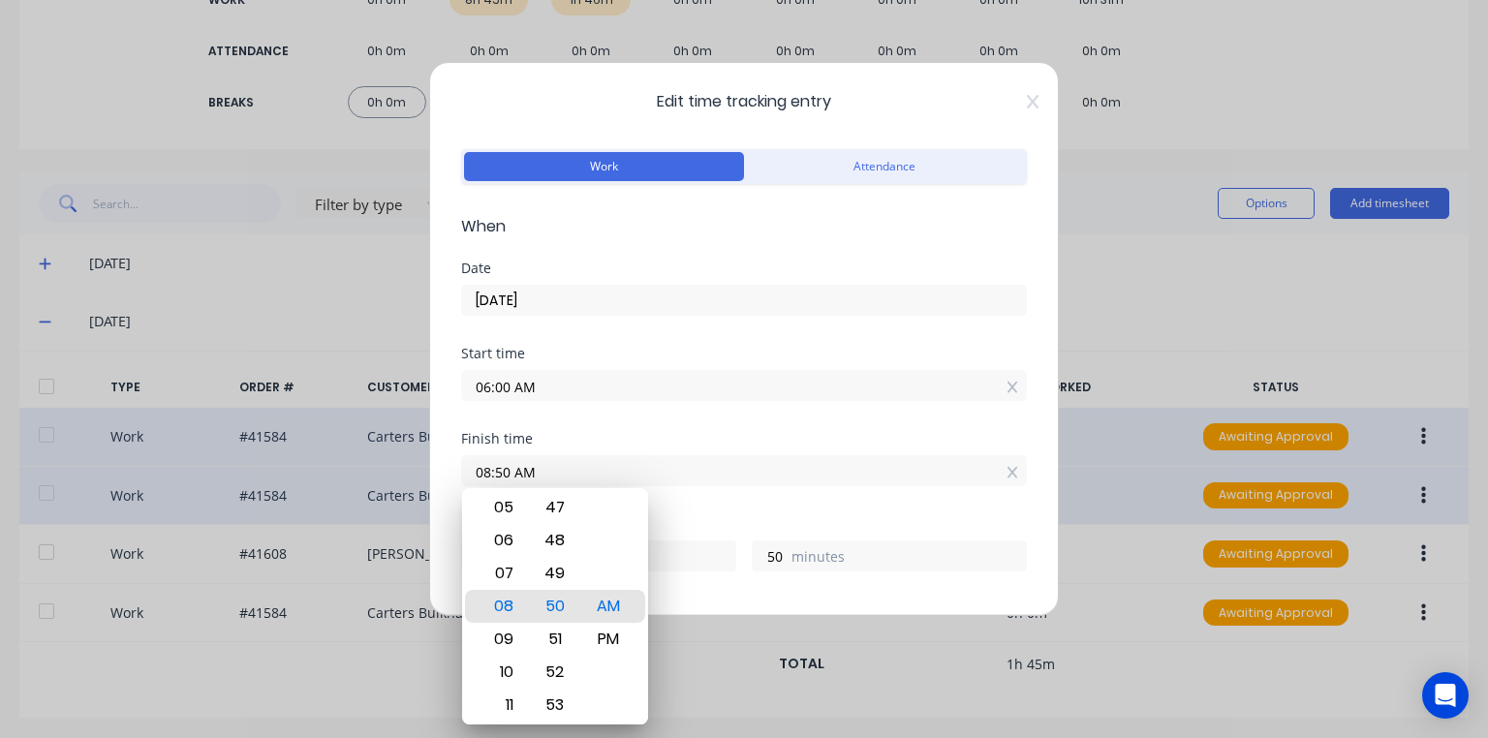
click at [512, 572] on div "07" at bounding box center [501, 573] width 47 height 33
type input "07:50 AM"
type input "1"
click at [507, 479] on input "07:50 AM" at bounding box center [744, 470] width 564 height 29
type input "07:46 AM"
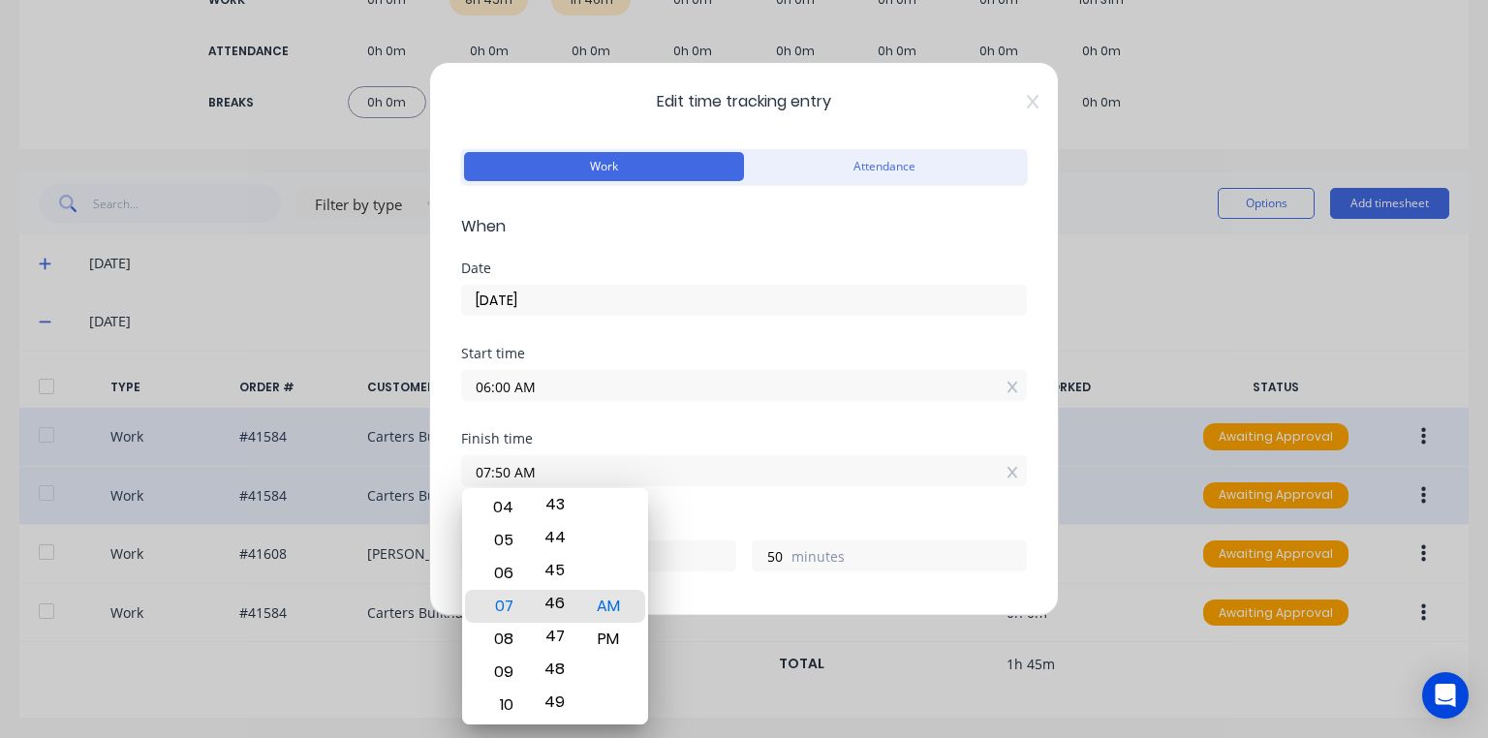
type input "46"
type input "07:39 AM"
type input "39"
type input "07:37 AM"
type input "37"
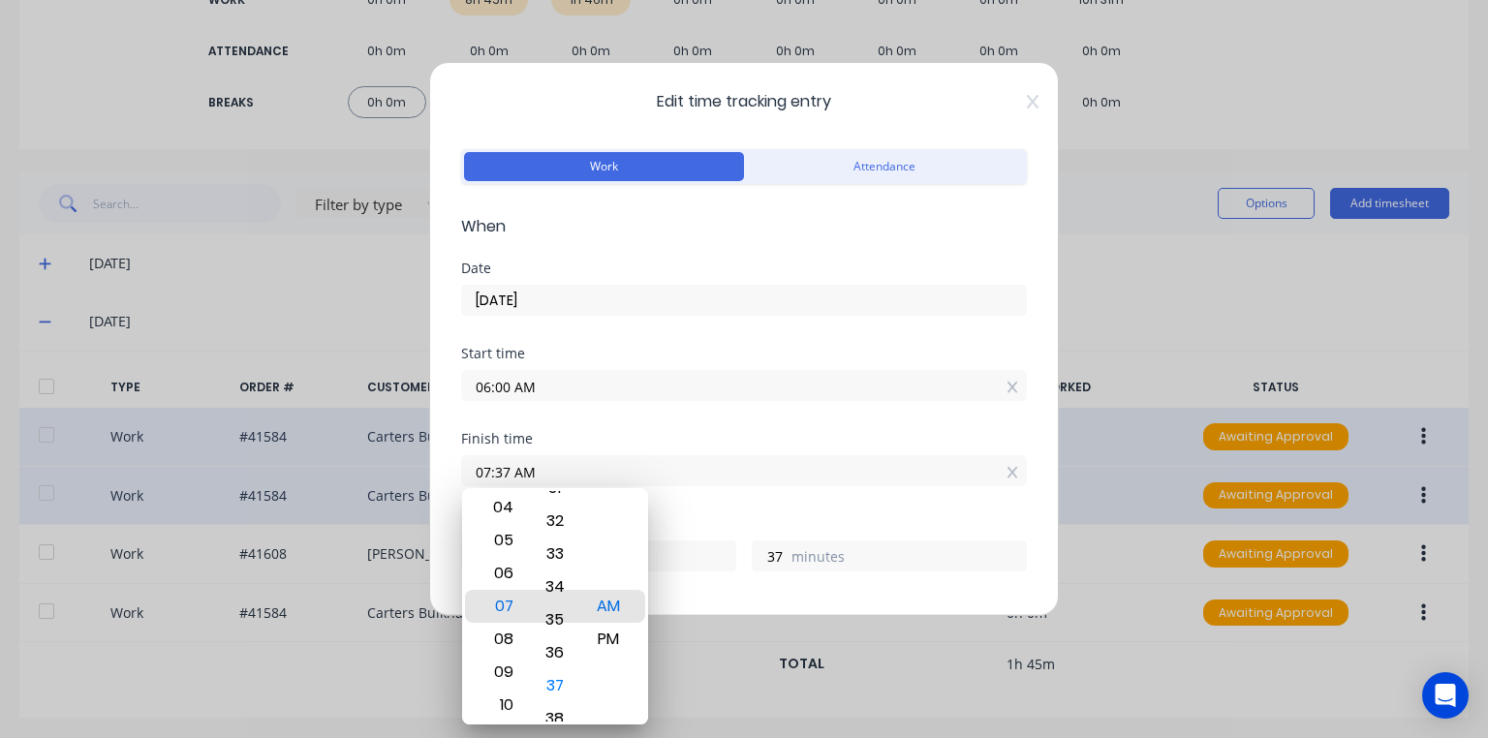
type input "07:34 AM"
type input "34"
type input "07:32 AM"
type input "32"
type input "07:30 AM"
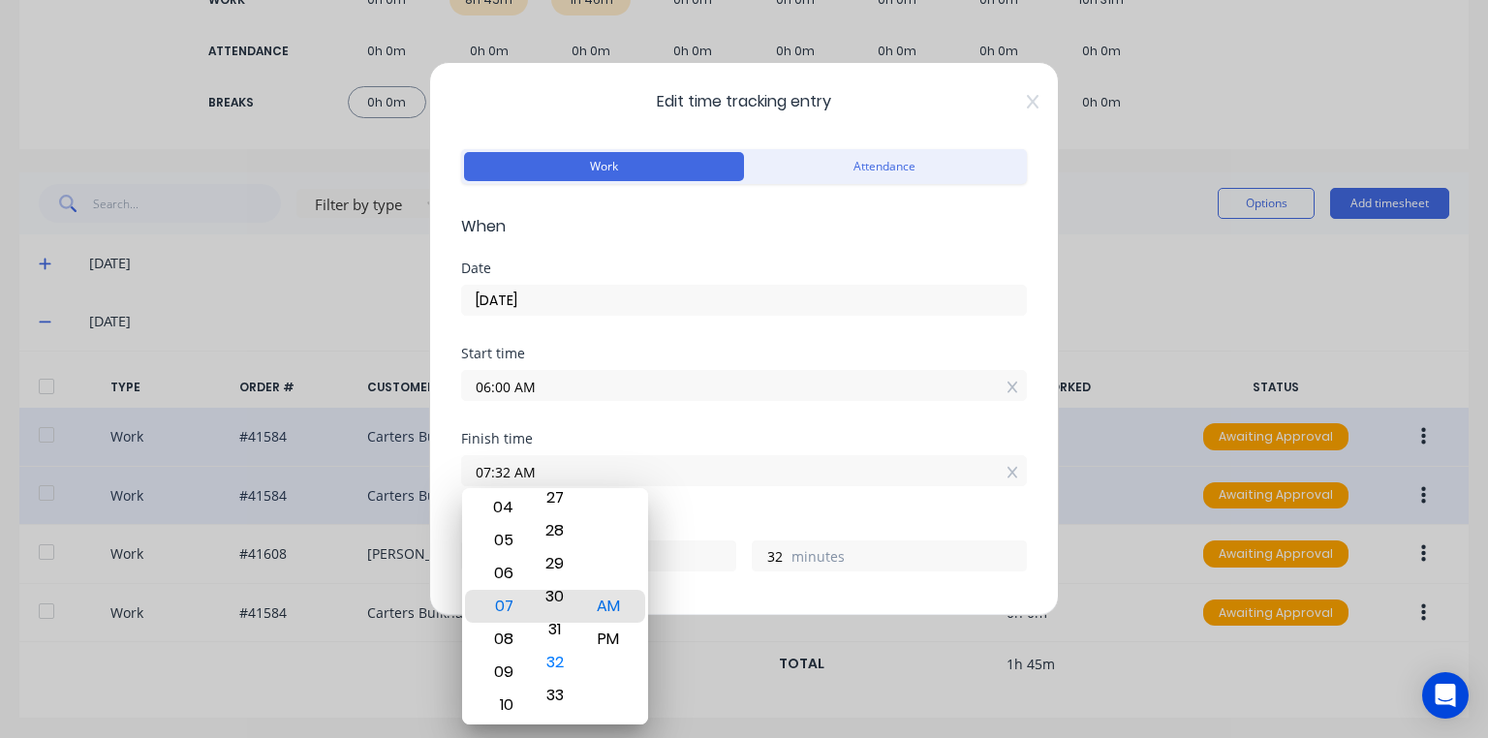
type input "30"
click at [679, 589] on div "Hours worked 1 hours 30 minutes" at bounding box center [744, 559] width 566 height 85
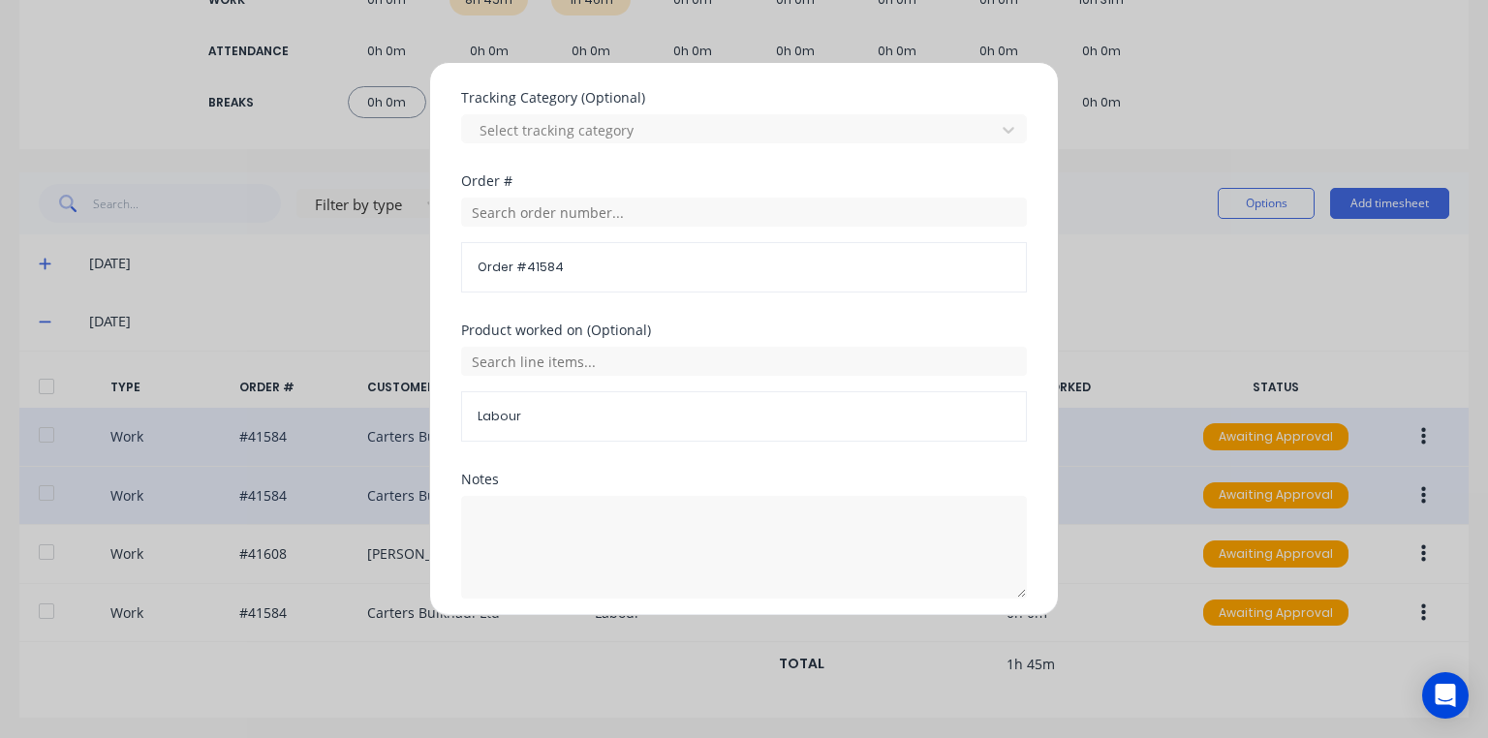
scroll to position [706, 0]
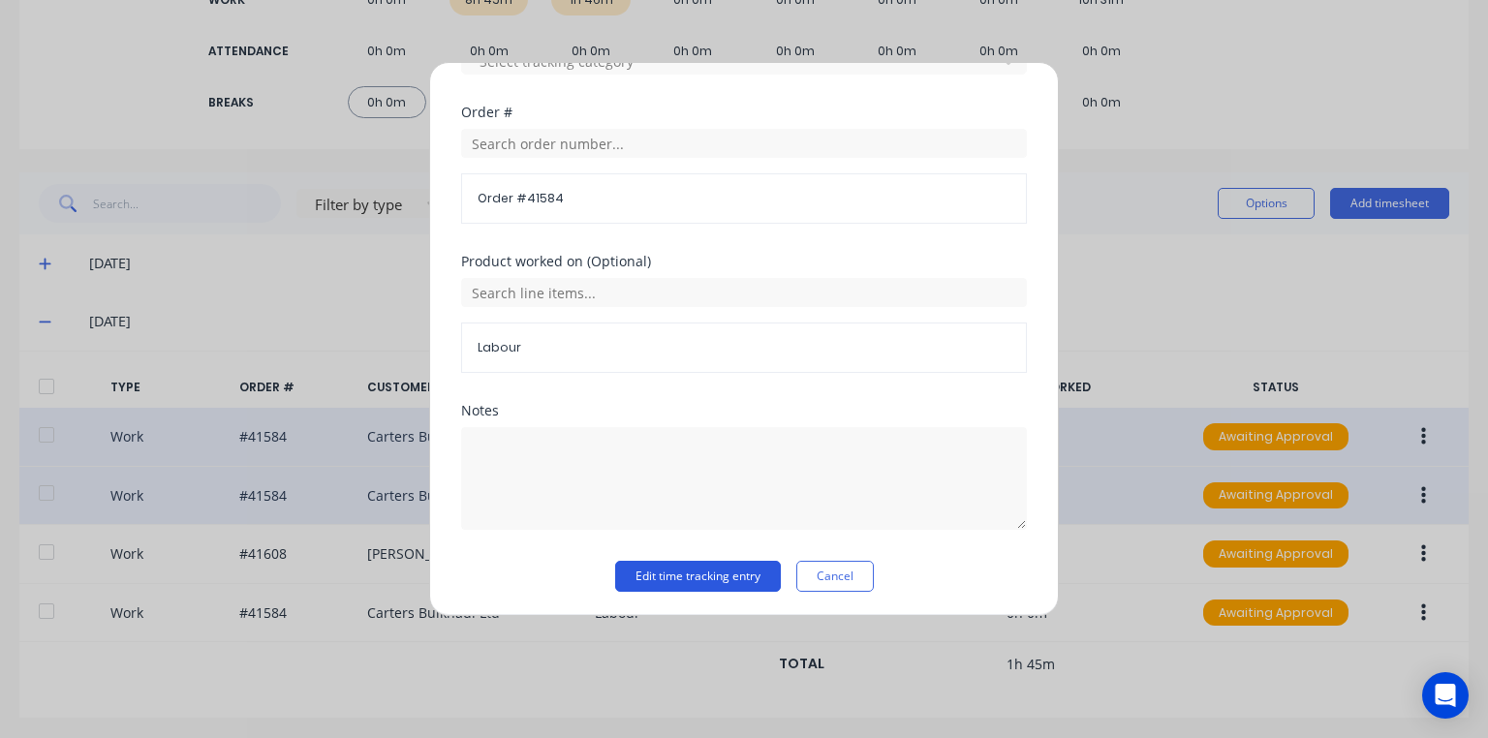
click at [728, 567] on button "Edit time tracking entry" at bounding box center [698, 576] width 166 height 31
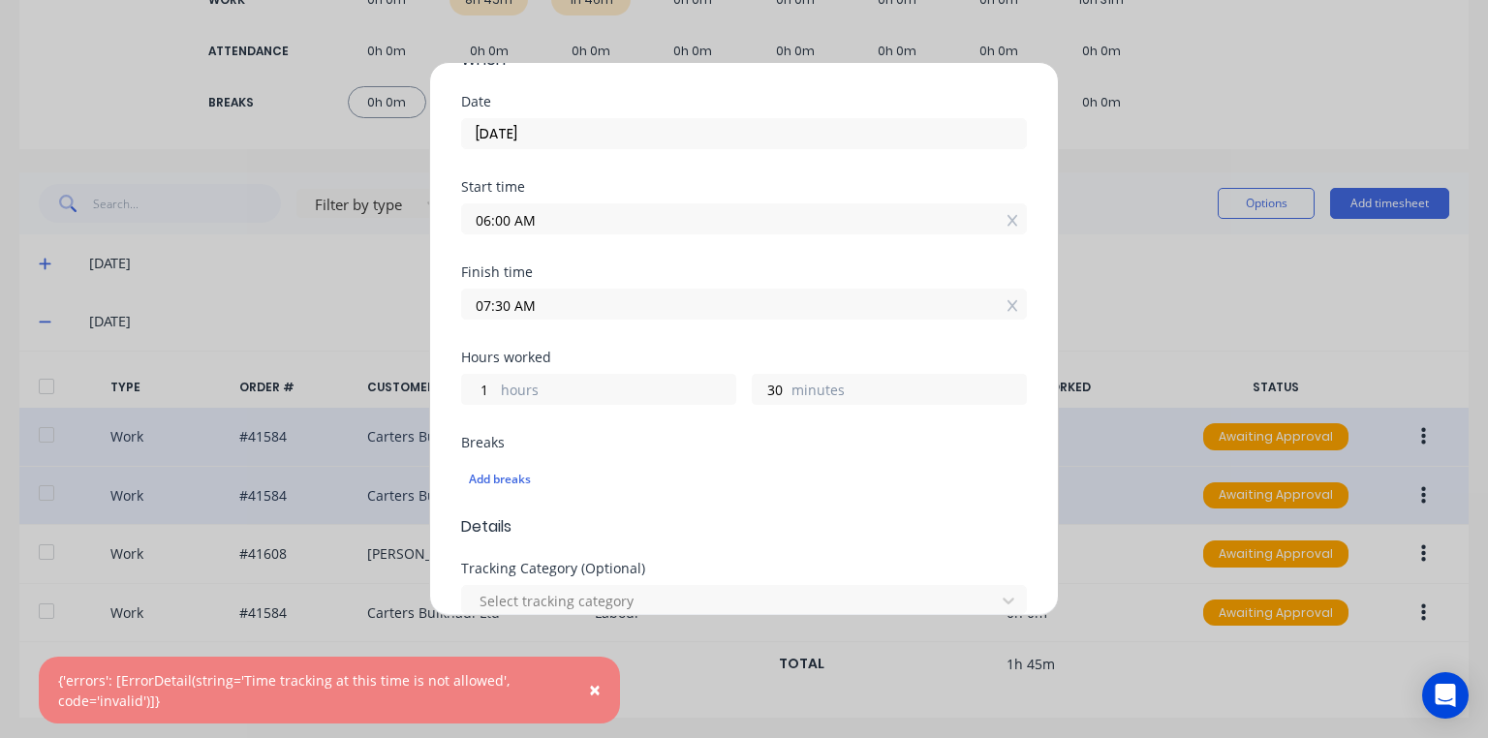
scroll to position [157, 0]
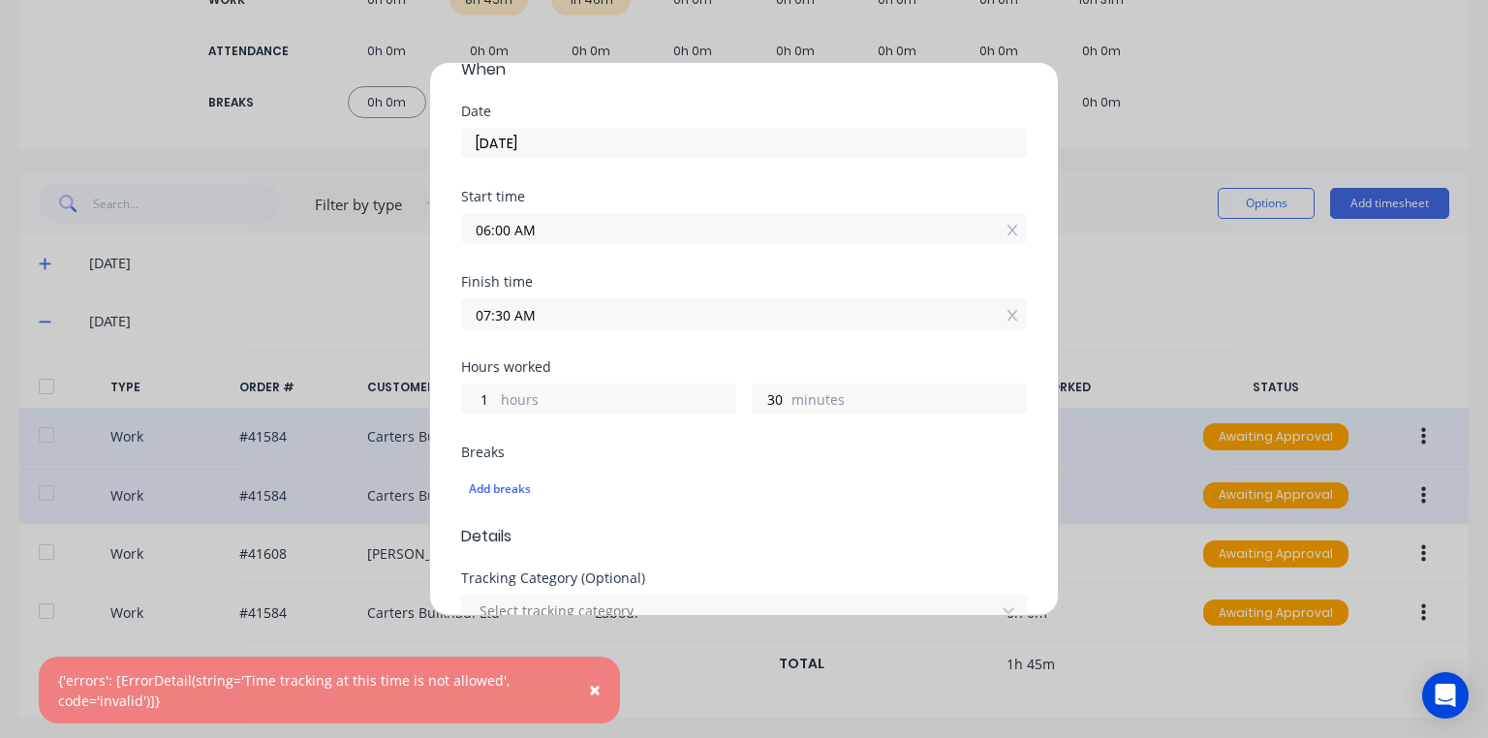
click at [508, 232] on input "06:00 AM" at bounding box center [744, 228] width 564 height 29
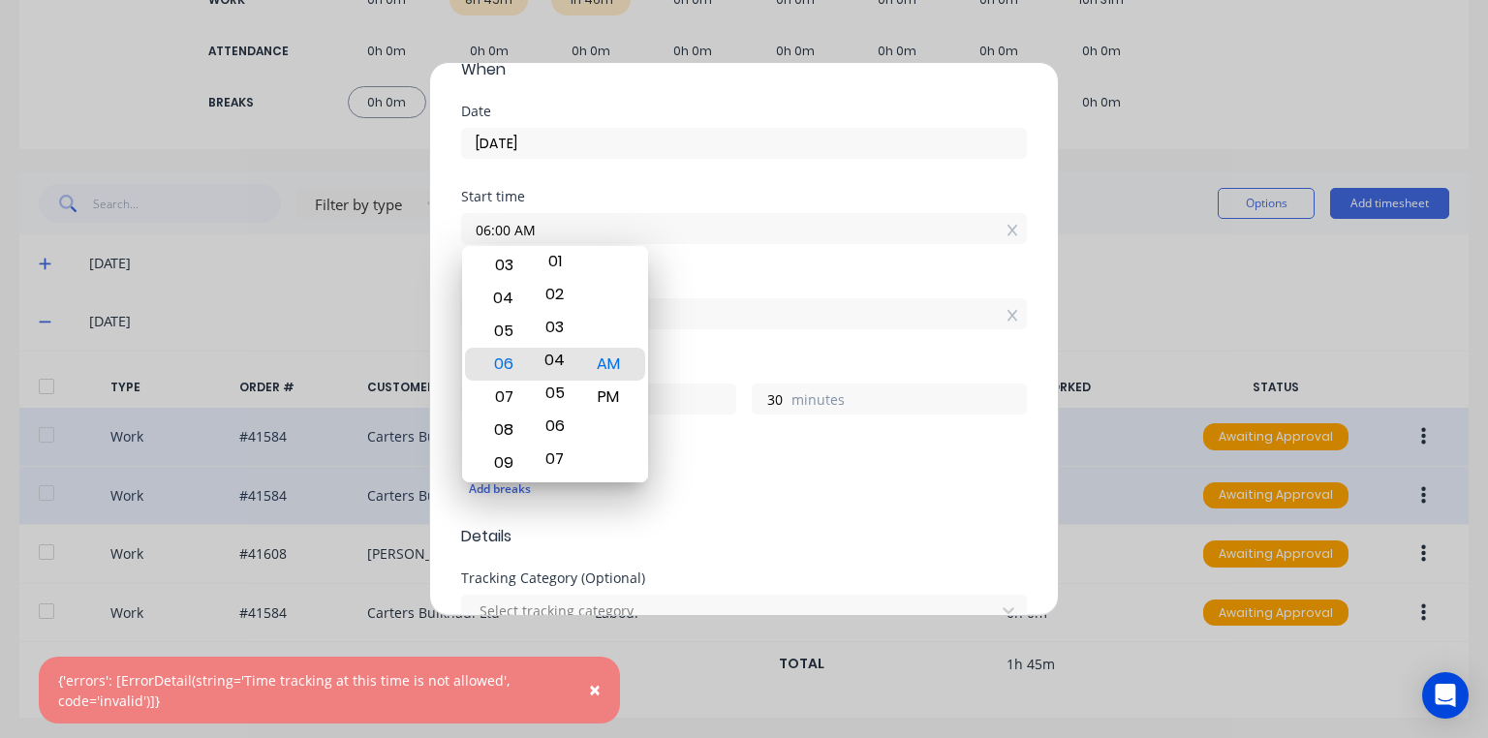
type input "06:09 AM"
type input "21"
type input "06:18 AM"
type input "12"
type input "06:24 AM"
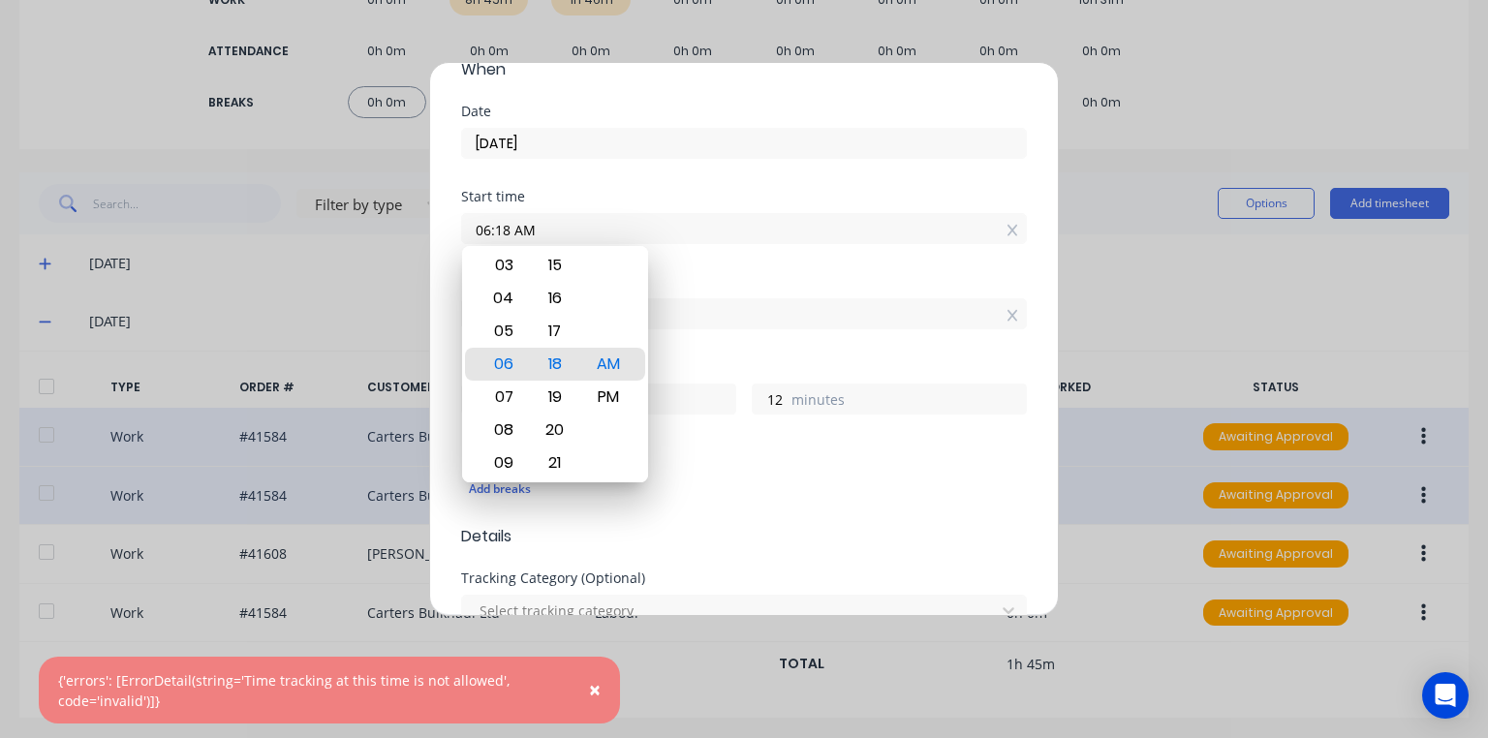
type input "6"
type input "06:33 AM"
type input "0"
type input "57"
type input "06:30 AM"
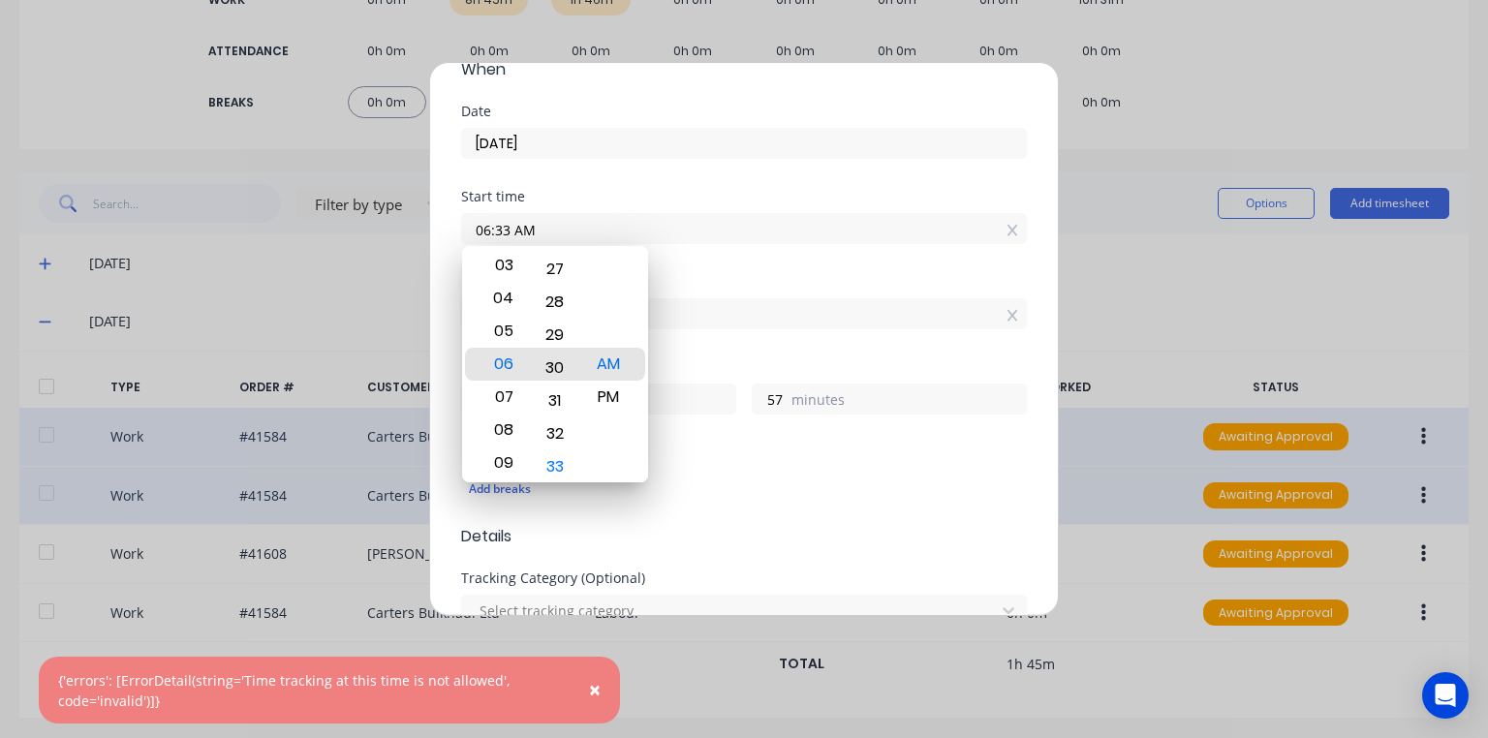
type input "1"
type input "0"
click at [733, 259] on div "Start time 06:30 AM" at bounding box center [744, 232] width 566 height 85
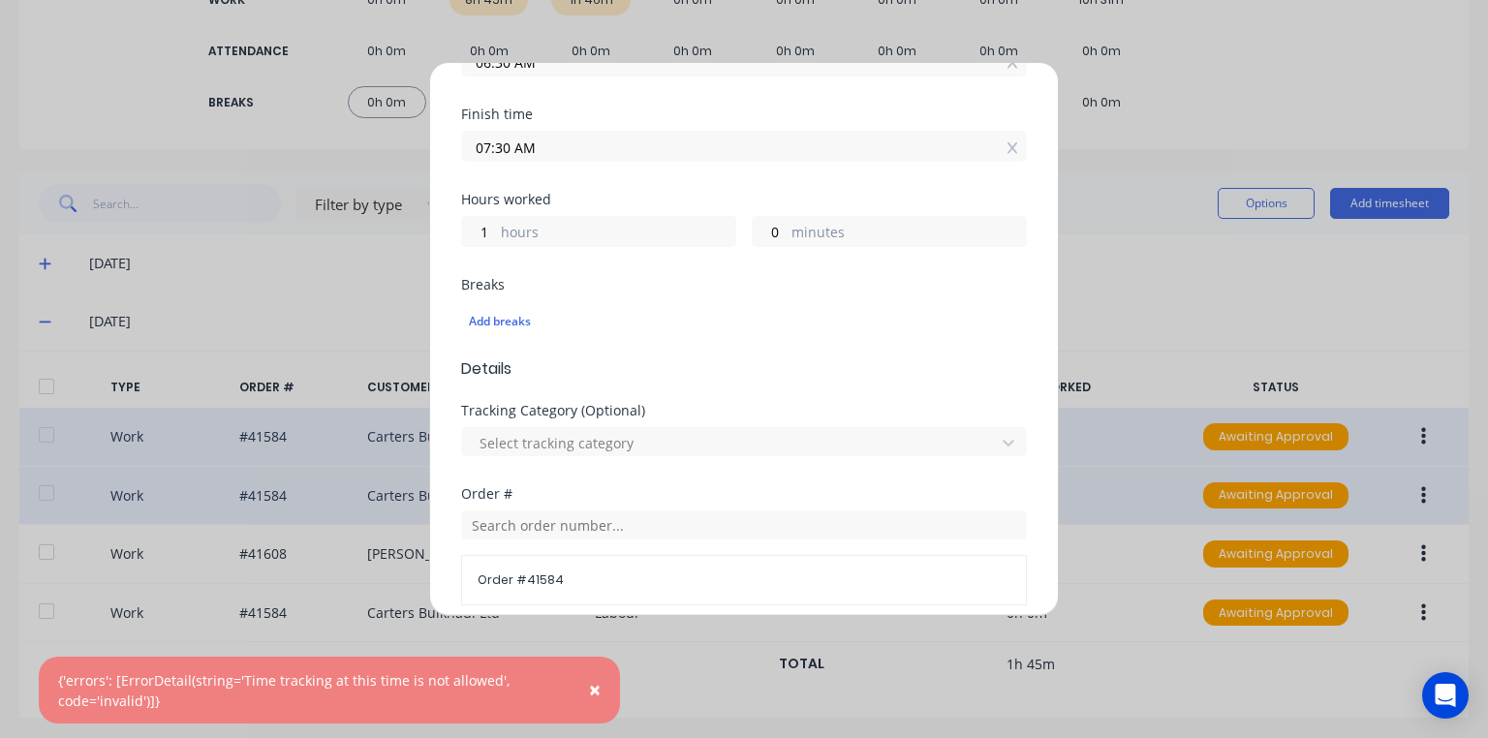
scroll to position [706, 0]
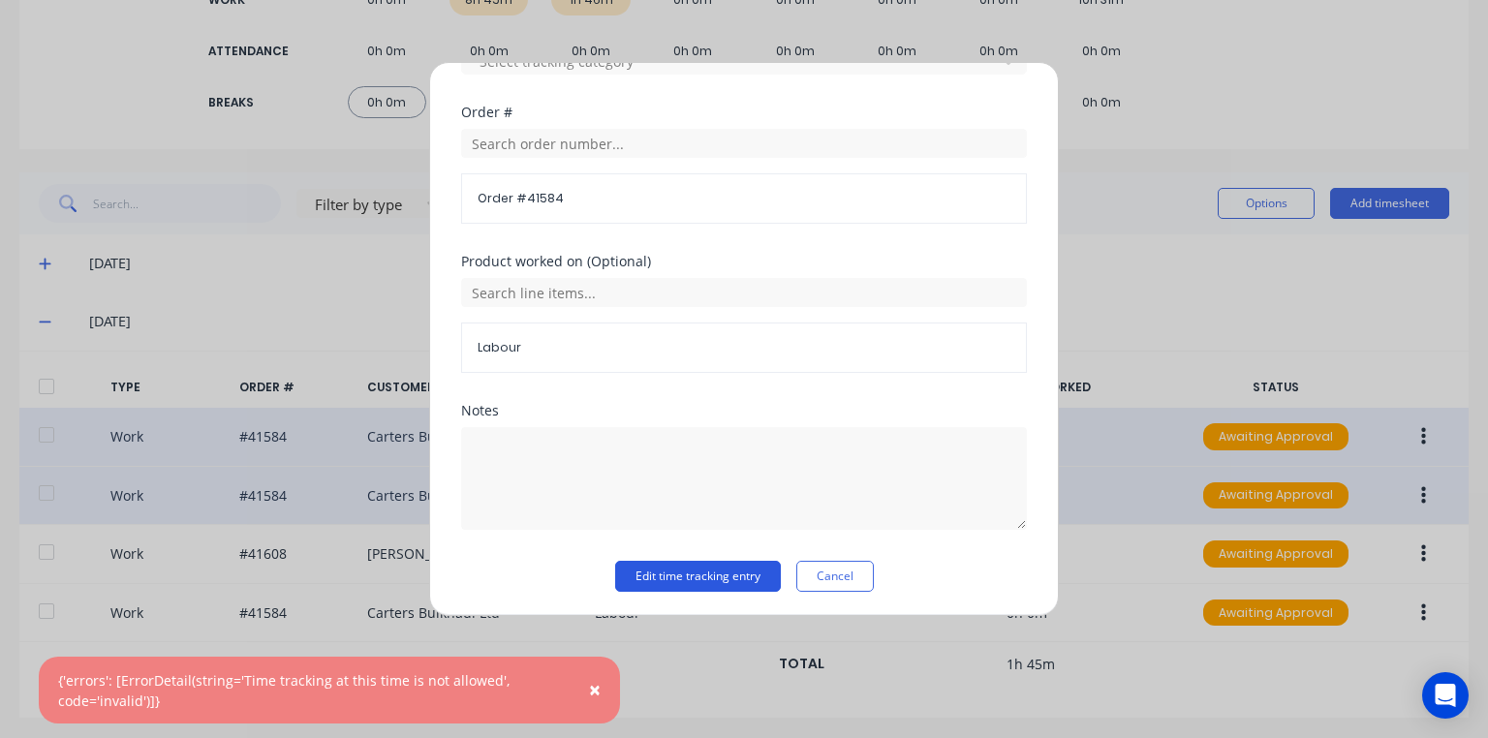
click at [686, 572] on button "Edit time tracking entry" at bounding box center [698, 576] width 166 height 31
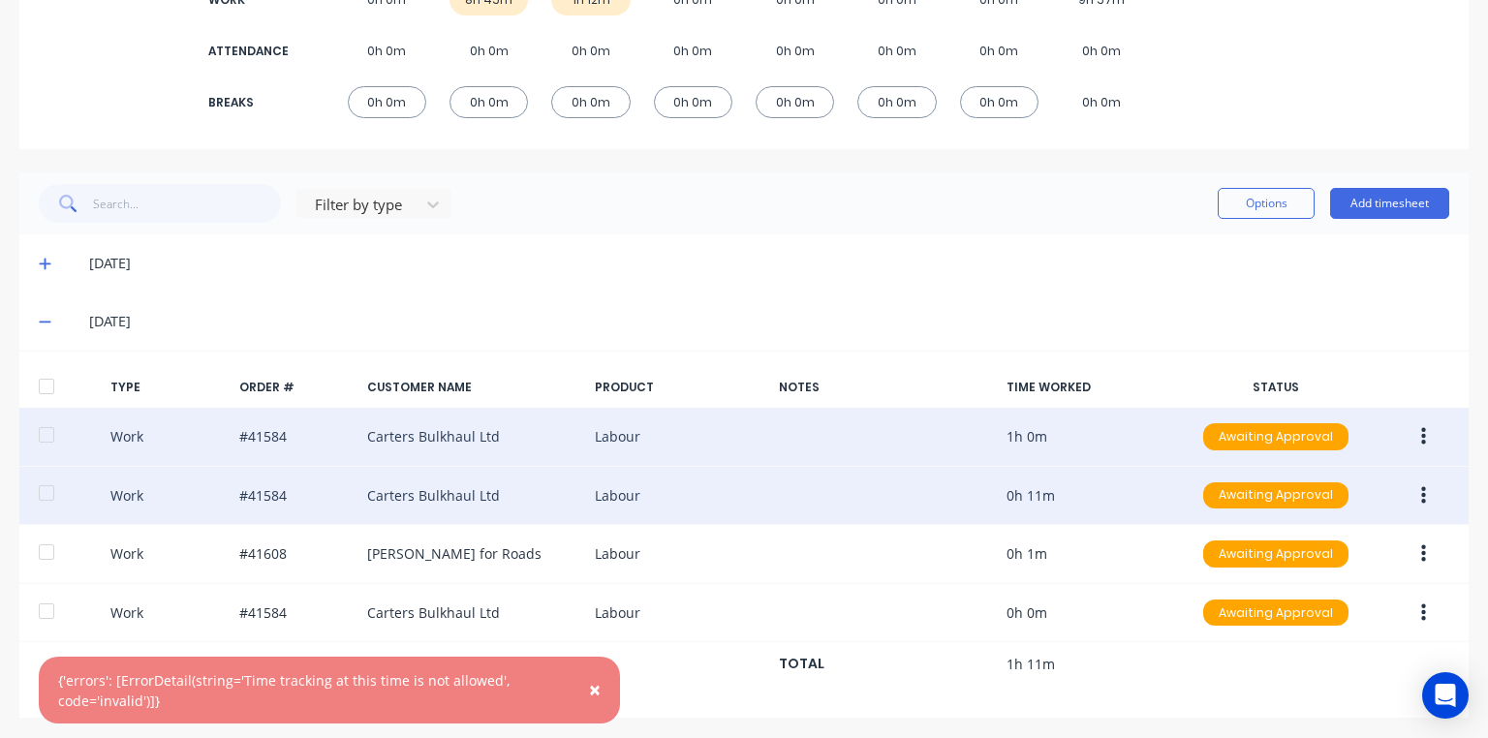
click at [1421, 442] on icon "button" at bounding box center [1423, 436] width 5 height 17
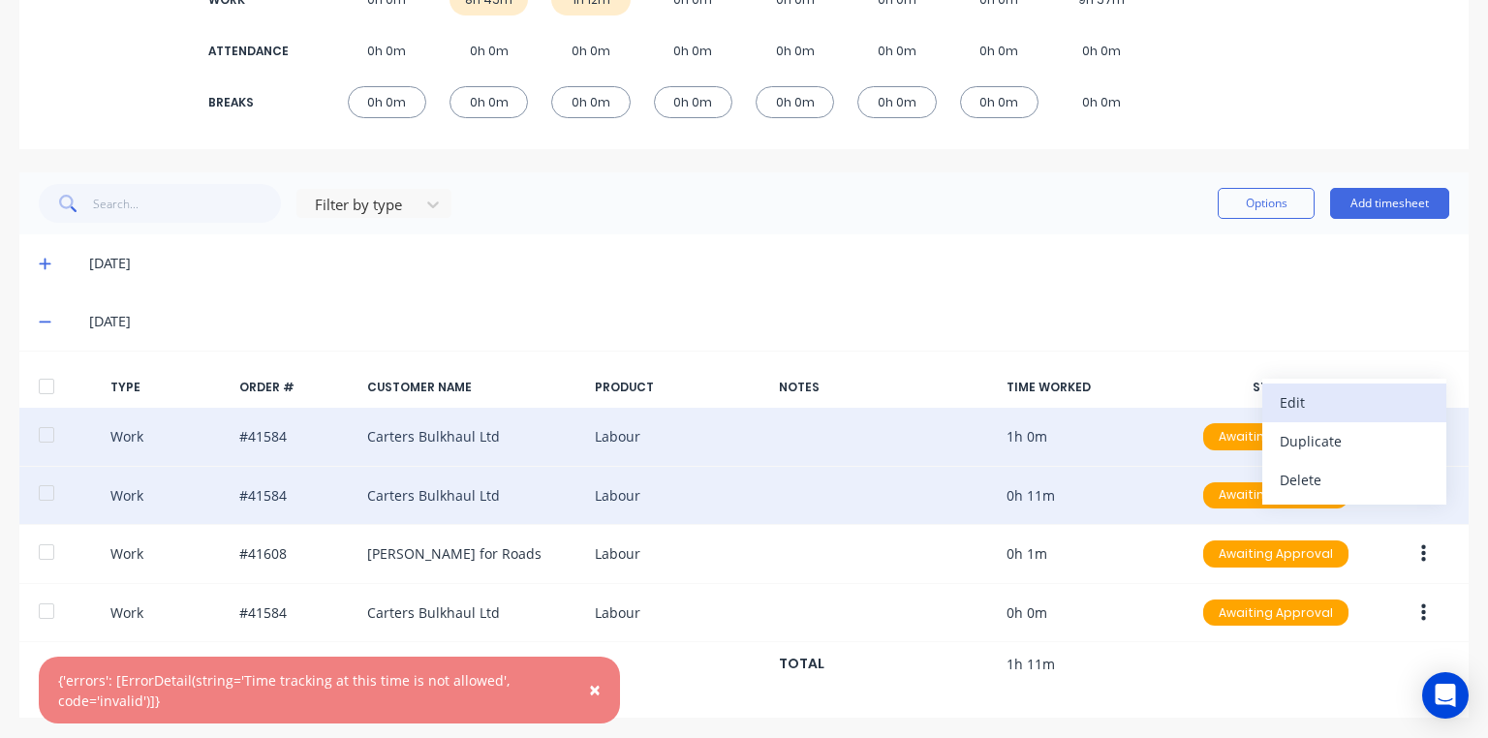
click at [1316, 404] on div "Edit" at bounding box center [1354, 403] width 149 height 28
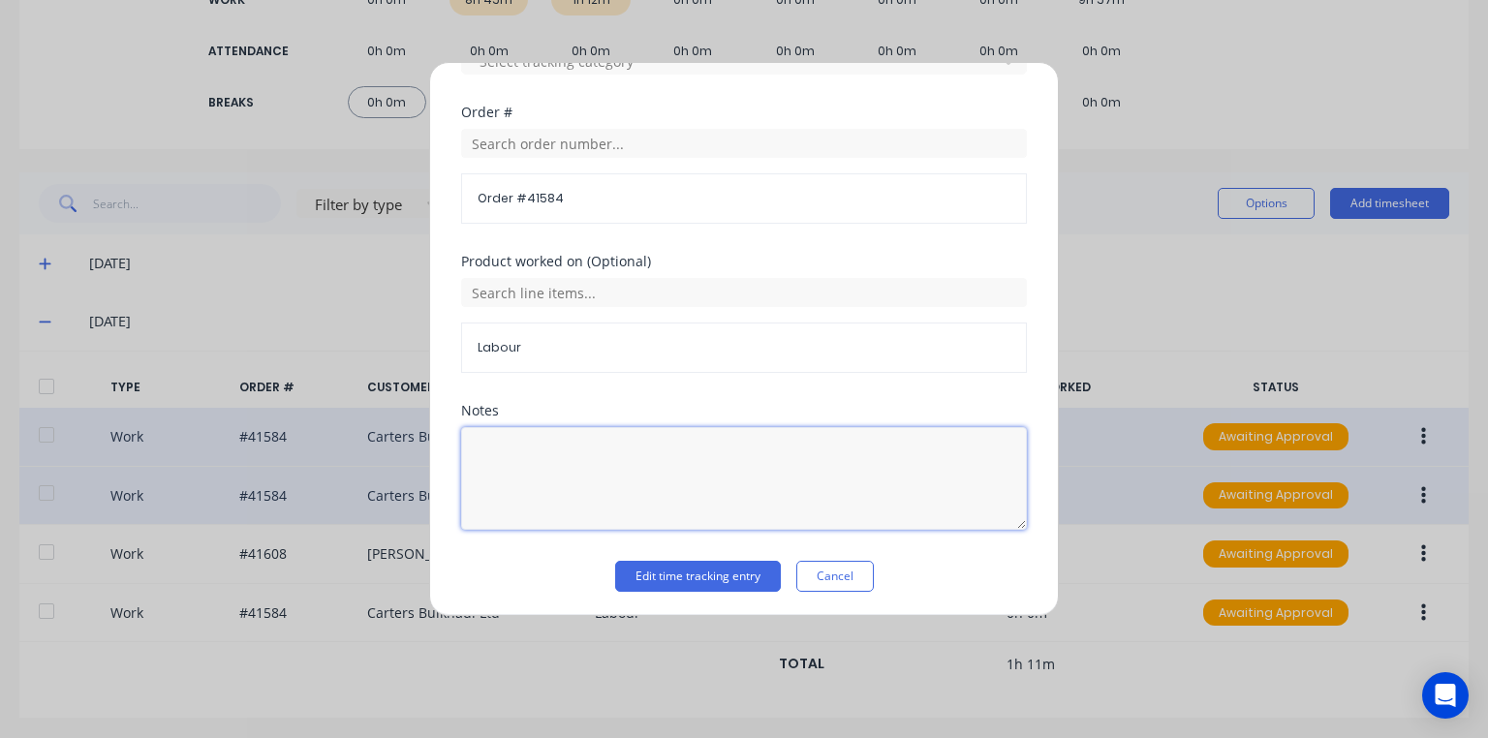
click at [672, 458] on textarea at bounding box center [744, 478] width 566 height 103
click at [492, 457] on textarea "started 6am" at bounding box center [744, 478] width 566 height 103
type textarea "Started 6am"
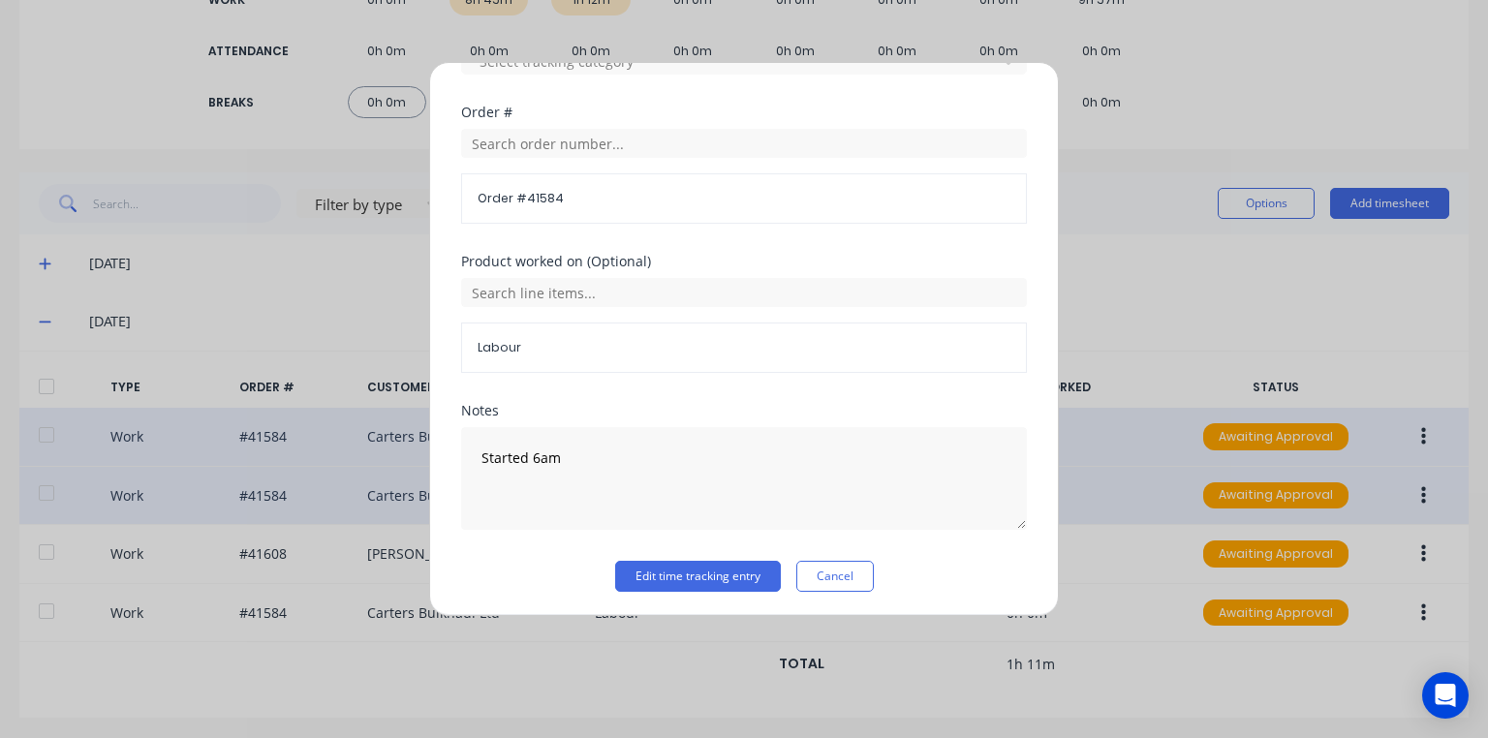
click at [853, 392] on div "Product worked on (Optional) Labour" at bounding box center [744, 329] width 566 height 149
click at [724, 575] on button "Edit time tracking entry" at bounding box center [698, 576] width 166 height 31
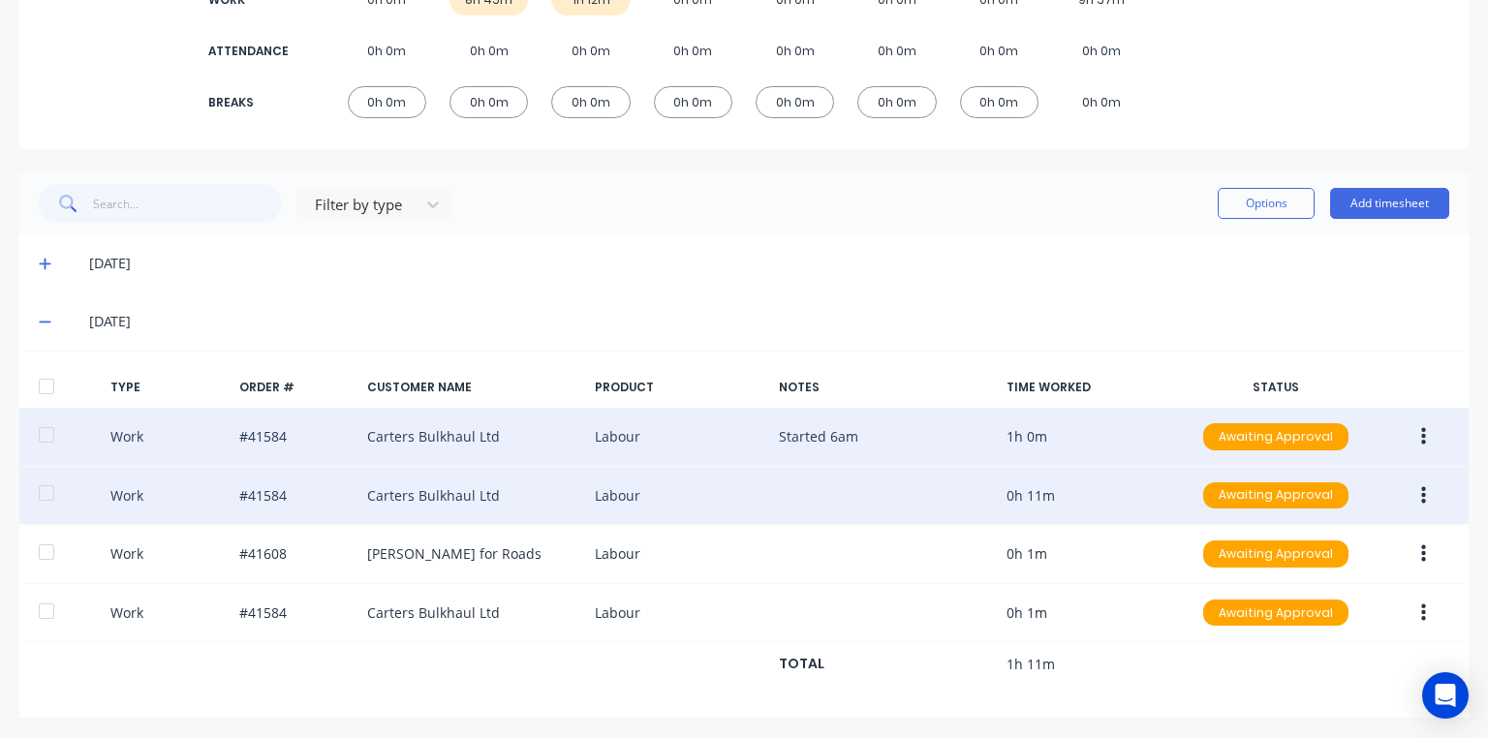
click at [1421, 497] on icon "button" at bounding box center [1423, 495] width 5 height 21
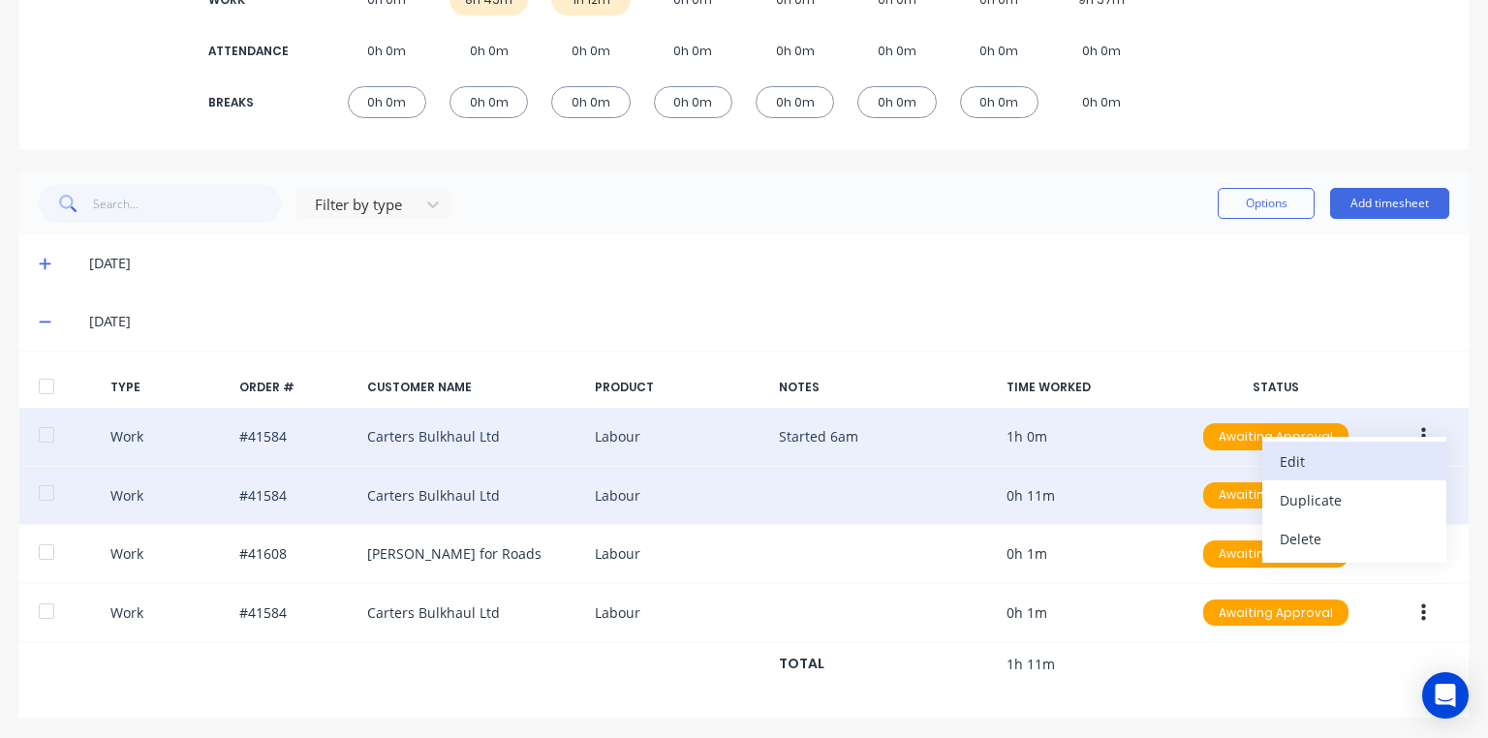
click at [1291, 464] on div "Edit" at bounding box center [1354, 462] width 149 height 28
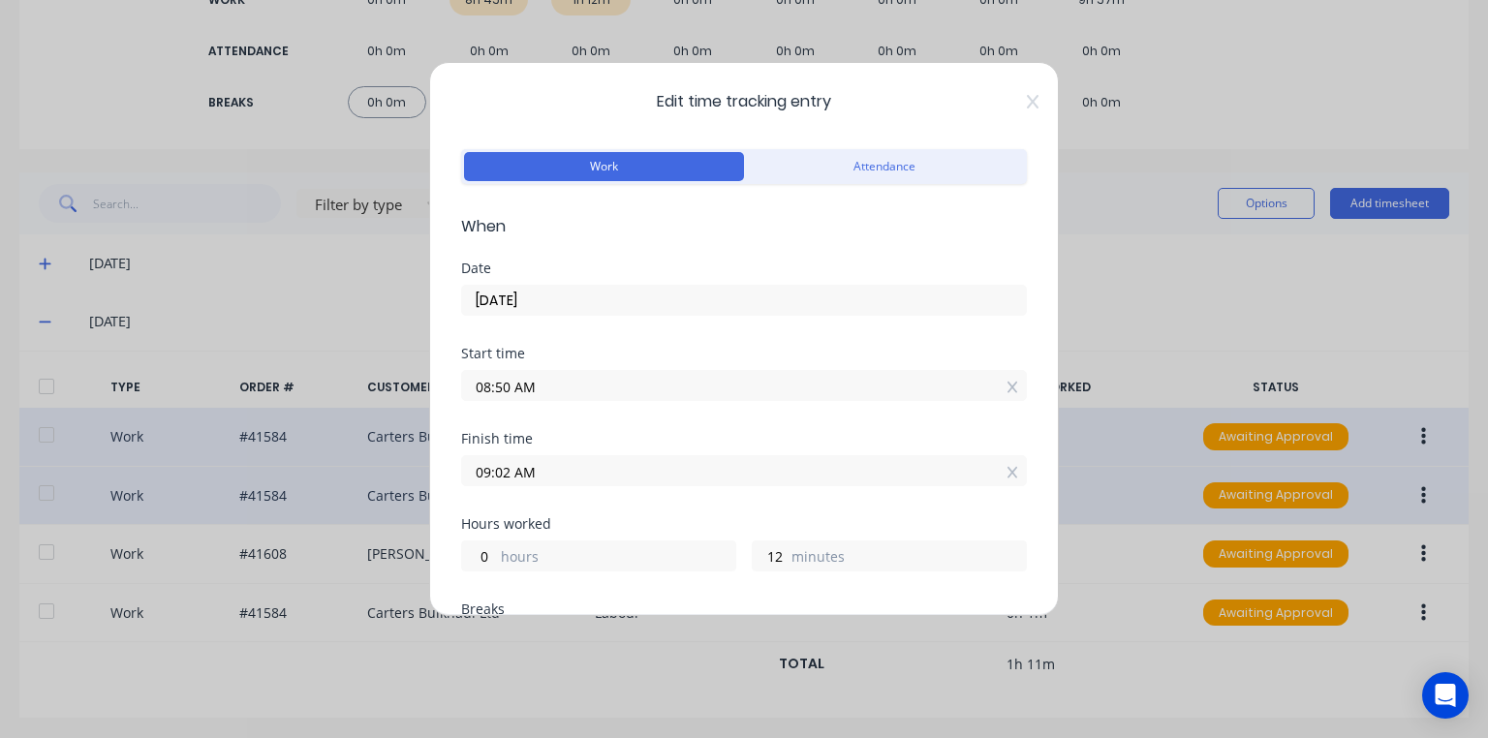
click at [1018, 124] on div "Edit time tracking entry Work Attendance When Date [DATE] Start time 08:50 AM F…" at bounding box center [744, 339] width 630 height 554
click at [1027, 95] on icon at bounding box center [1033, 102] width 12 height 16
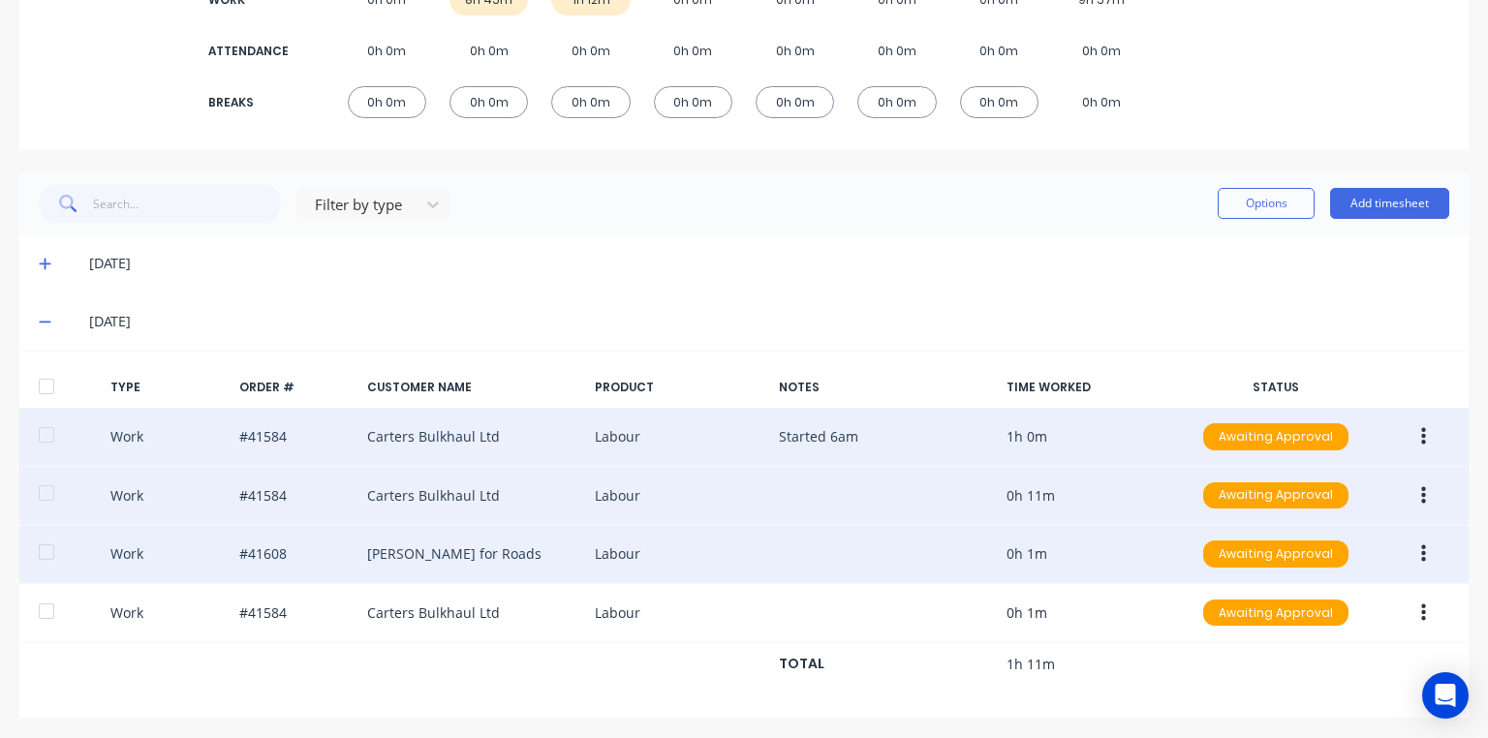
click at [1421, 554] on icon "button" at bounding box center [1423, 554] width 5 height 21
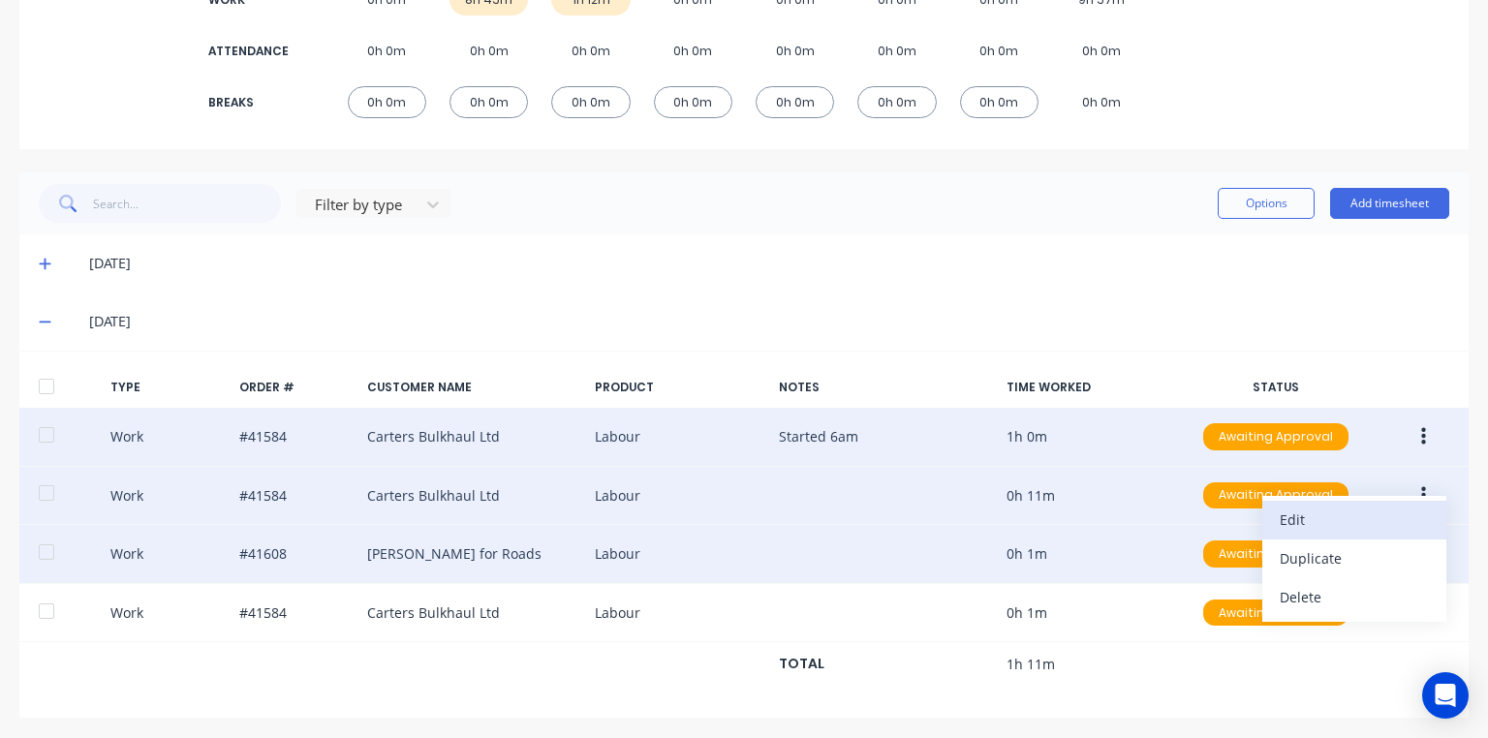
click at [1316, 519] on div "Edit" at bounding box center [1354, 520] width 149 height 28
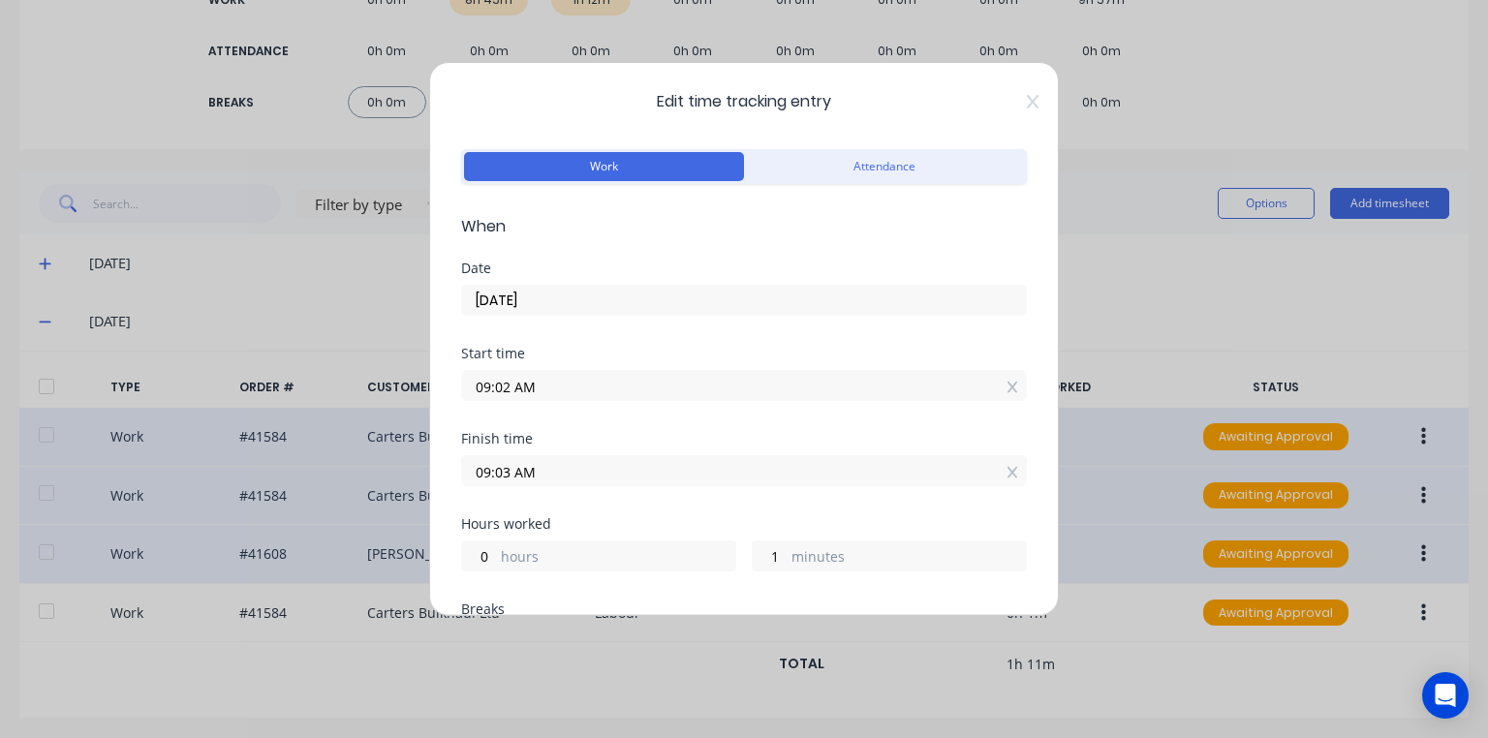
click at [484, 388] on input "09:02 AM" at bounding box center [744, 385] width 564 height 29
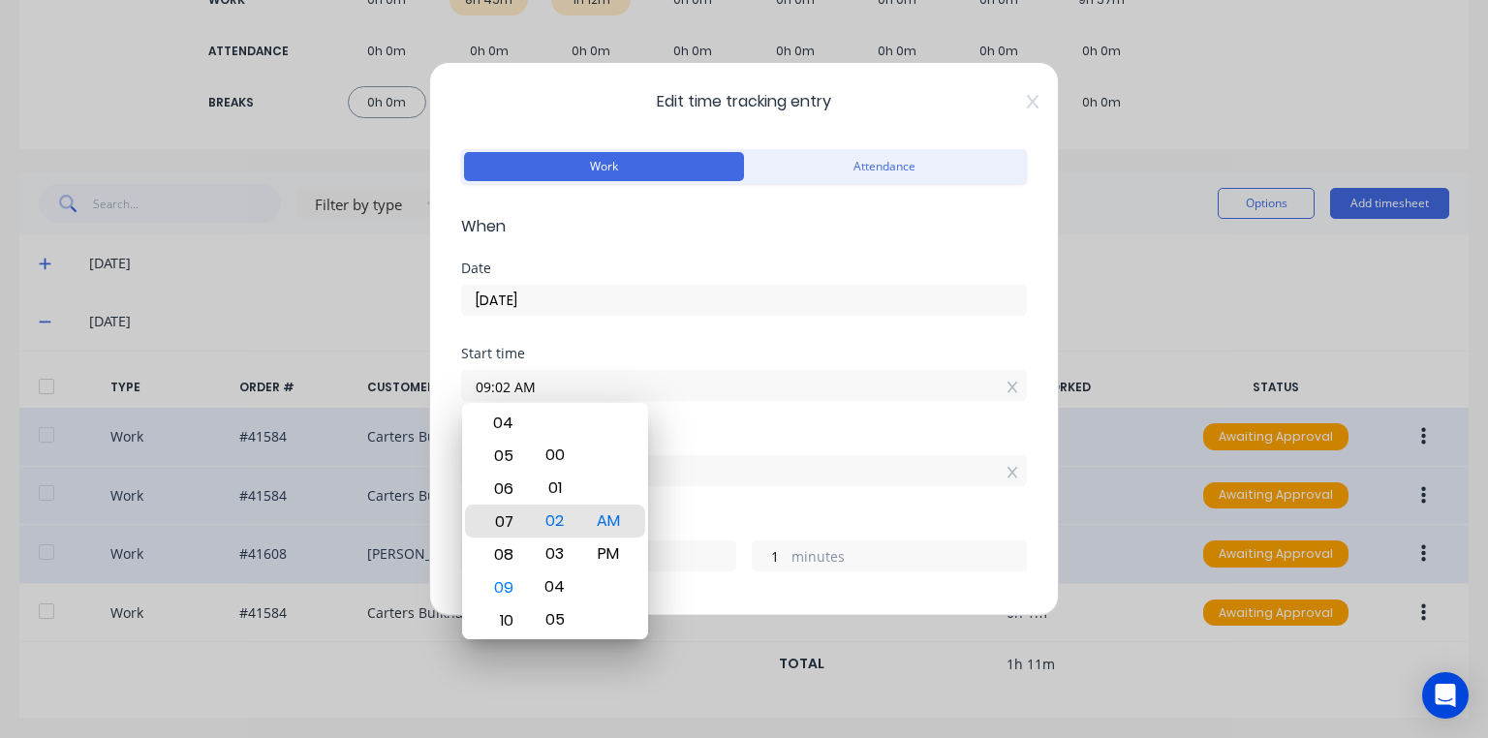
type input "07:02 AM"
type input "2"
type input "07:42 AM"
type input "1"
type input "21"
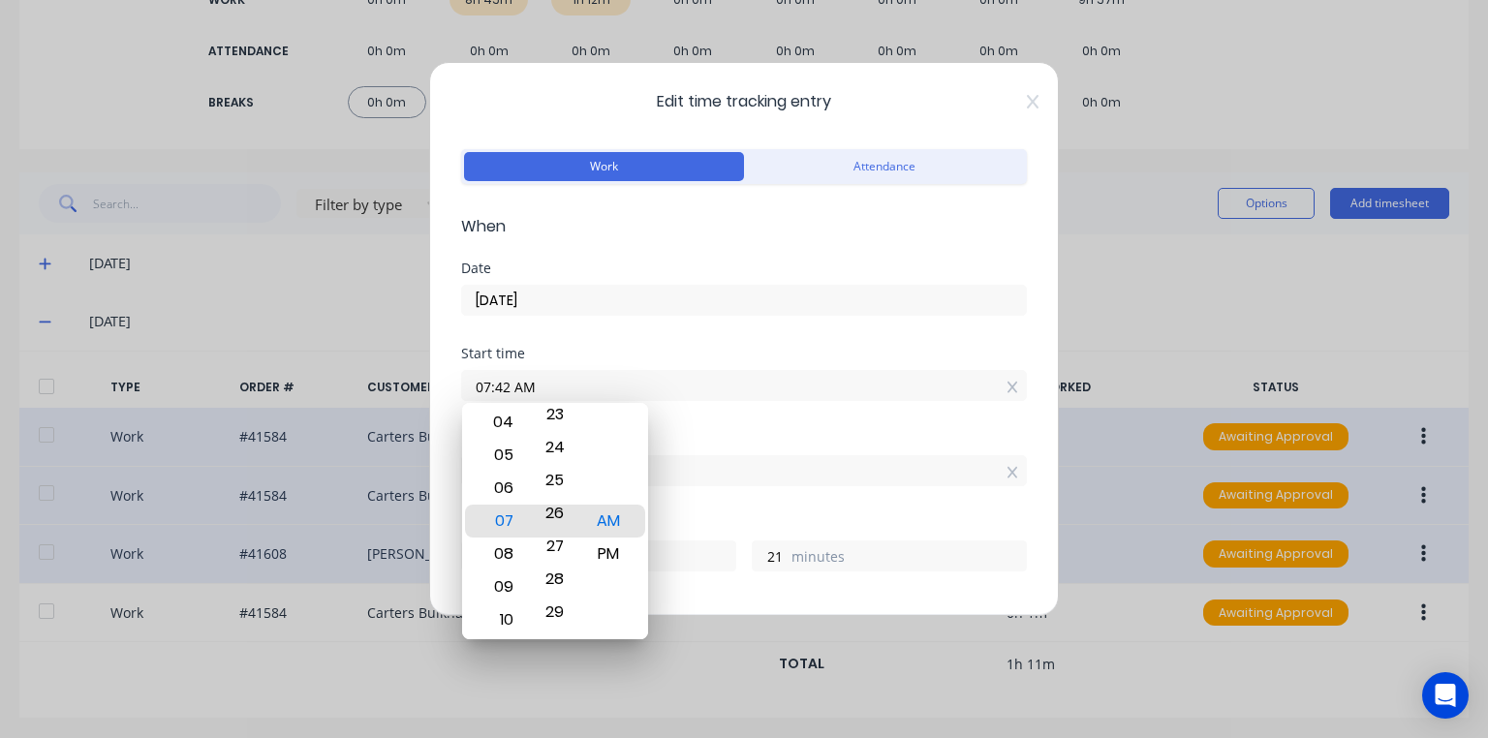
type input "07:36 AM"
type input "27"
type input "07:30 AM"
type input "33"
click at [667, 349] on div "Start time" at bounding box center [744, 354] width 566 height 14
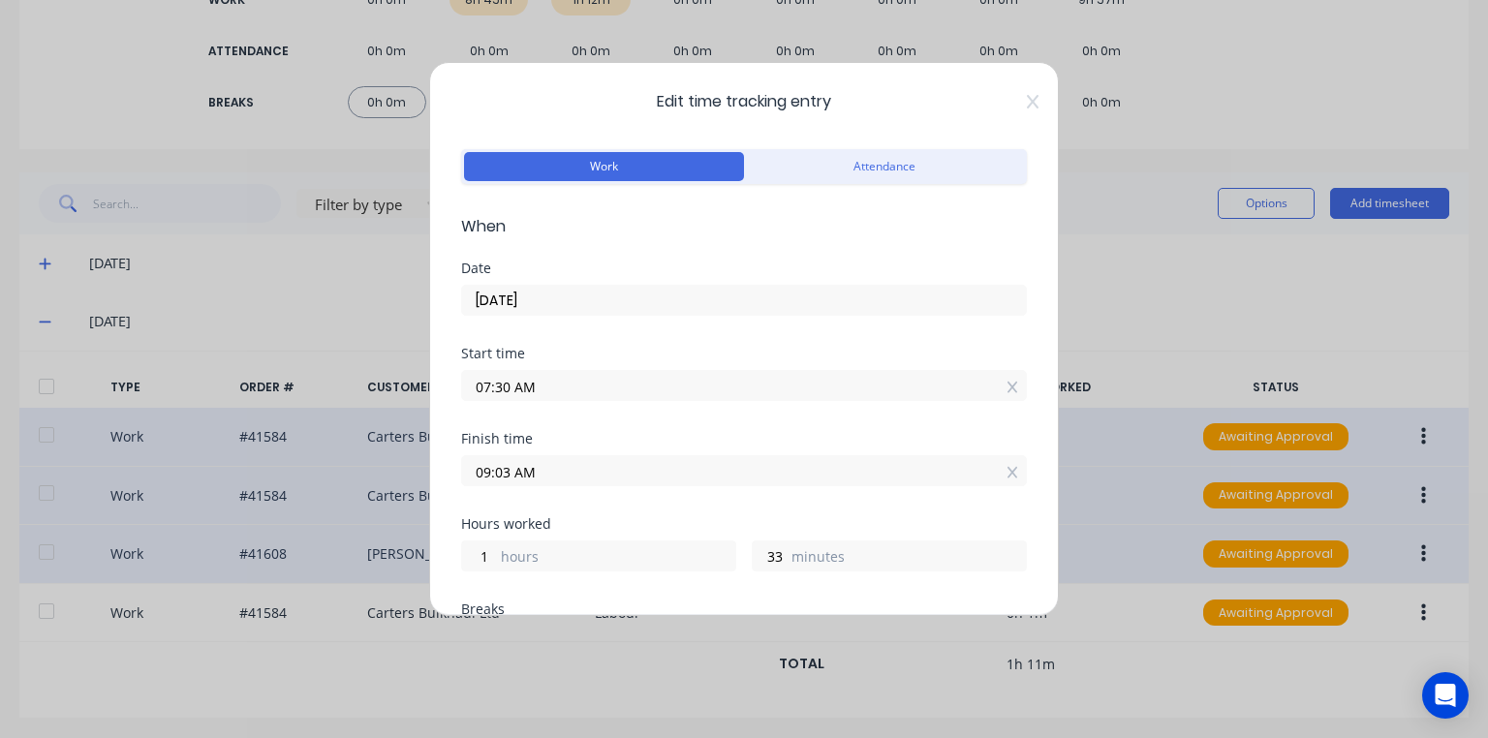
click at [497, 477] on input "09:03 AM" at bounding box center [744, 470] width 564 height 29
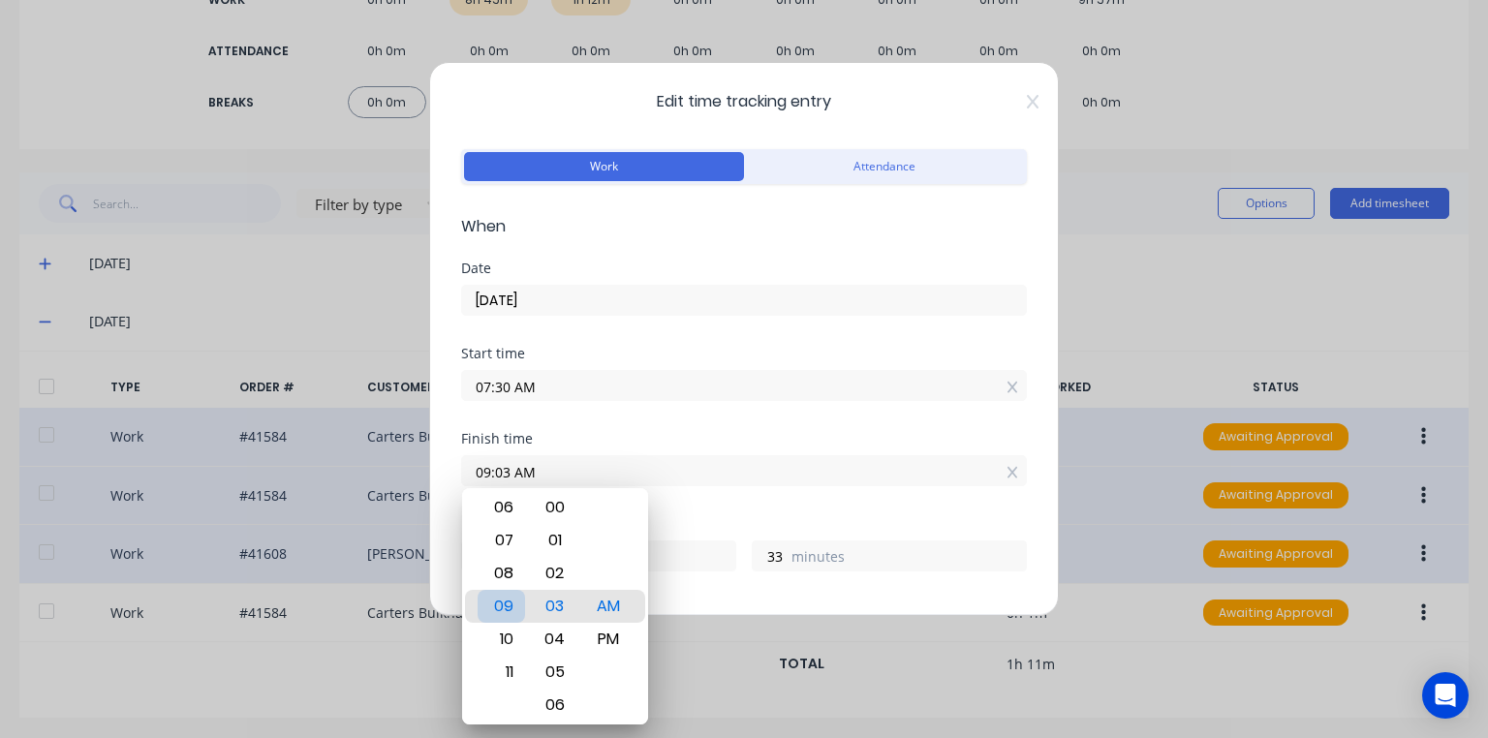
type input "08:03 AM"
type input "0"
type input "08:43 AM"
type input "1"
type input "13"
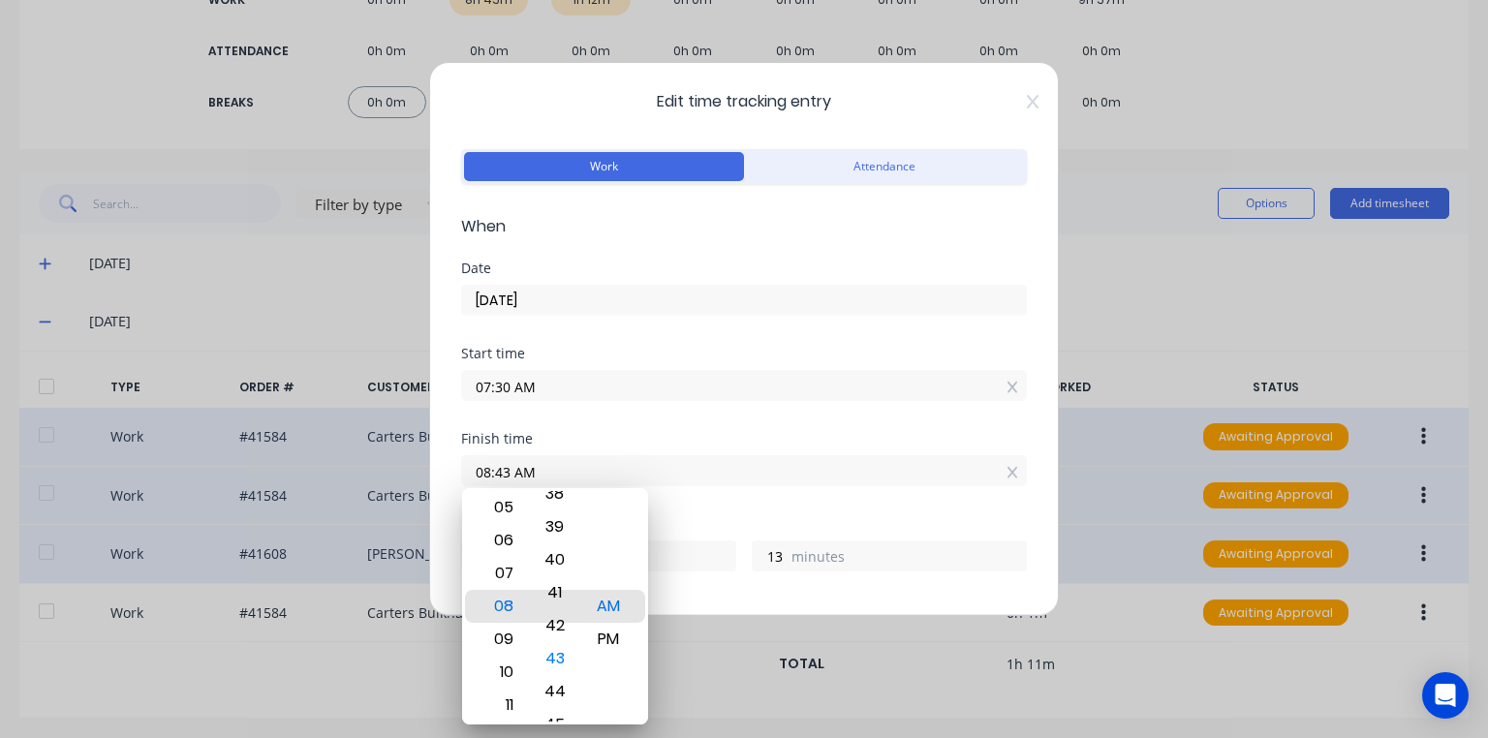
type input "08:41 AM"
type input "11"
type input "08:44 AM"
type input "14"
type input "08:48 AM"
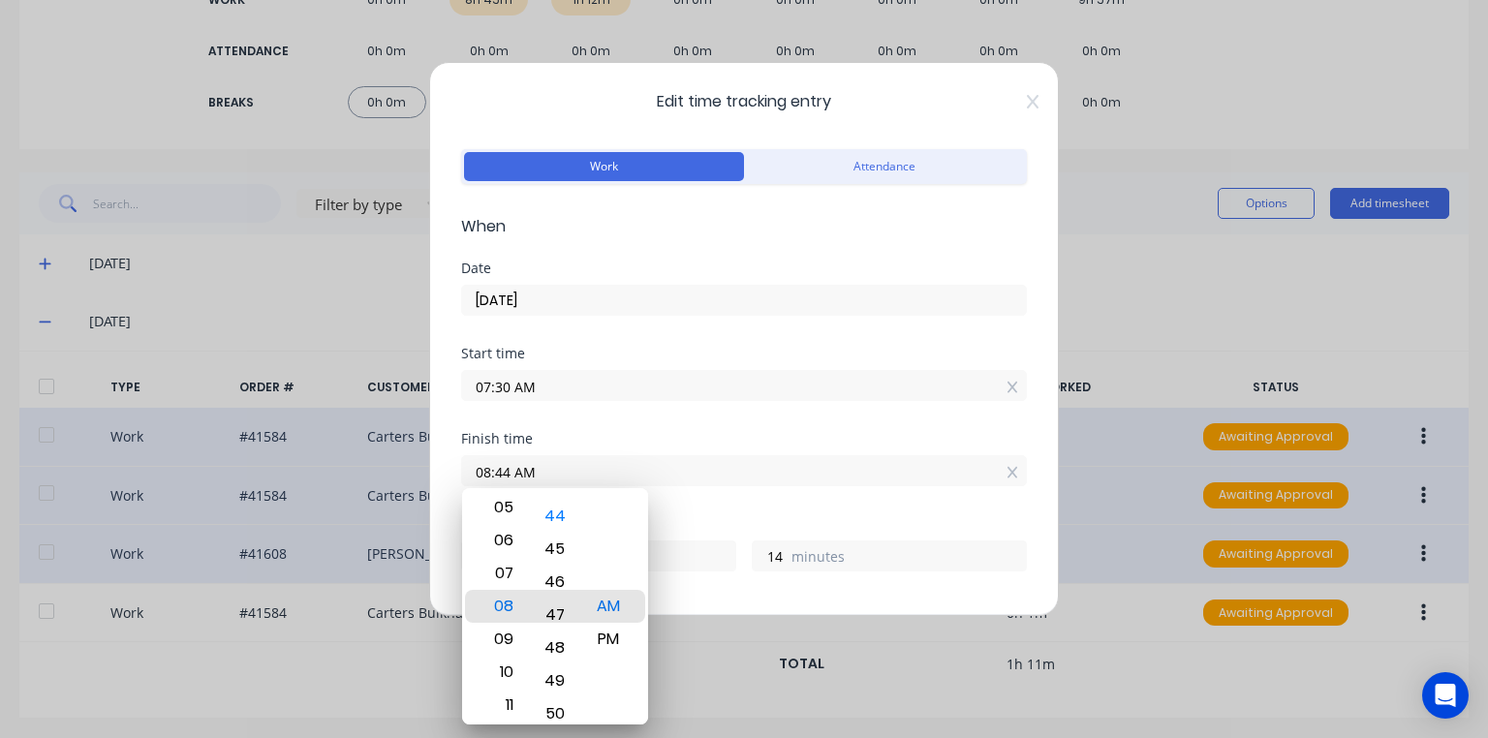
type input "18"
type input "08:50 AM"
type input "20"
type input "08:53 AM"
type input "23"
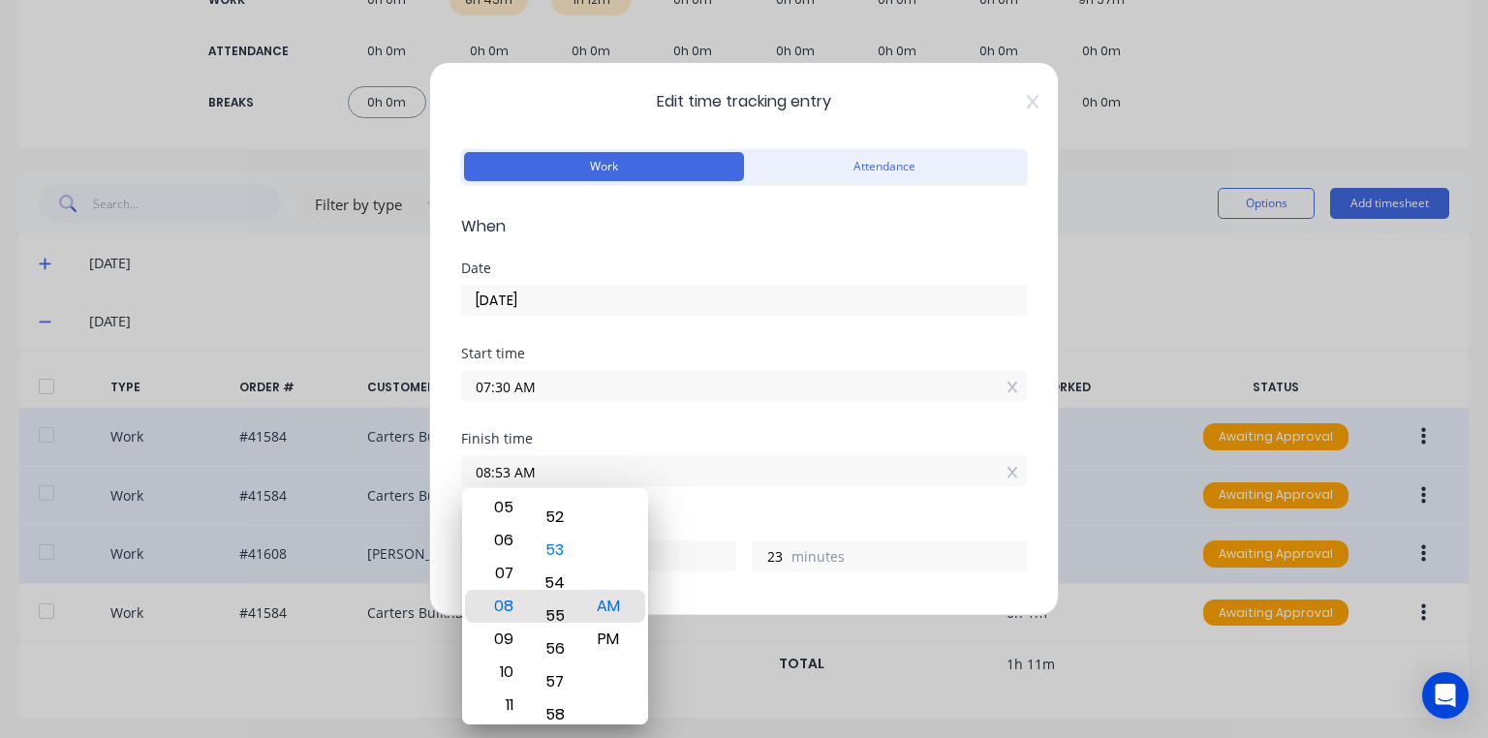
type input "08:55 AM"
type input "25"
click at [643, 426] on div "Start time 07:30 AM" at bounding box center [744, 389] width 566 height 85
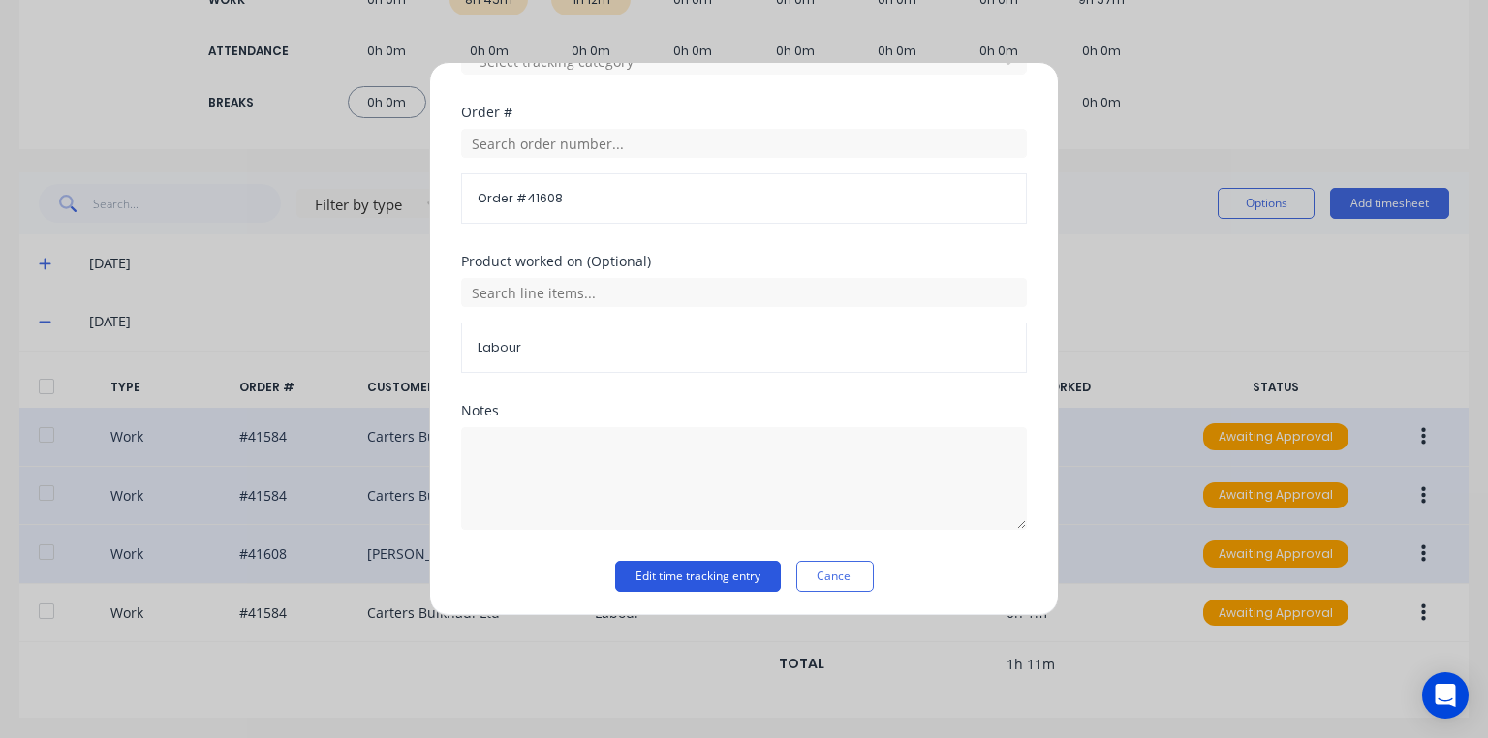
click at [700, 567] on button "Edit time tracking entry" at bounding box center [698, 576] width 166 height 31
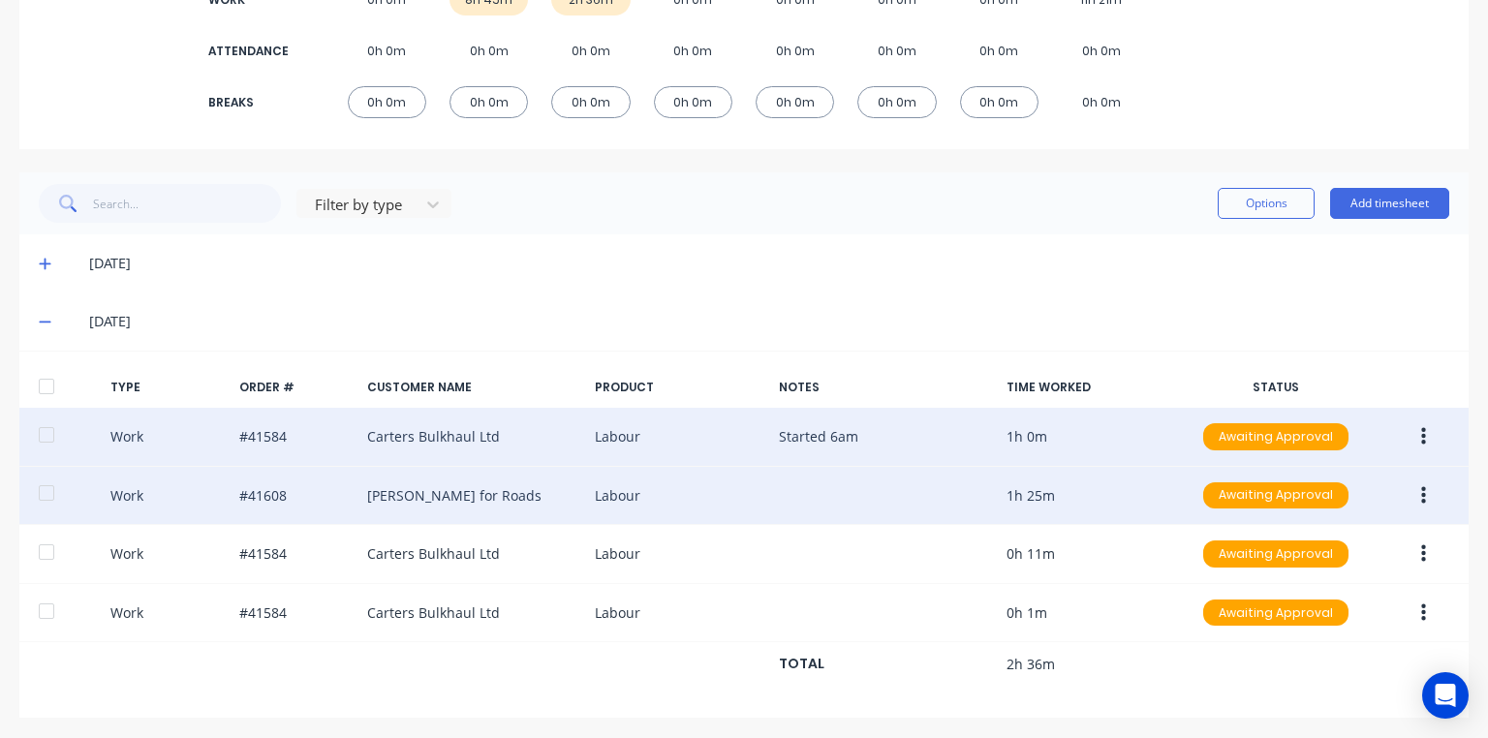
click at [1421, 493] on icon "button" at bounding box center [1423, 494] width 5 height 17
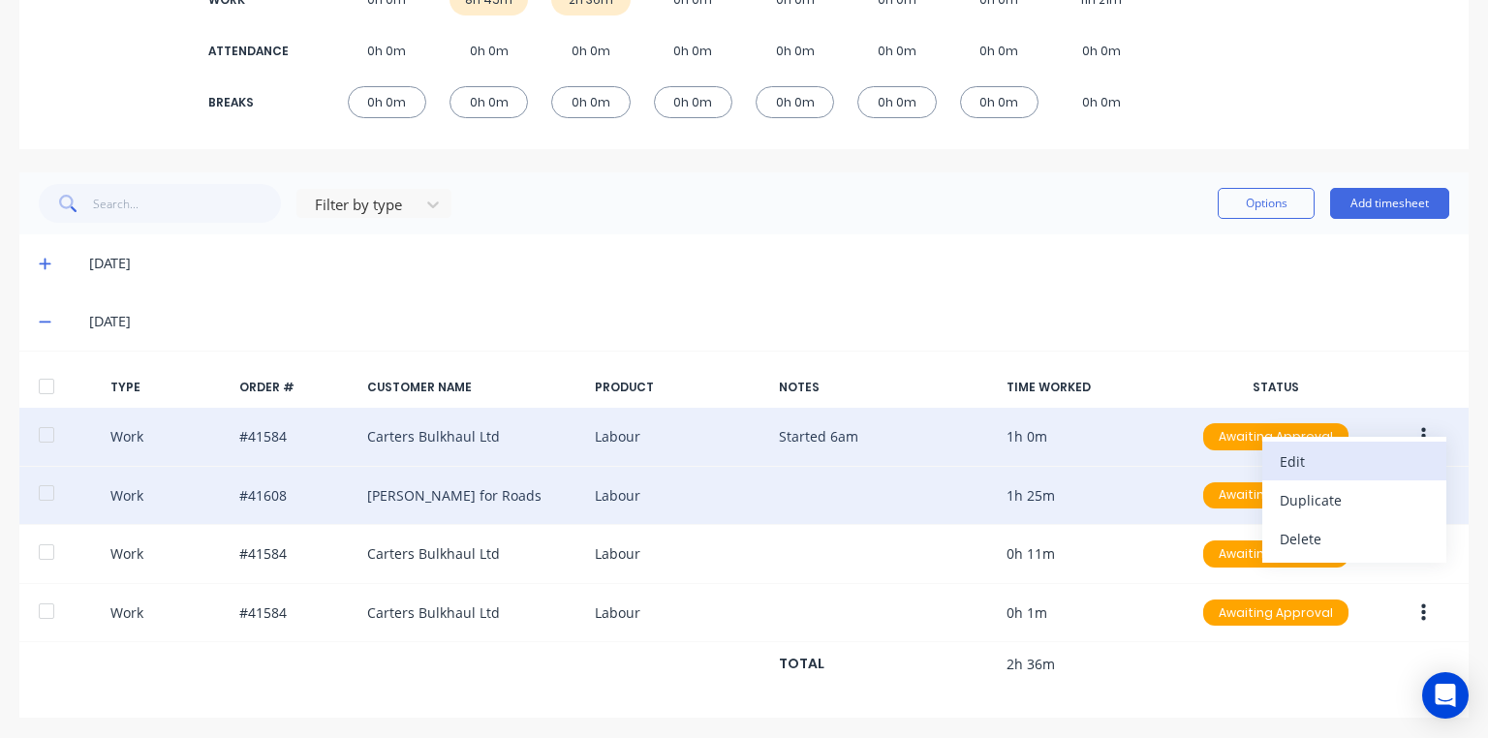
click at [1290, 460] on div "Edit" at bounding box center [1354, 462] width 149 height 28
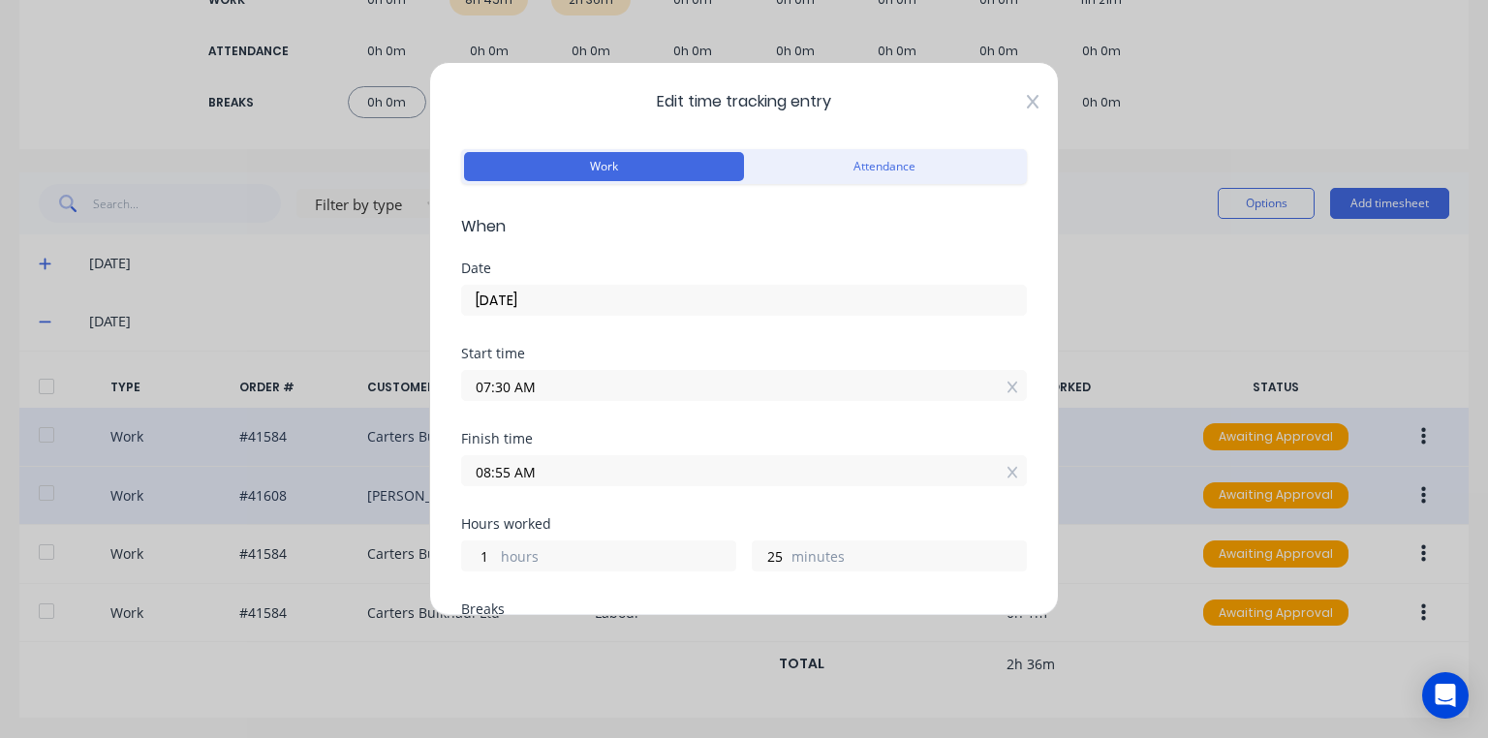
click at [1027, 106] on icon at bounding box center [1033, 102] width 12 height 16
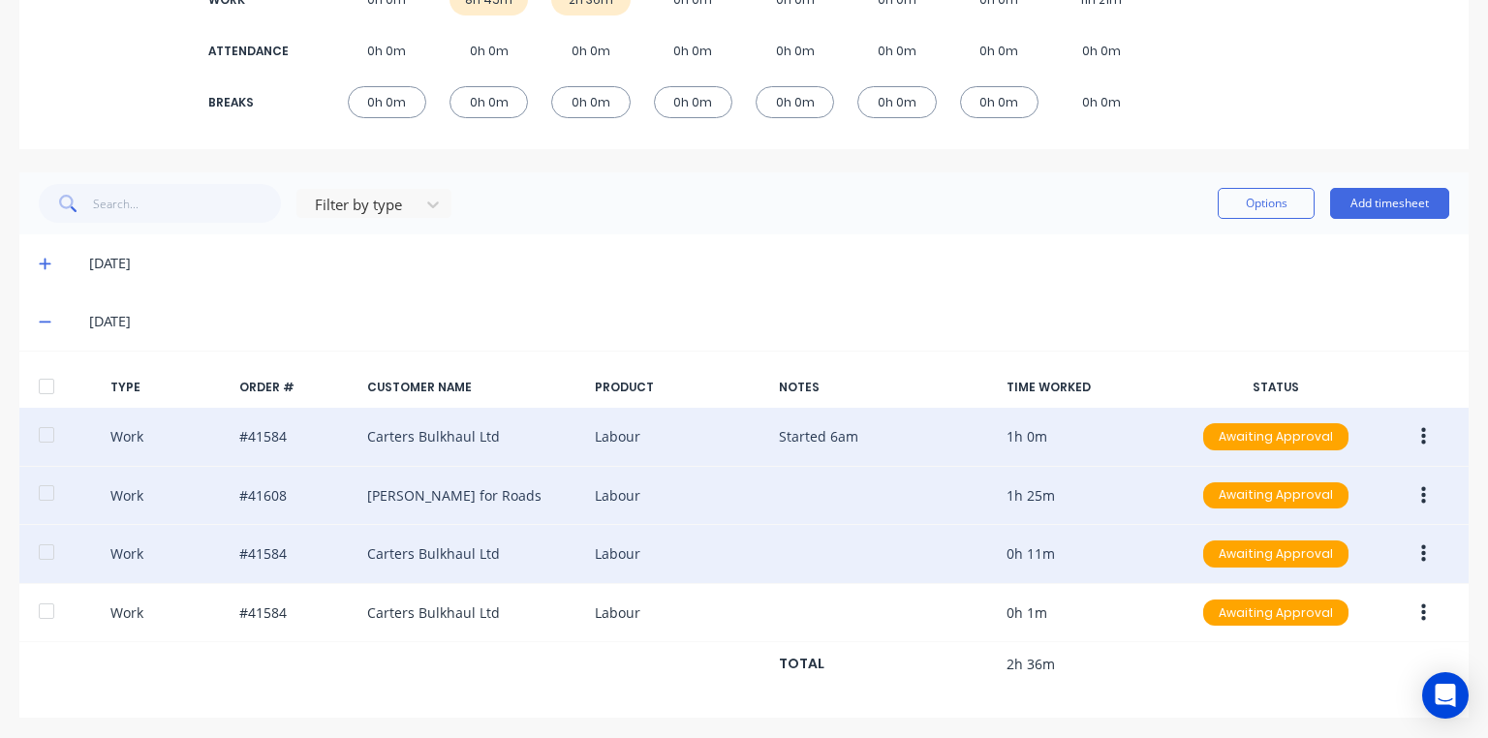
click at [1421, 547] on icon "button" at bounding box center [1423, 554] width 5 height 21
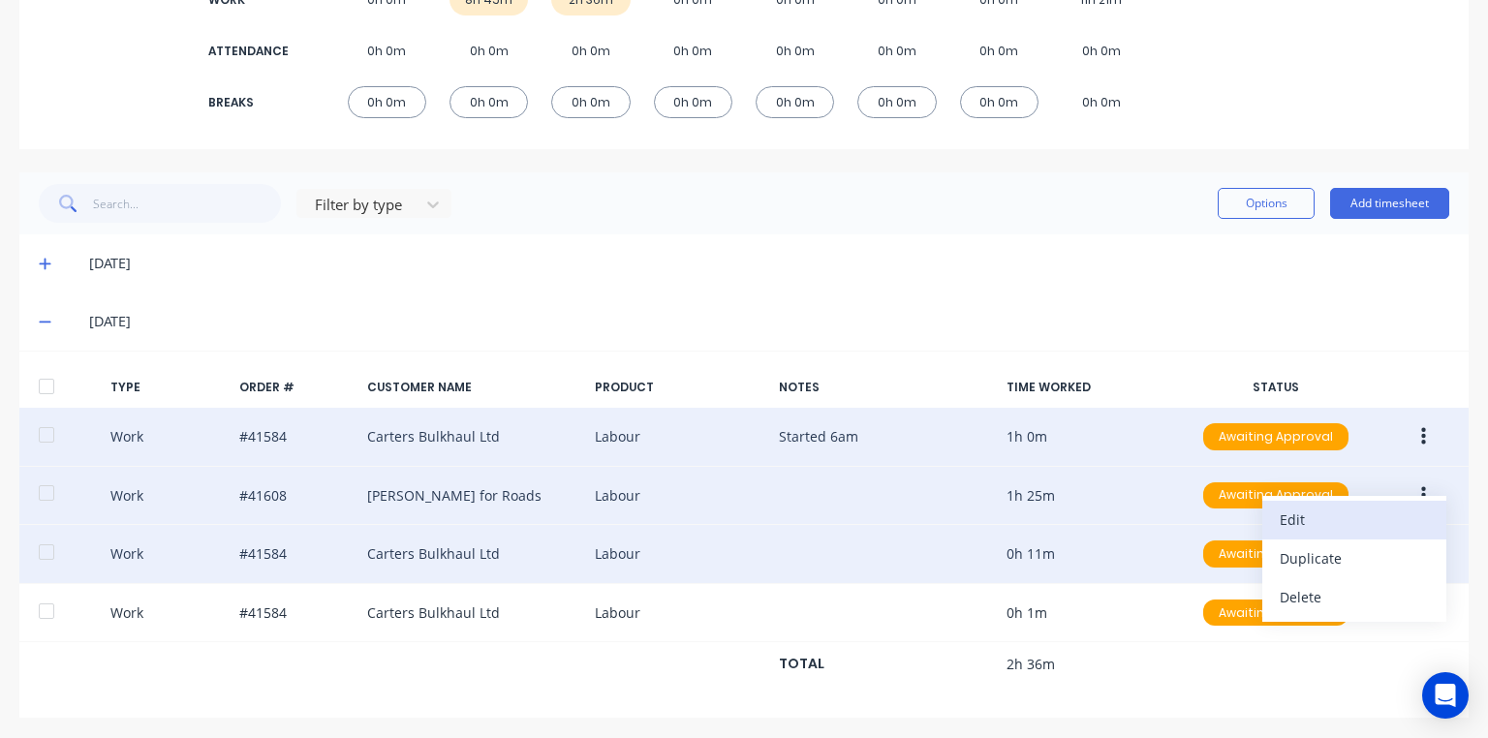
click at [1349, 519] on div "Edit" at bounding box center [1354, 520] width 149 height 28
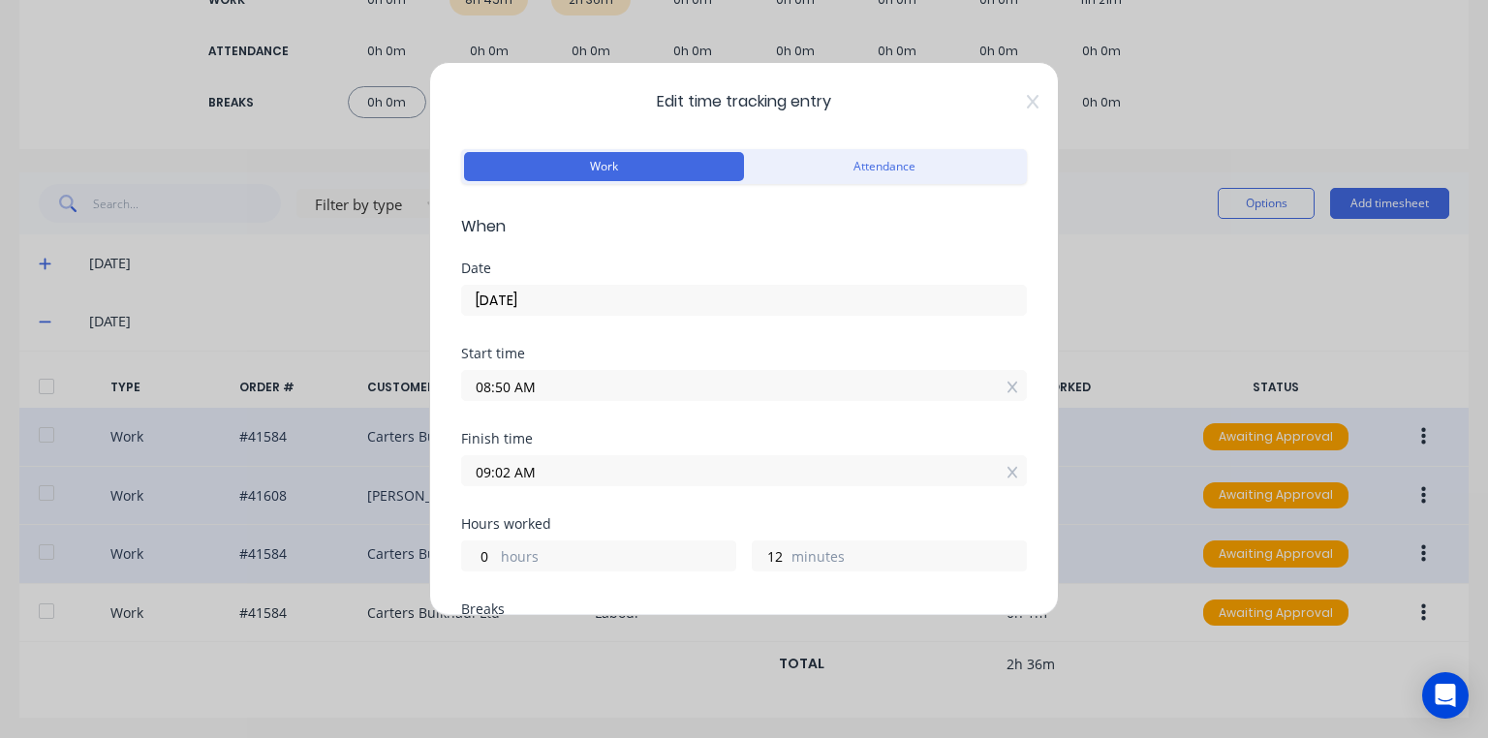
click at [507, 391] on input "08:50 AM" at bounding box center [744, 385] width 564 height 29
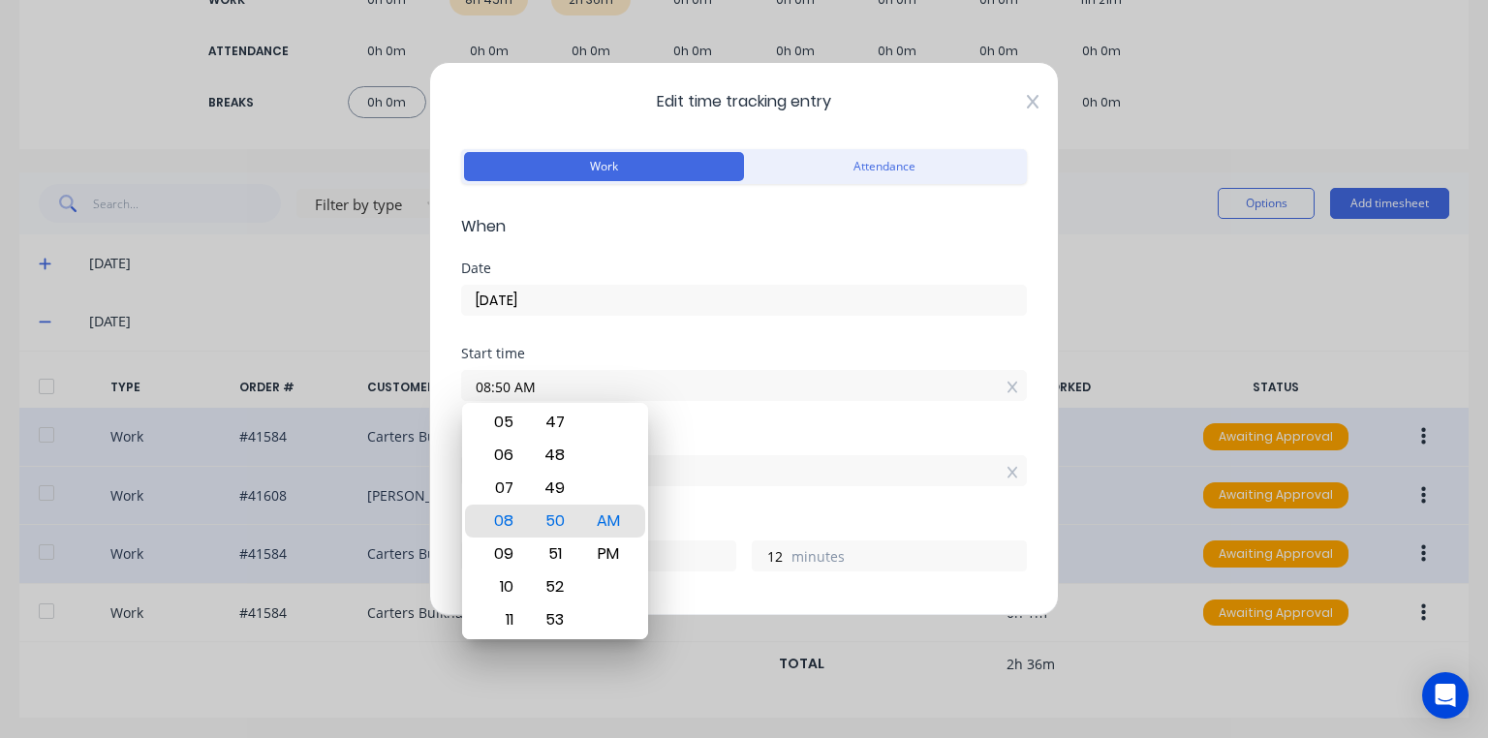
click at [1027, 104] on icon at bounding box center [1033, 102] width 12 height 16
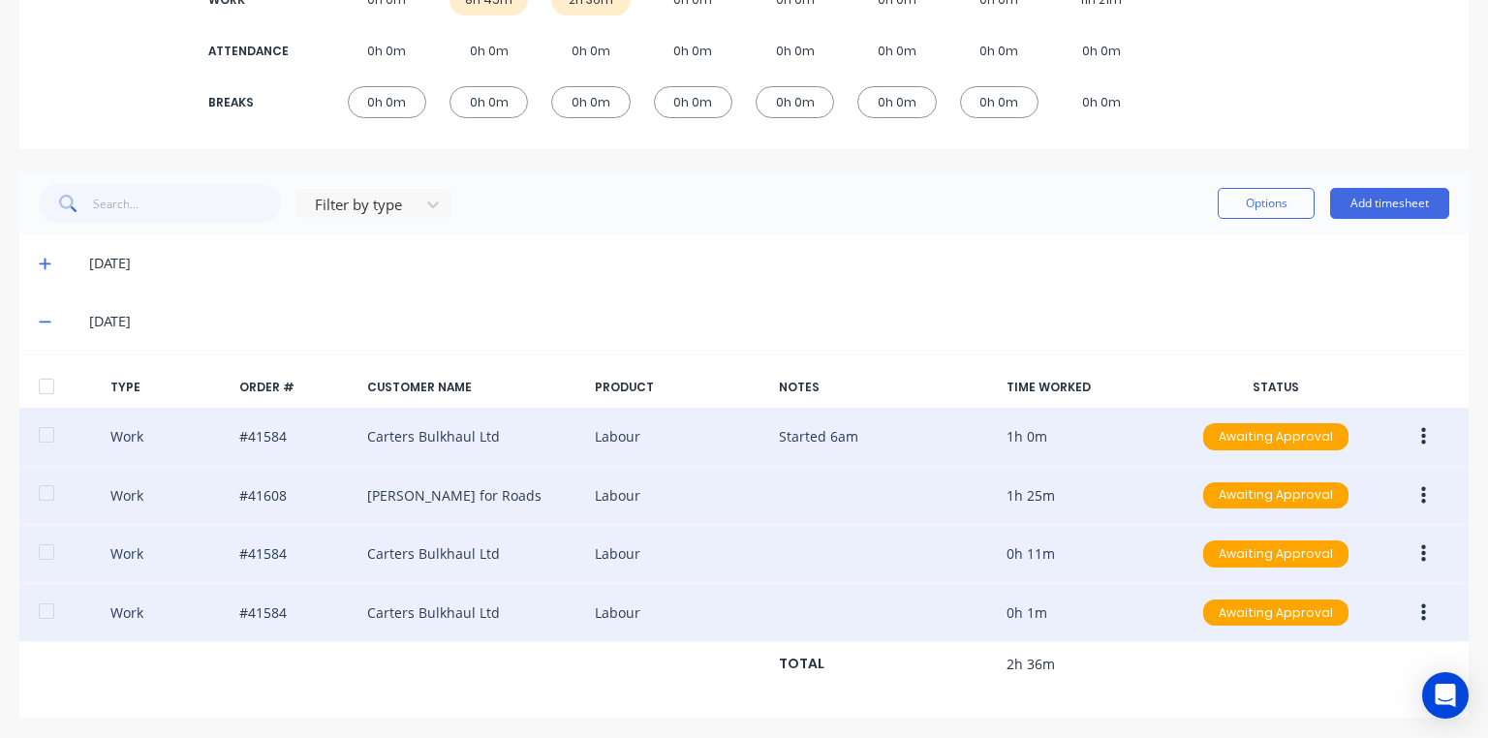
click at [1417, 612] on button "button" at bounding box center [1424, 613] width 46 height 35
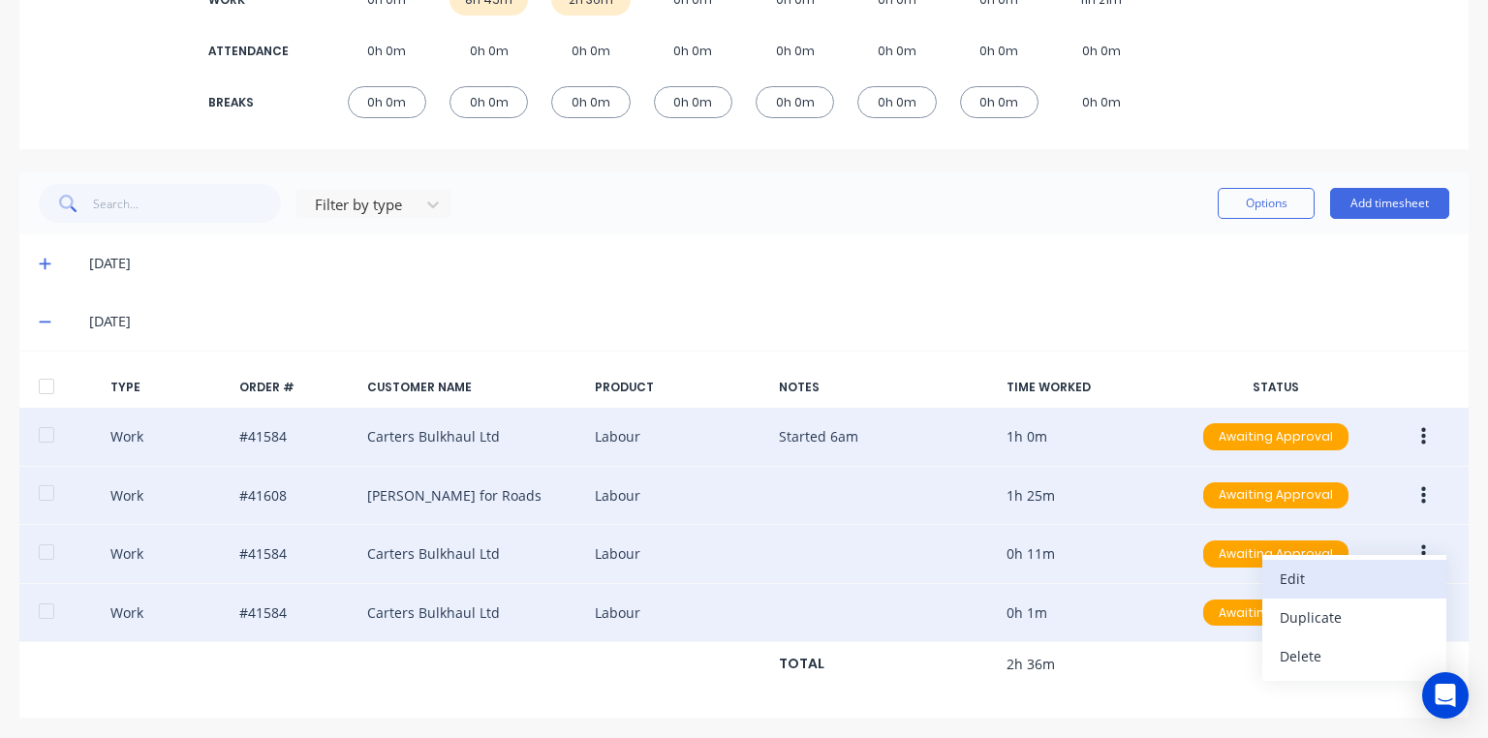
click at [1357, 578] on div "Edit" at bounding box center [1354, 579] width 149 height 28
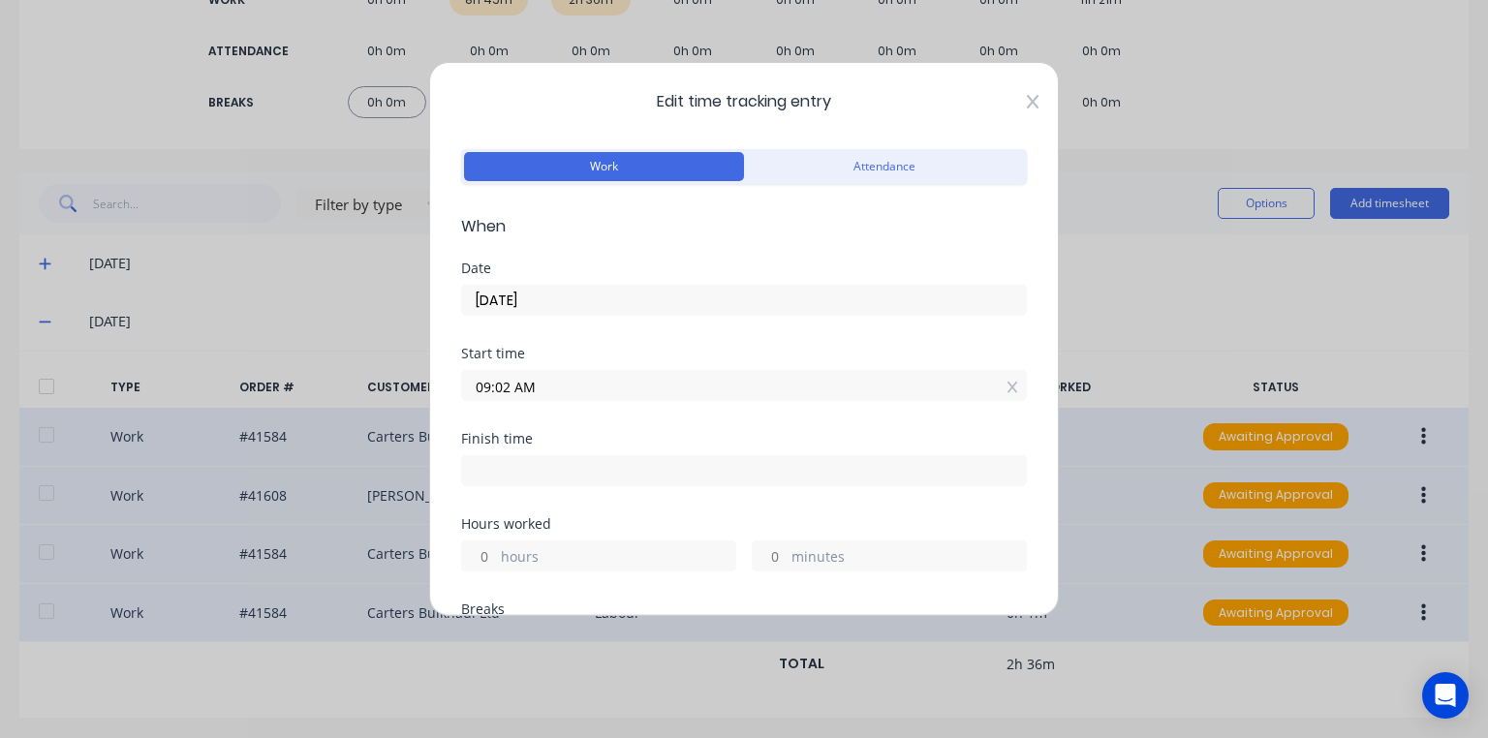
click at [1027, 107] on icon at bounding box center [1033, 102] width 12 height 16
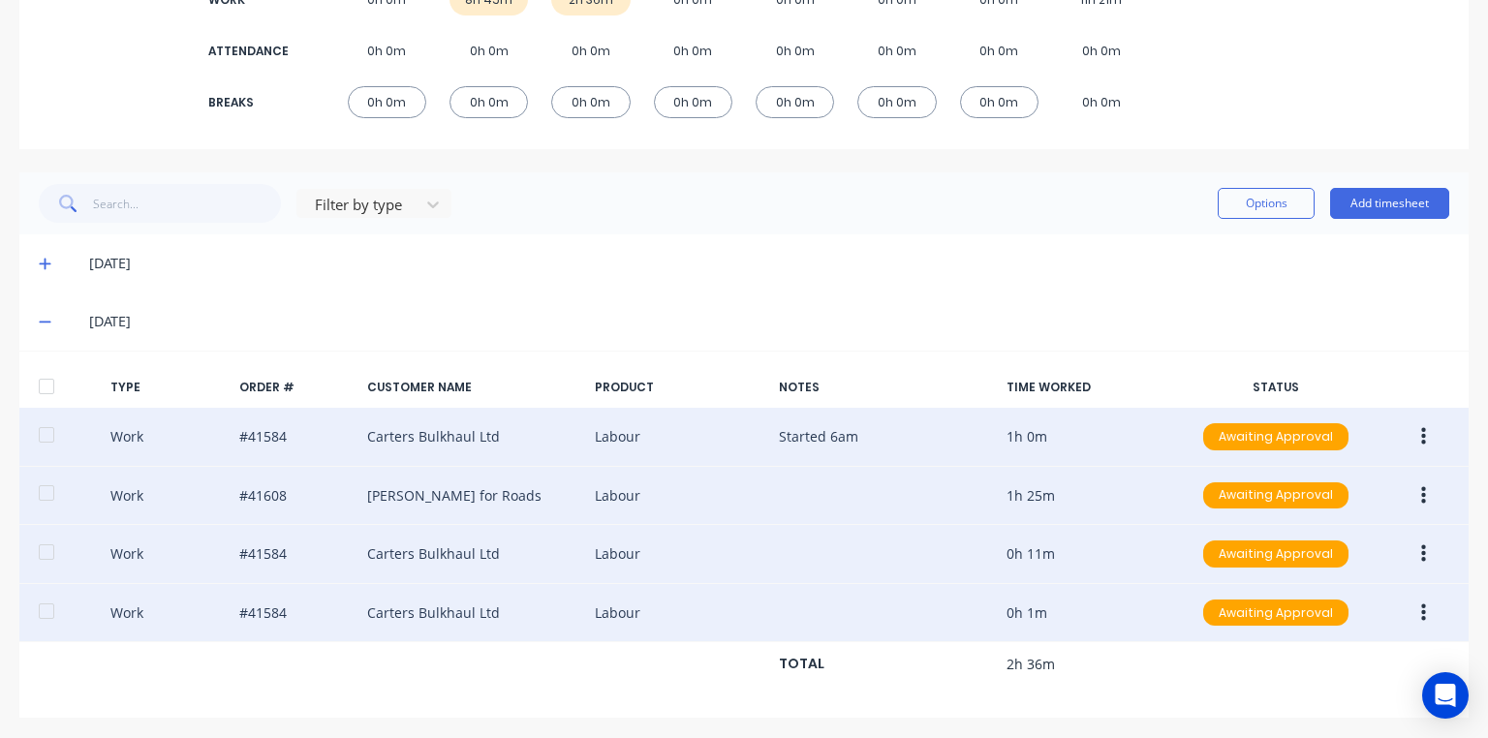
click at [1421, 551] on icon "button" at bounding box center [1423, 554] width 5 height 17
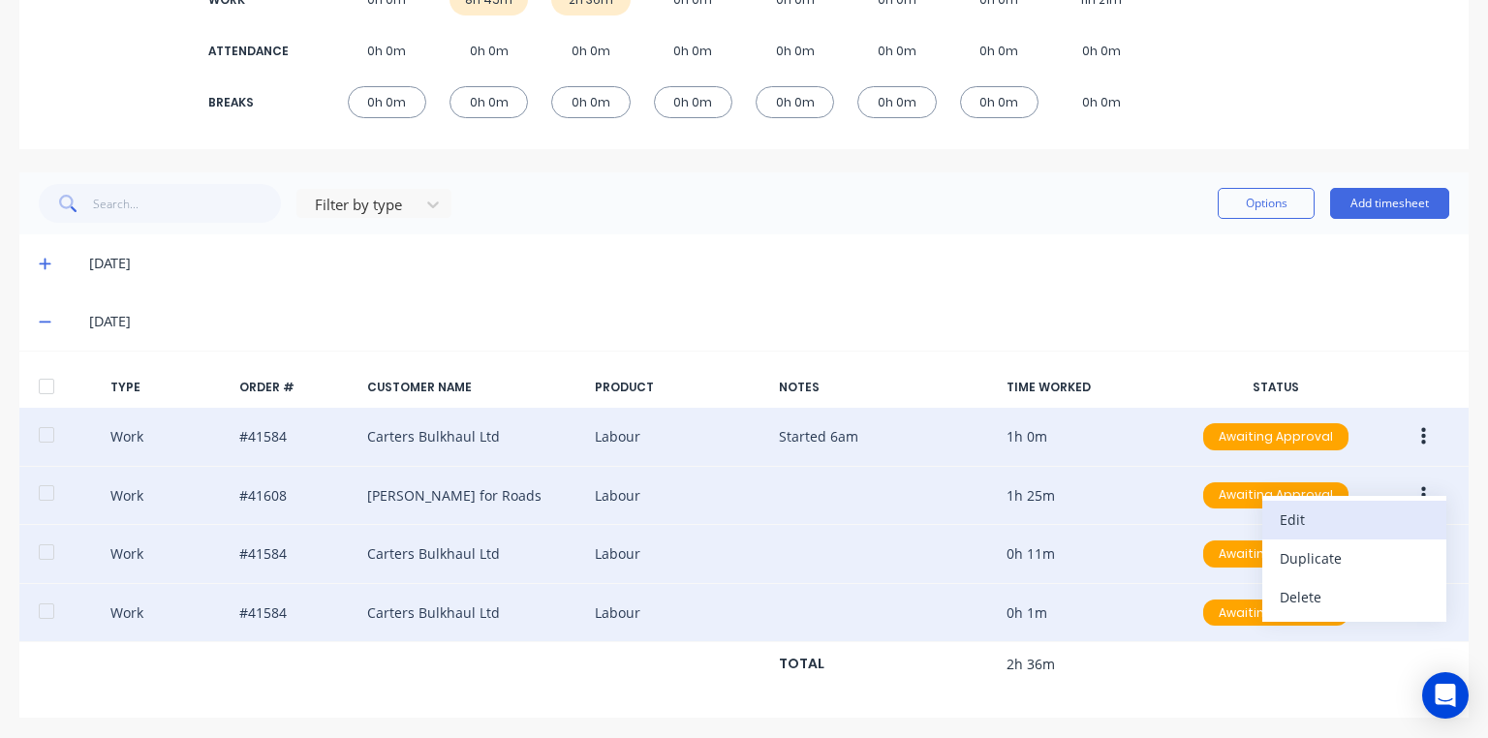
click at [1293, 523] on div "Edit" at bounding box center [1354, 520] width 149 height 28
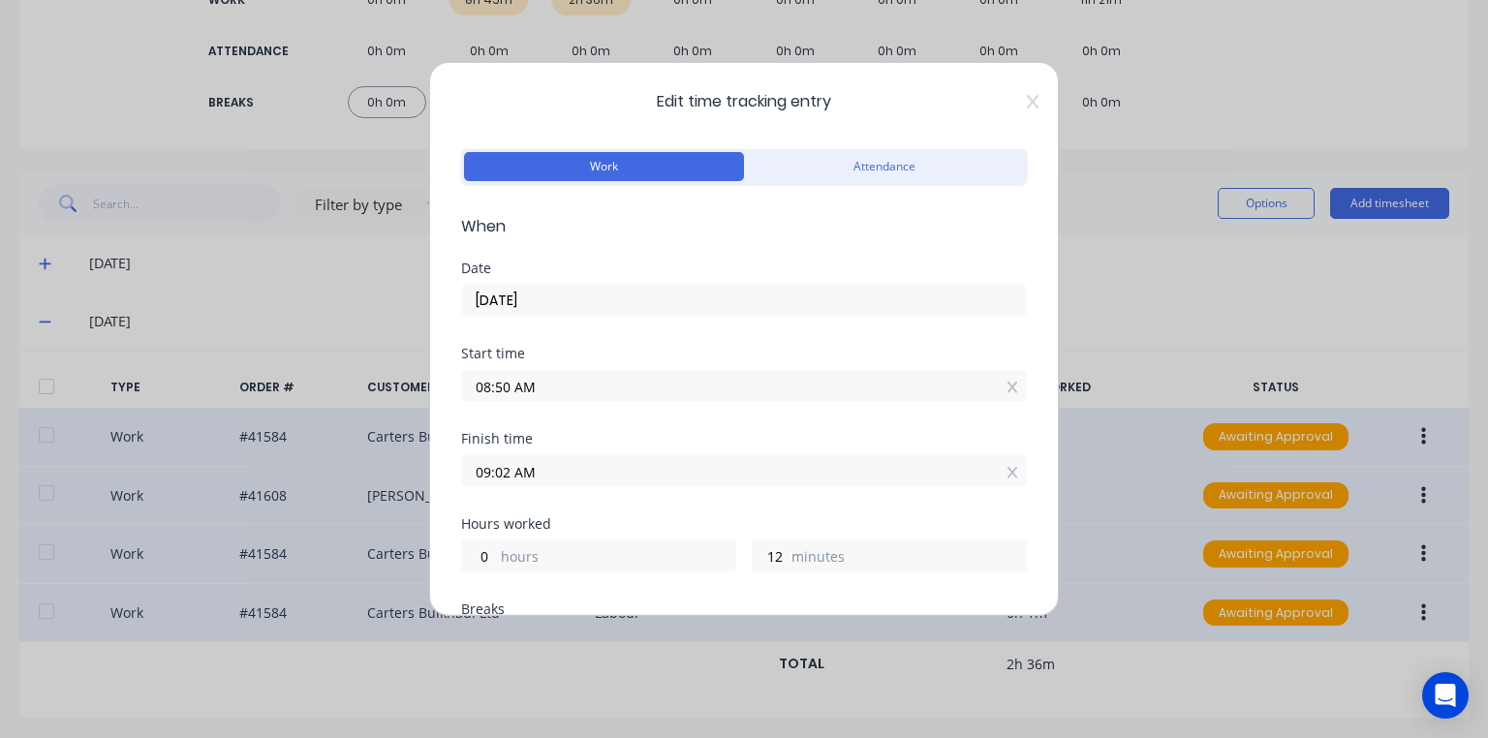
click at [511, 385] on input "08:50 AM" at bounding box center [744, 385] width 564 height 29
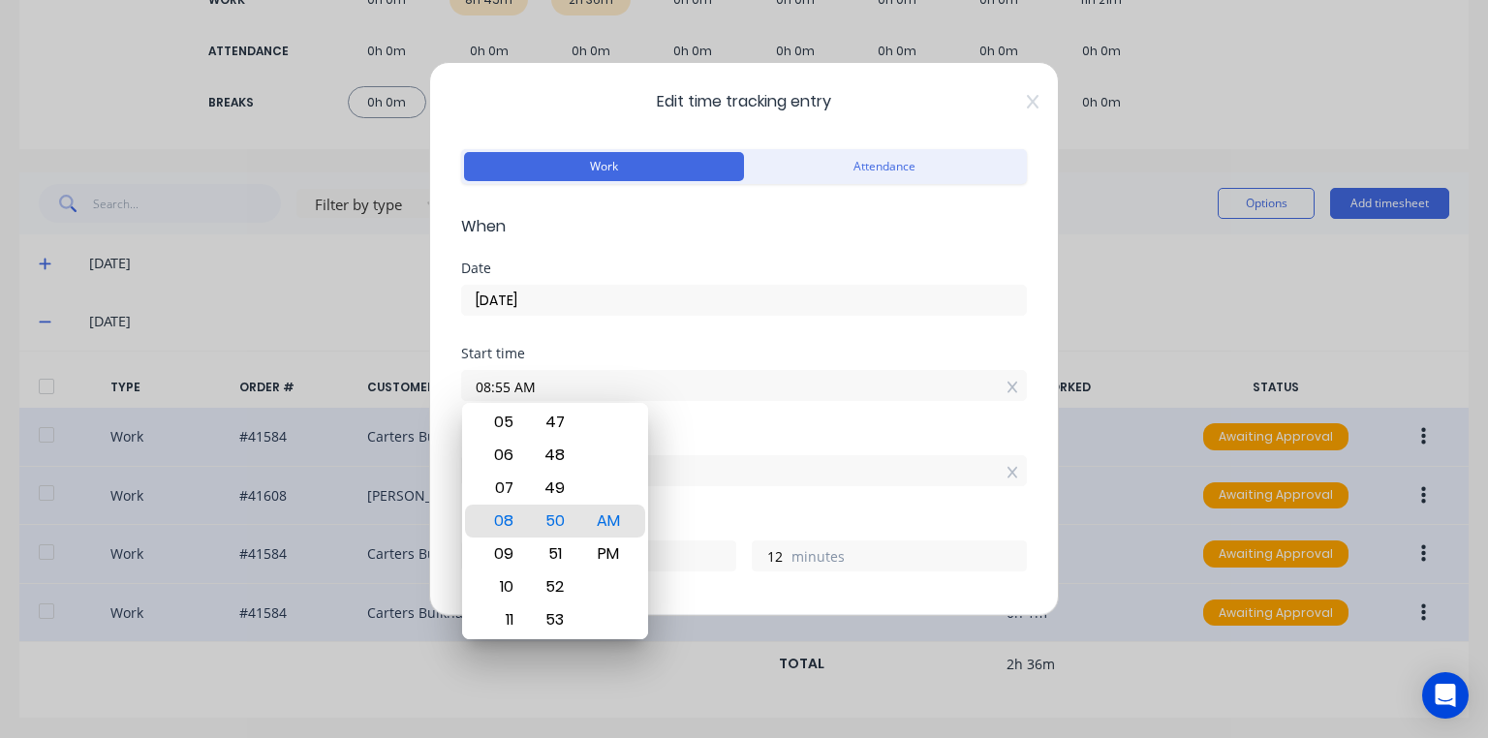
type input "08:55 AM"
click at [860, 340] on div "Date [DATE]" at bounding box center [744, 304] width 566 height 85
type input "7"
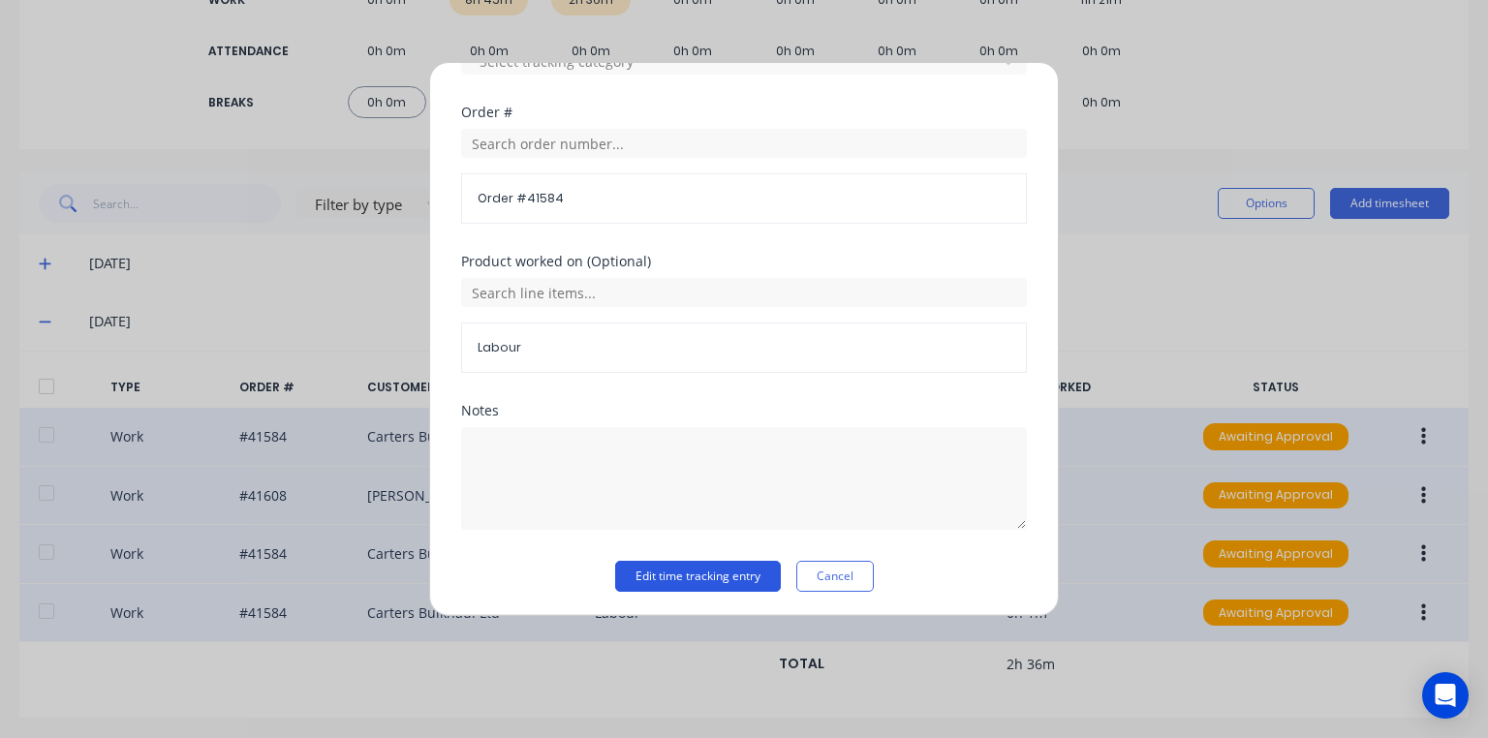
click at [694, 566] on button "Edit time tracking entry" at bounding box center [698, 576] width 166 height 31
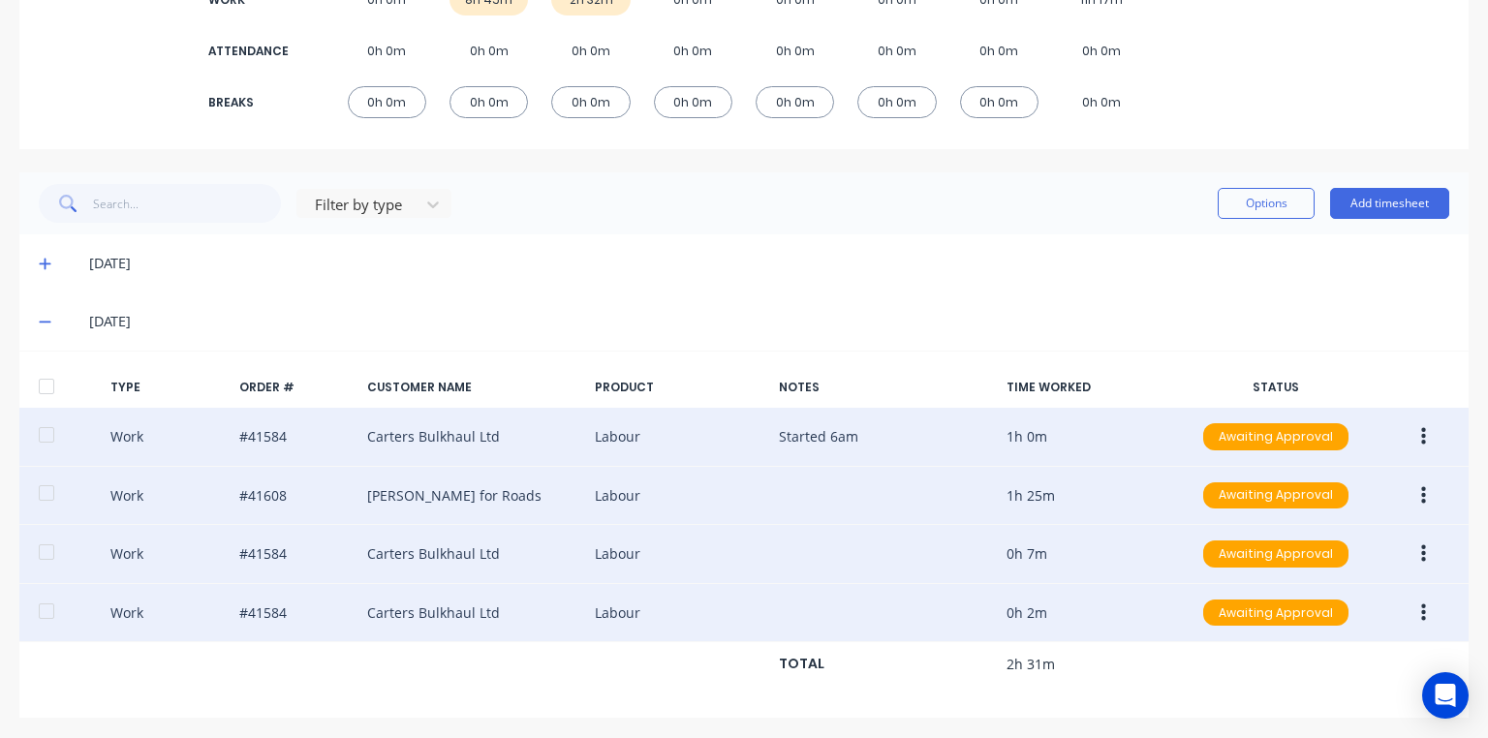
click at [1407, 434] on button "button" at bounding box center [1424, 437] width 46 height 35
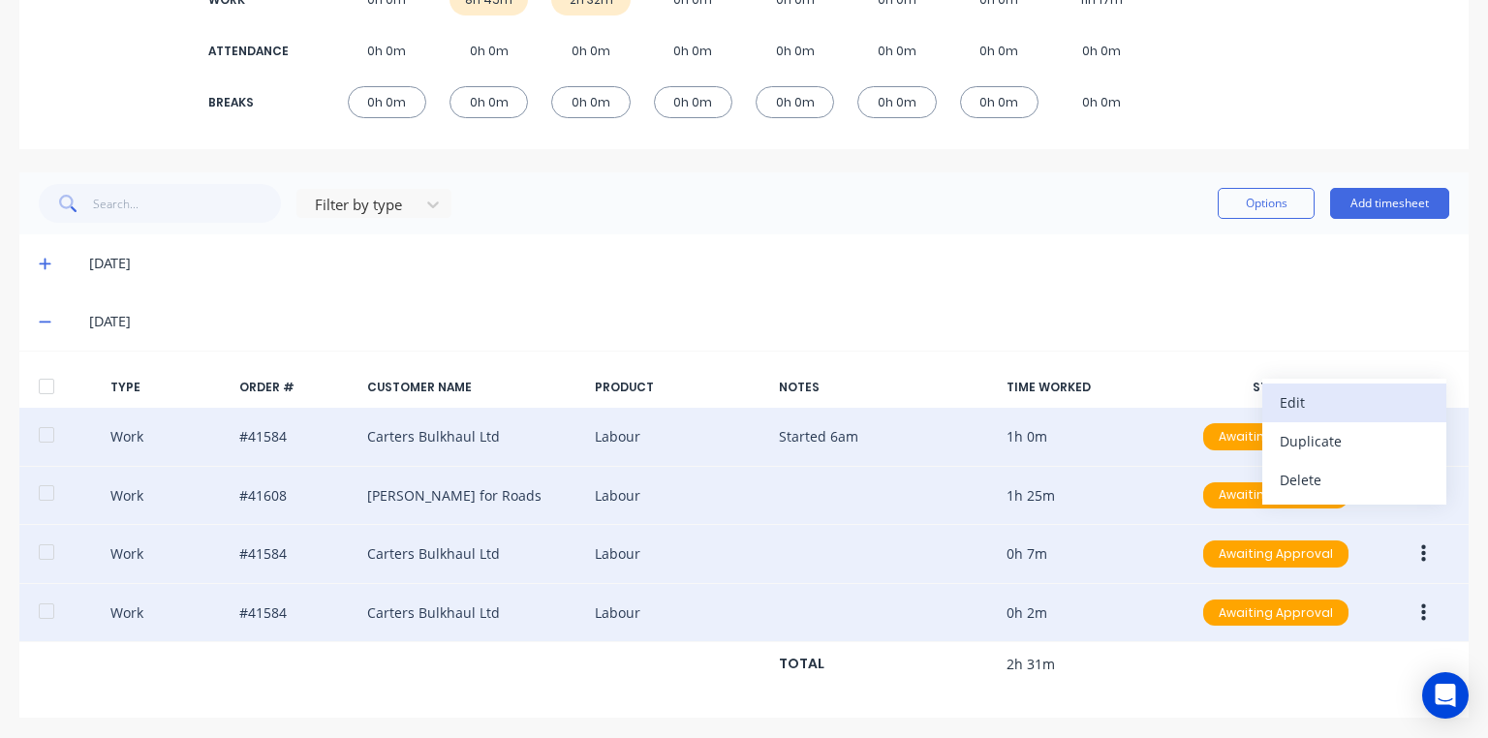
click at [1310, 399] on div "Edit" at bounding box center [1354, 403] width 149 height 28
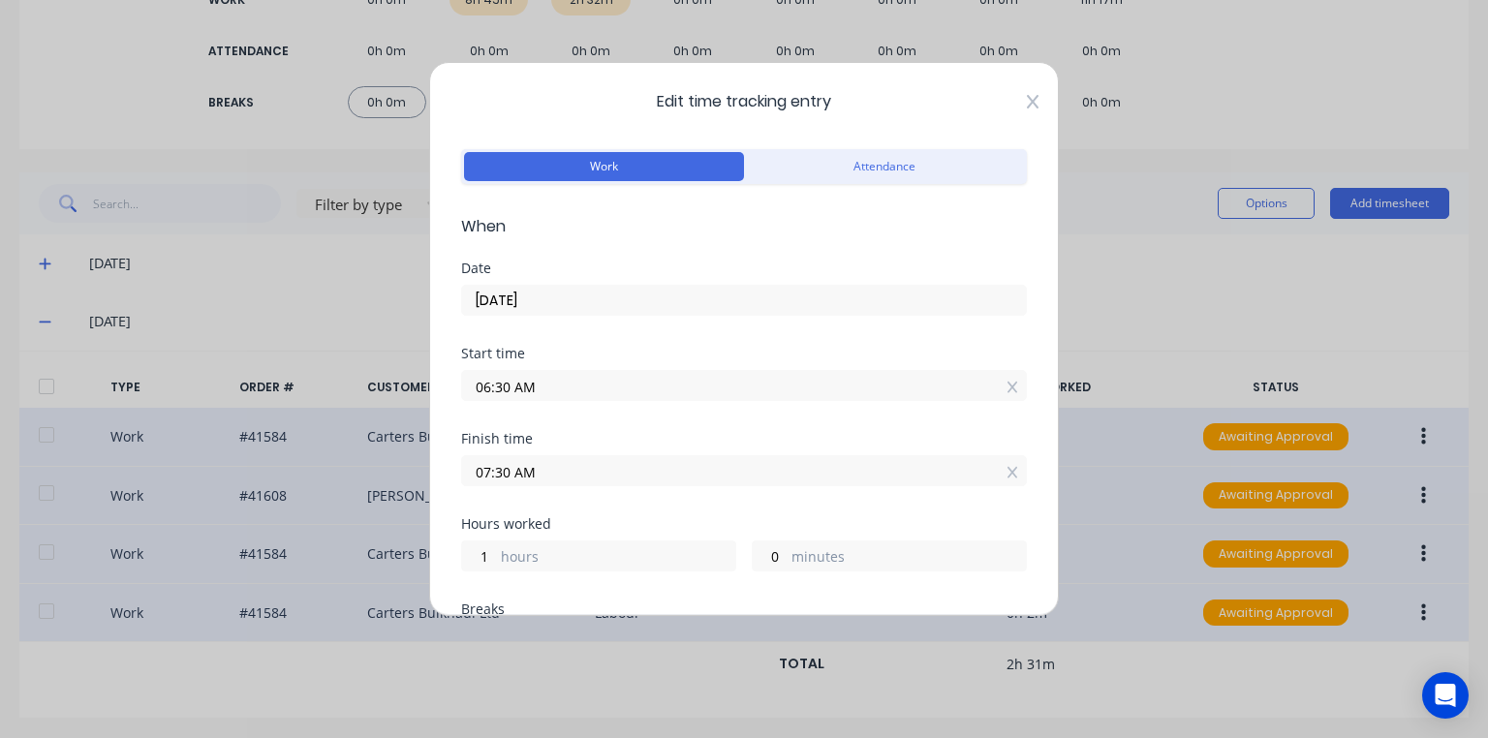
click at [1027, 102] on icon at bounding box center [1033, 102] width 12 height 14
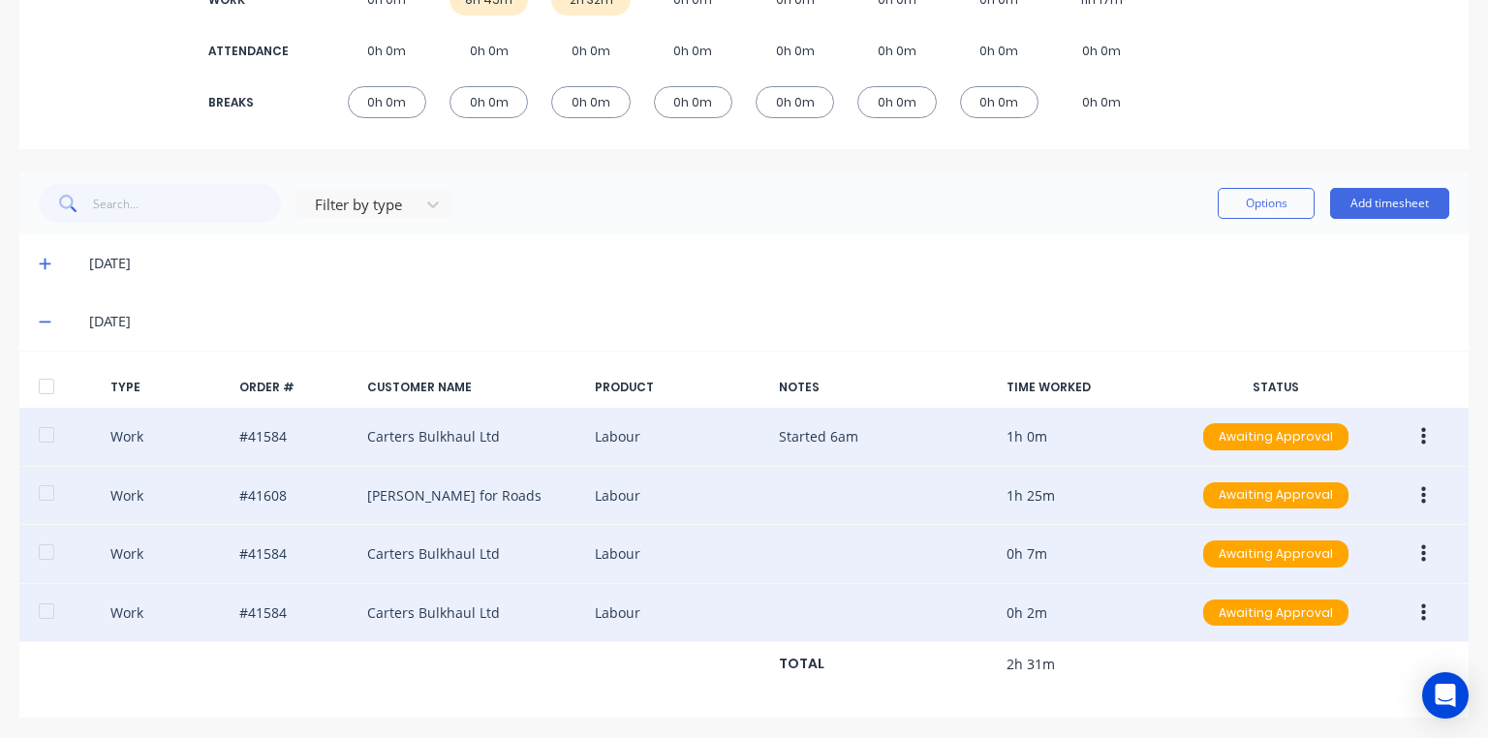
click at [1420, 498] on button "button" at bounding box center [1424, 496] width 46 height 35
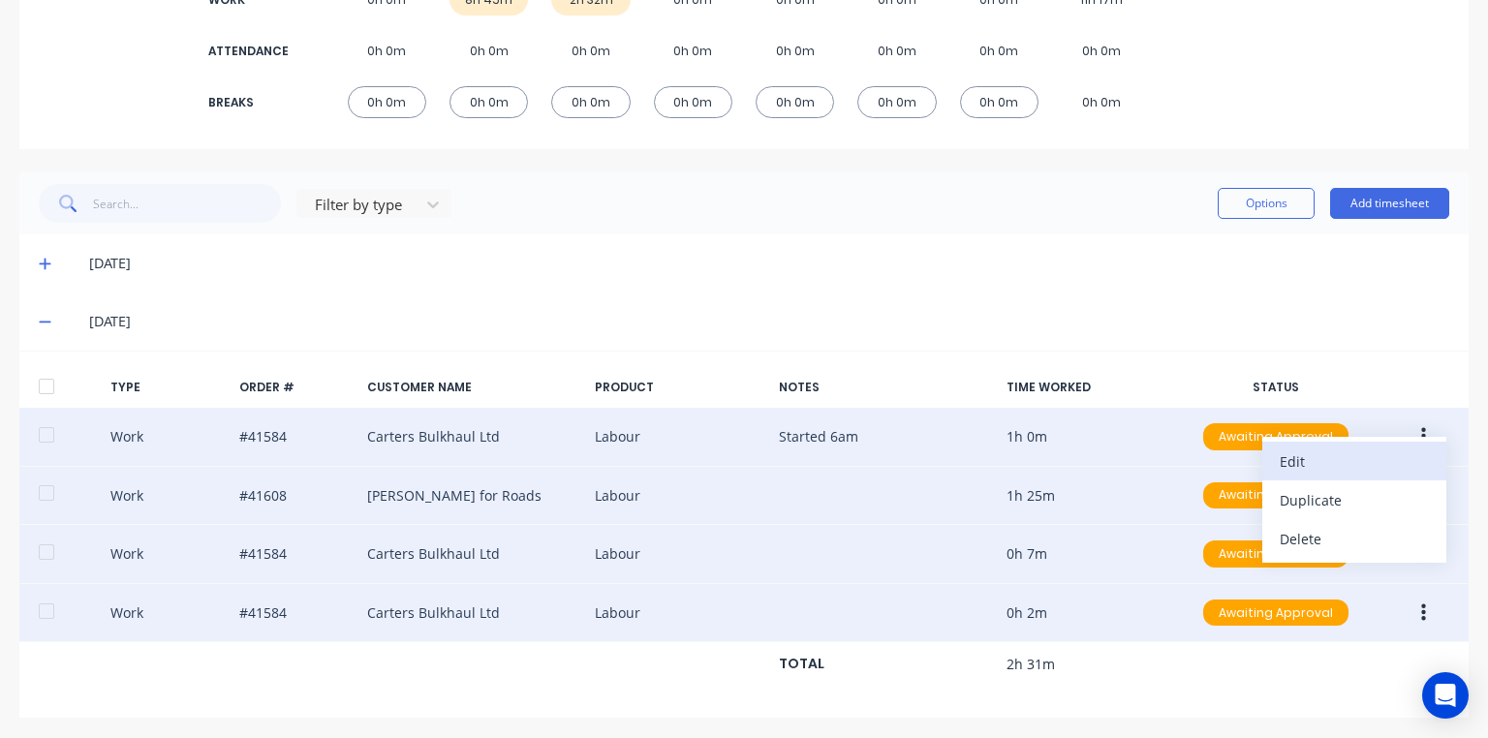
click at [1353, 460] on div "Edit" at bounding box center [1354, 462] width 149 height 28
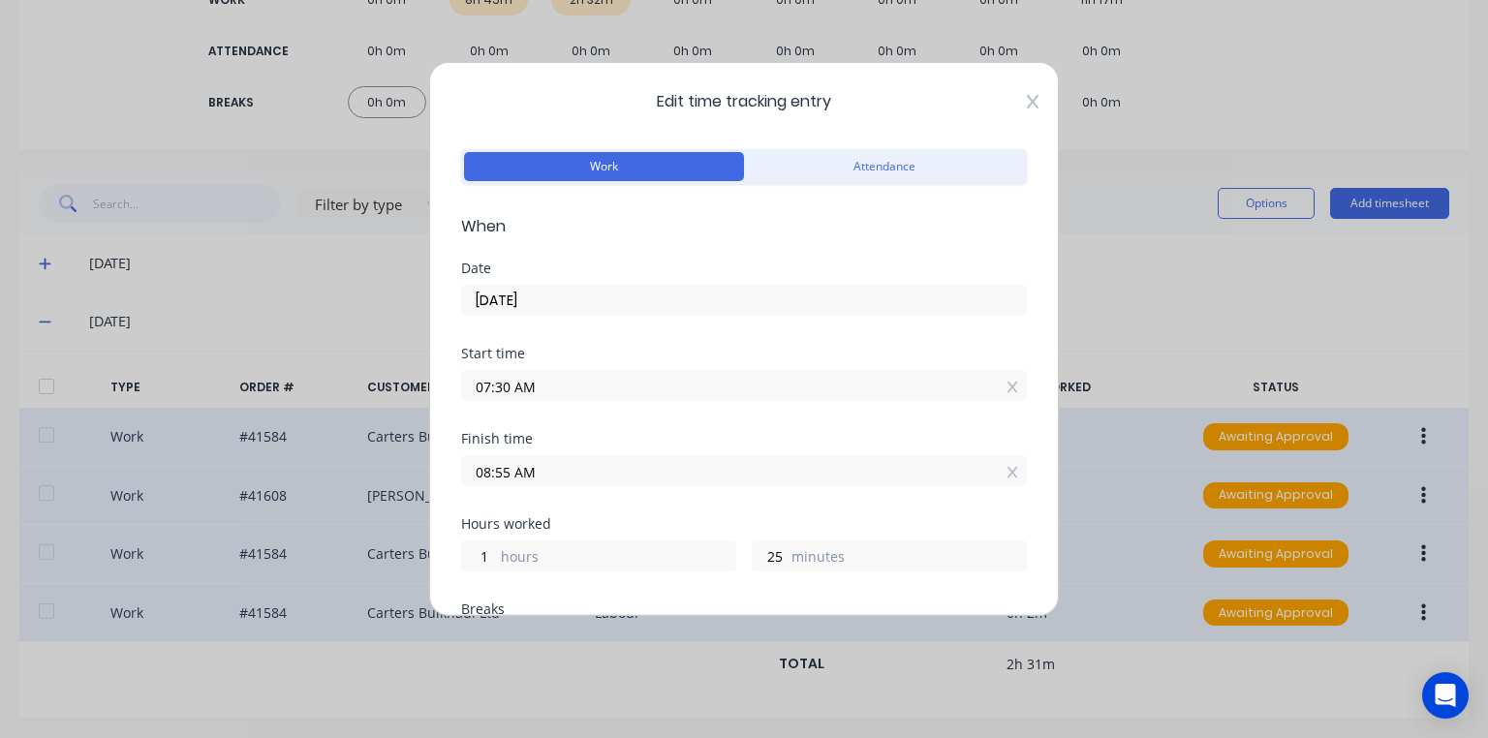
click at [1027, 101] on icon at bounding box center [1033, 102] width 12 height 14
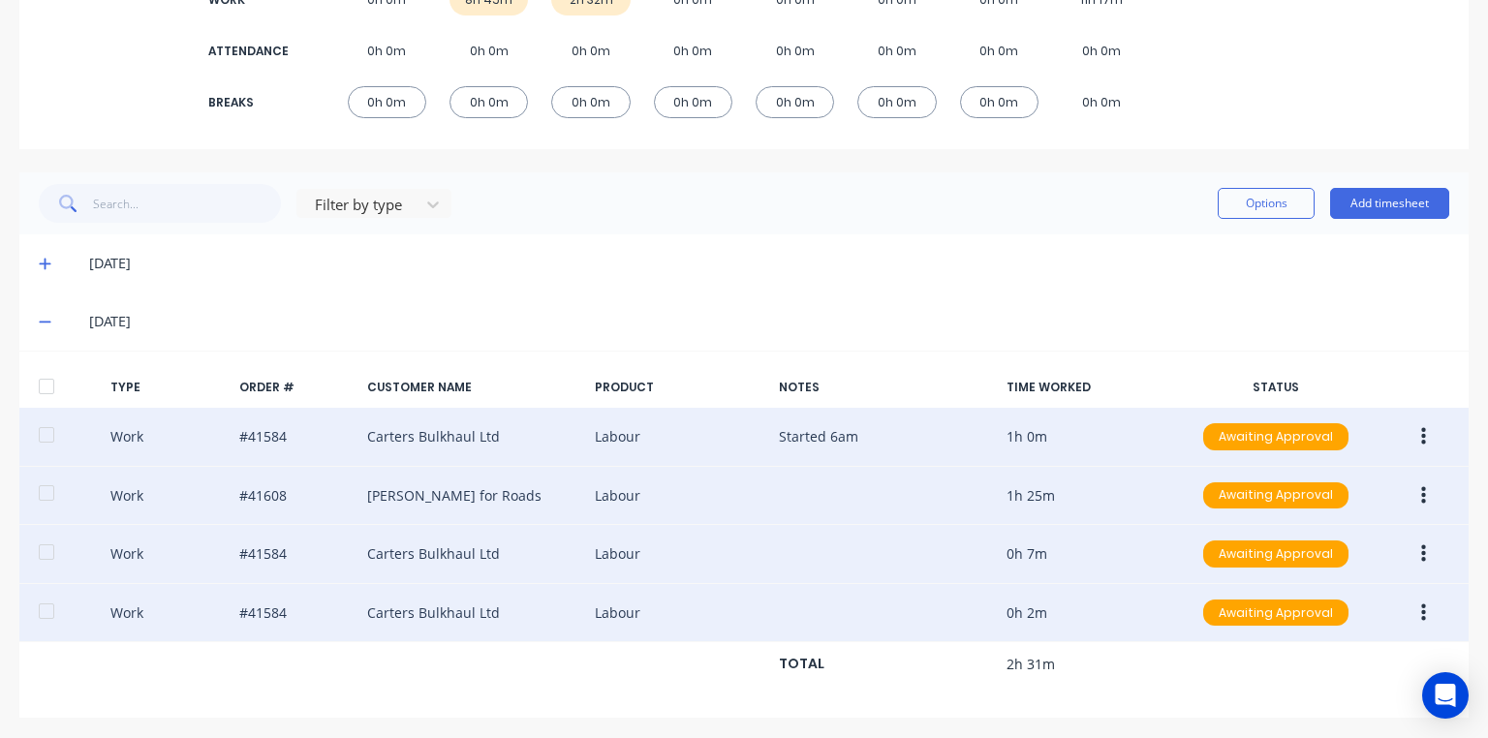
click at [1421, 557] on icon "button" at bounding box center [1423, 554] width 5 height 17
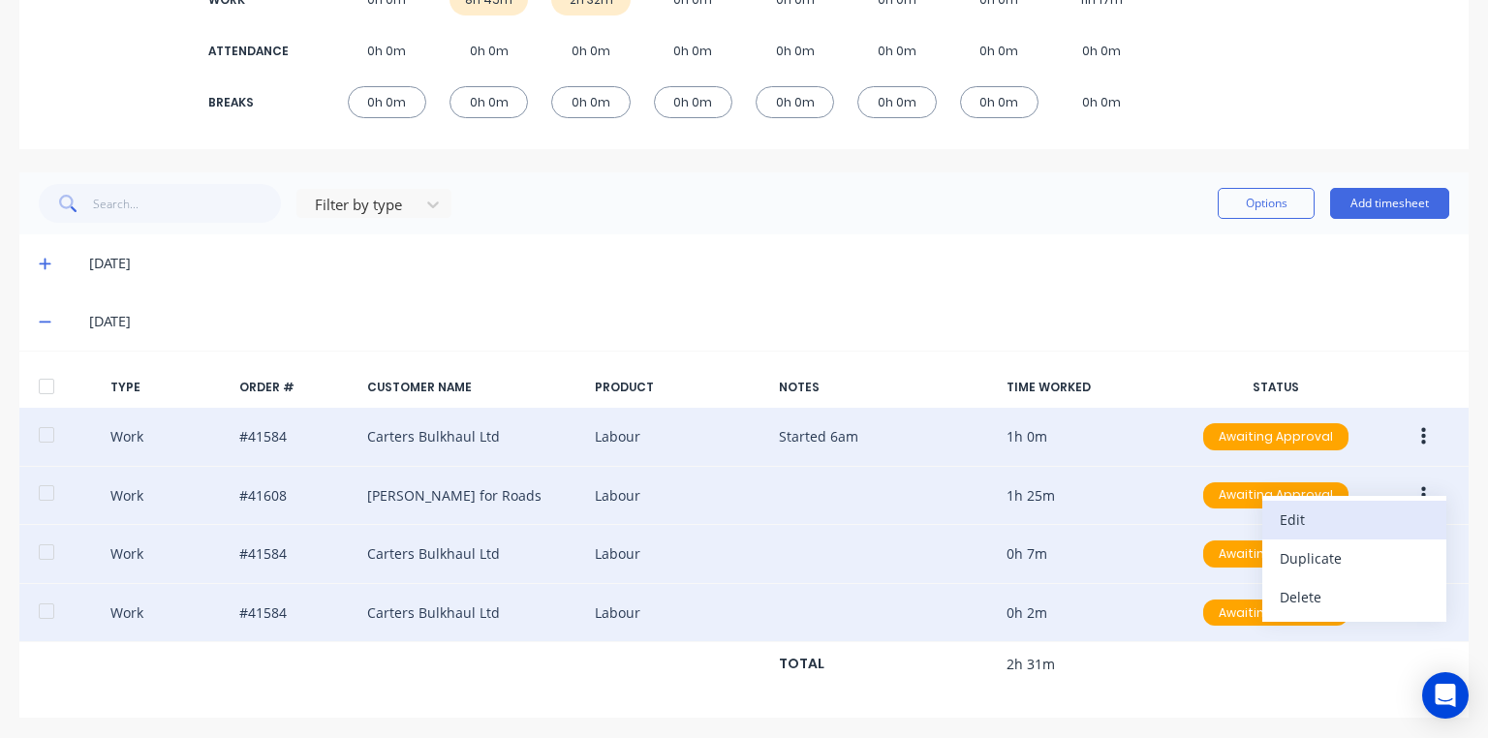
click at [1322, 515] on div "Edit" at bounding box center [1354, 520] width 149 height 28
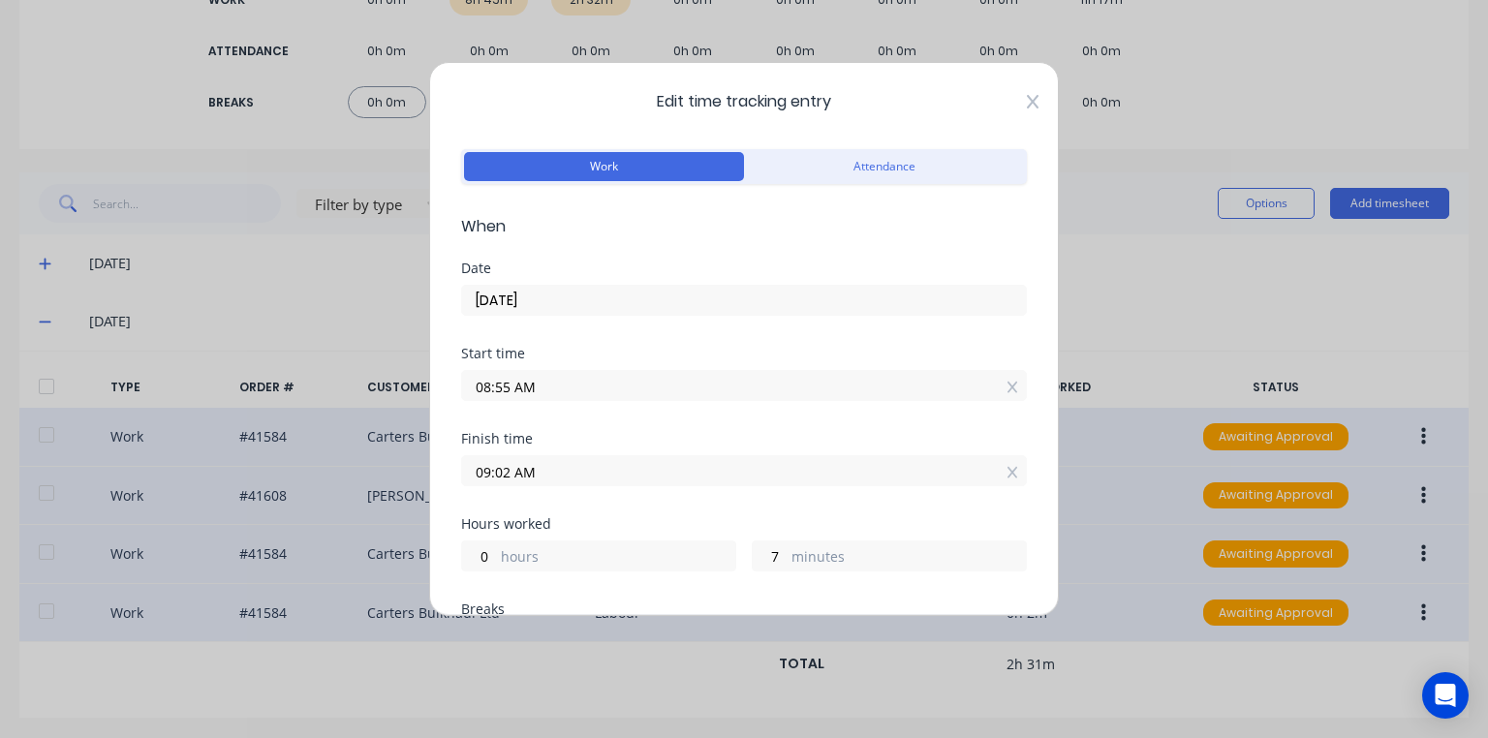
click at [1027, 102] on icon at bounding box center [1033, 102] width 12 height 14
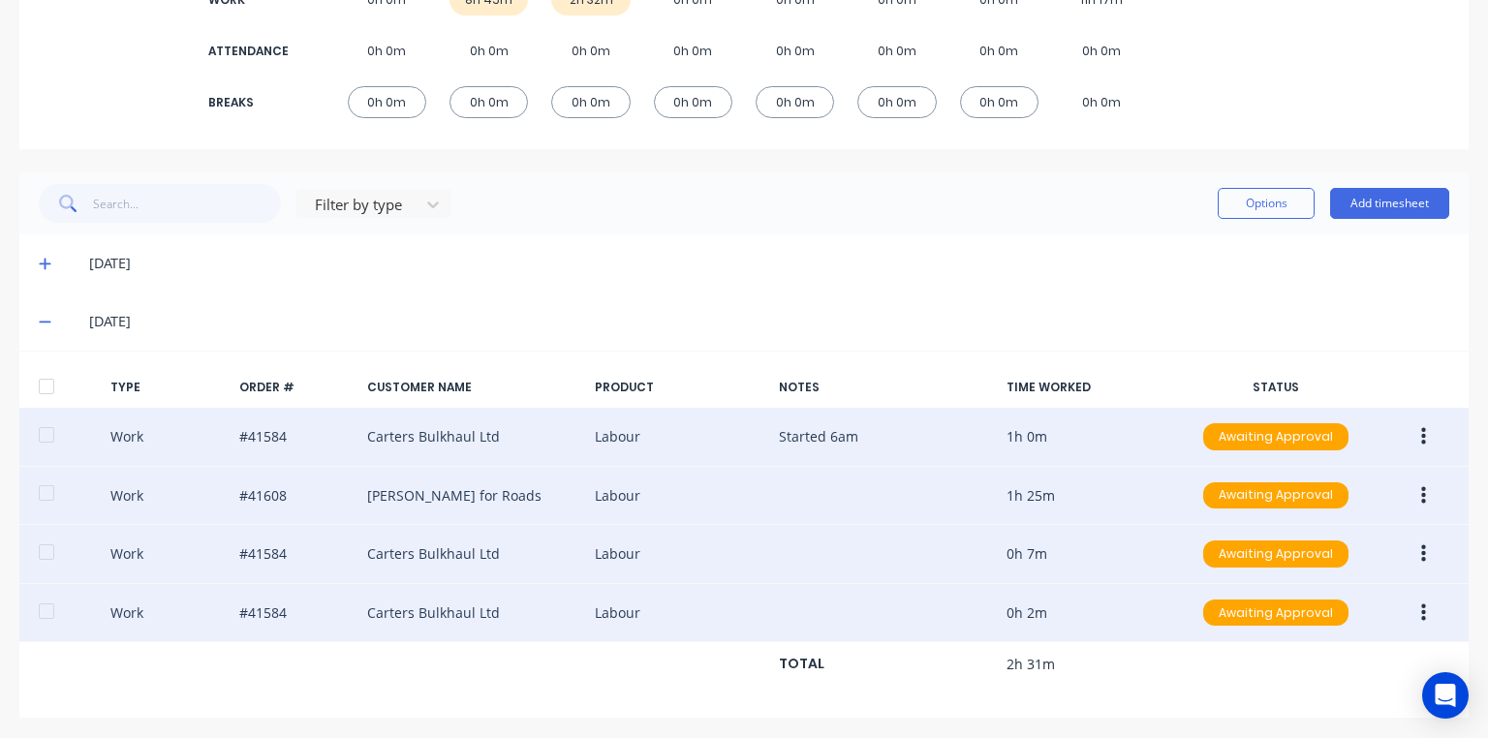
click at [1426, 611] on button "button" at bounding box center [1424, 613] width 46 height 35
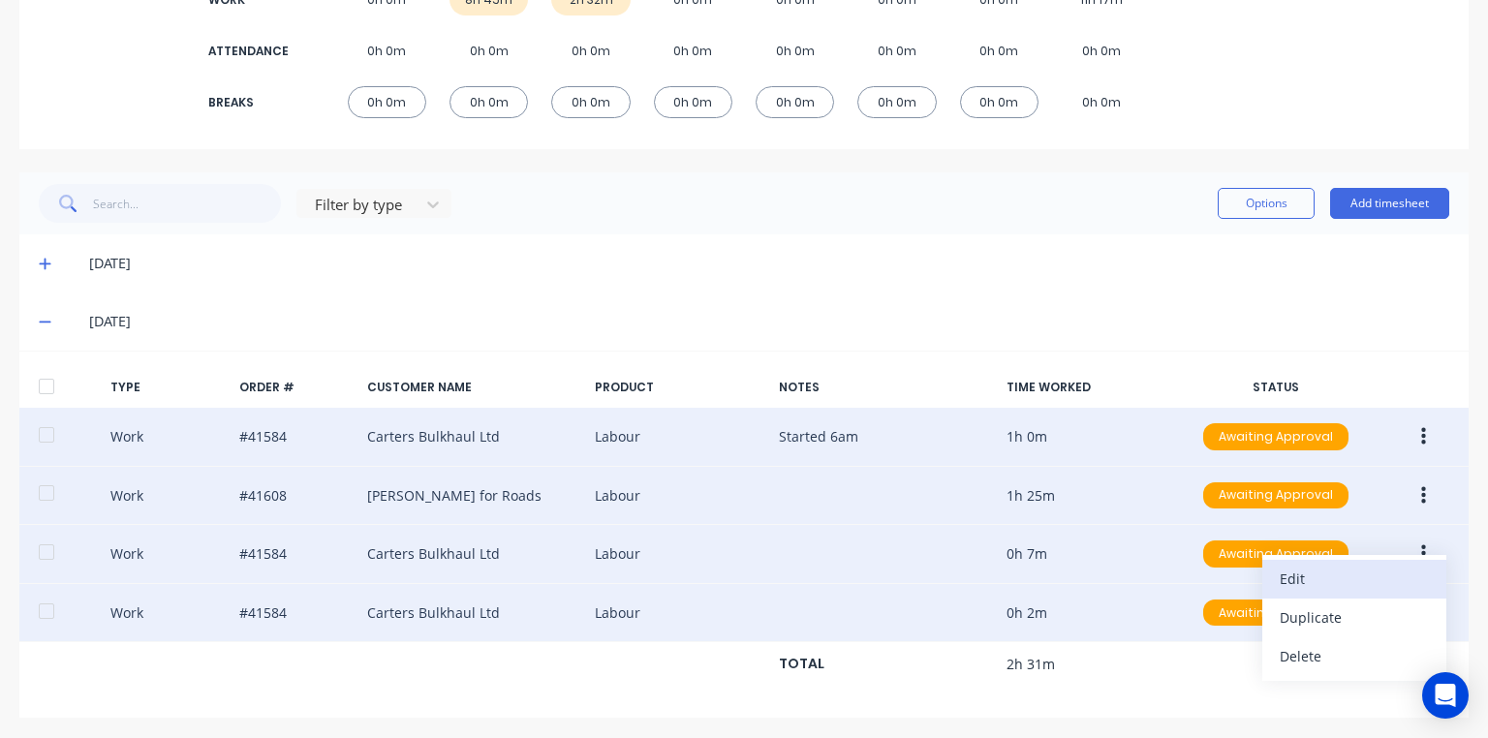
click at [1353, 574] on div "Edit" at bounding box center [1354, 579] width 149 height 28
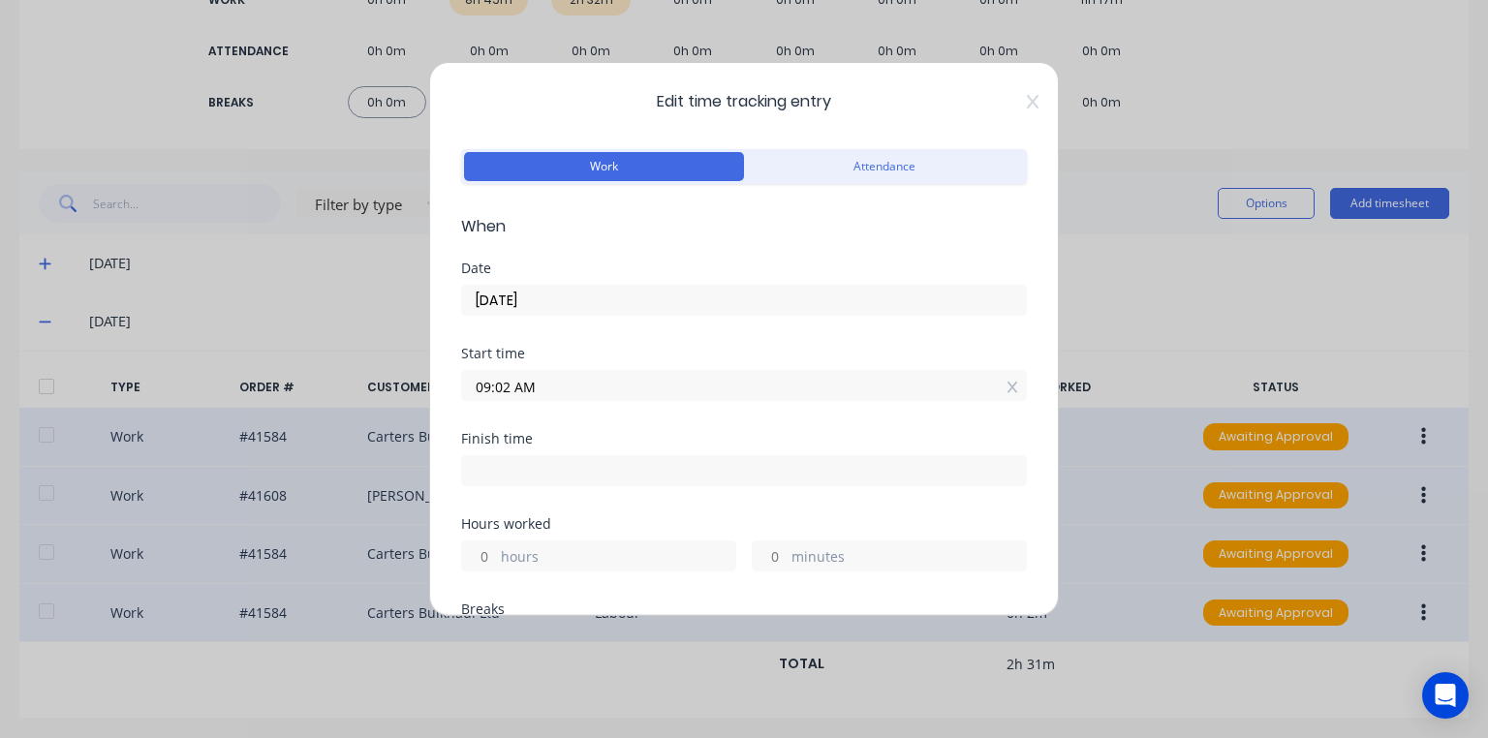
click at [1157, 297] on div "Edit time tracking entry Work Attendance When Date [DATE] Start time 09:02 AM F…" at bounding box center [744, 369] width 1488 height 738
click at [1027, 105] on icon at bounding box center [1033, 102] width 12 height 16
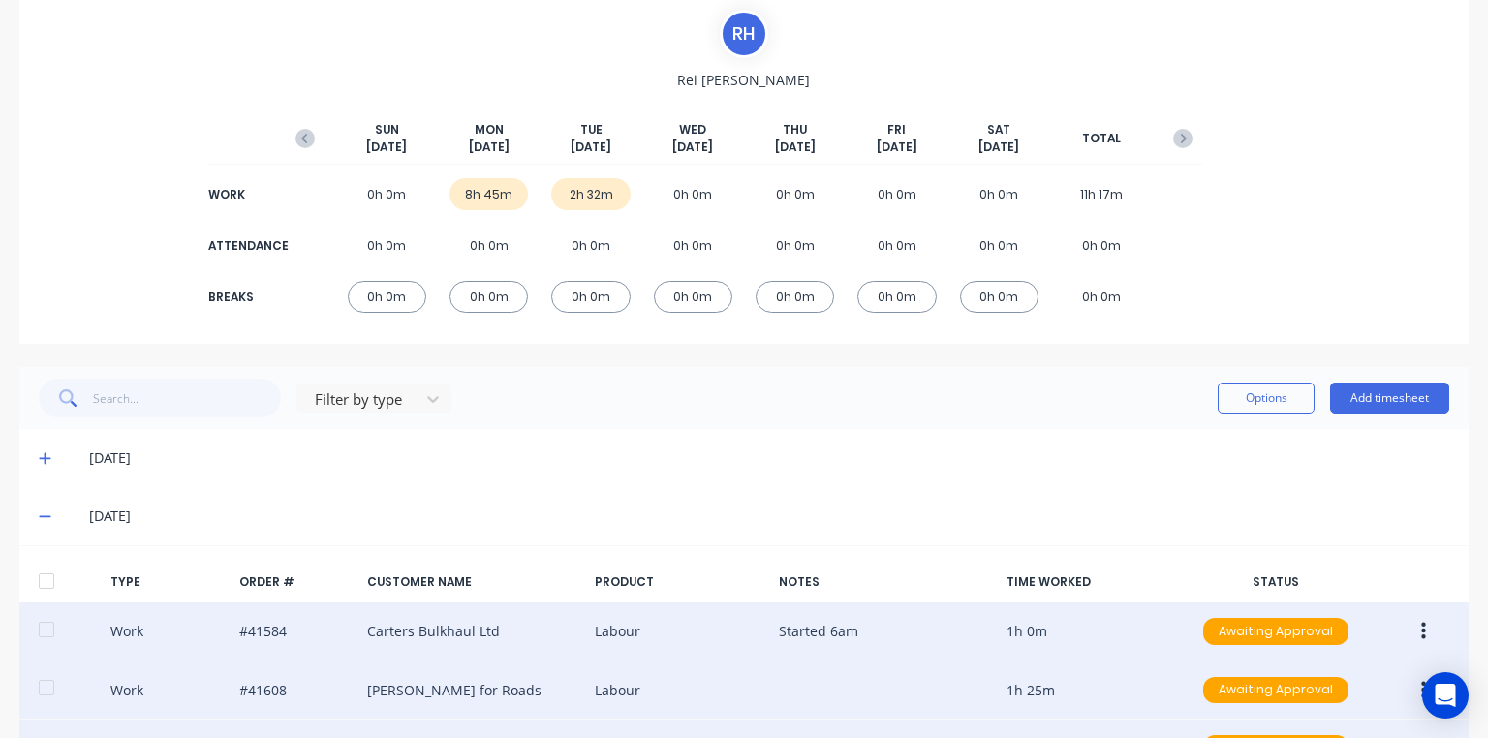
scroll to position [0, 0]
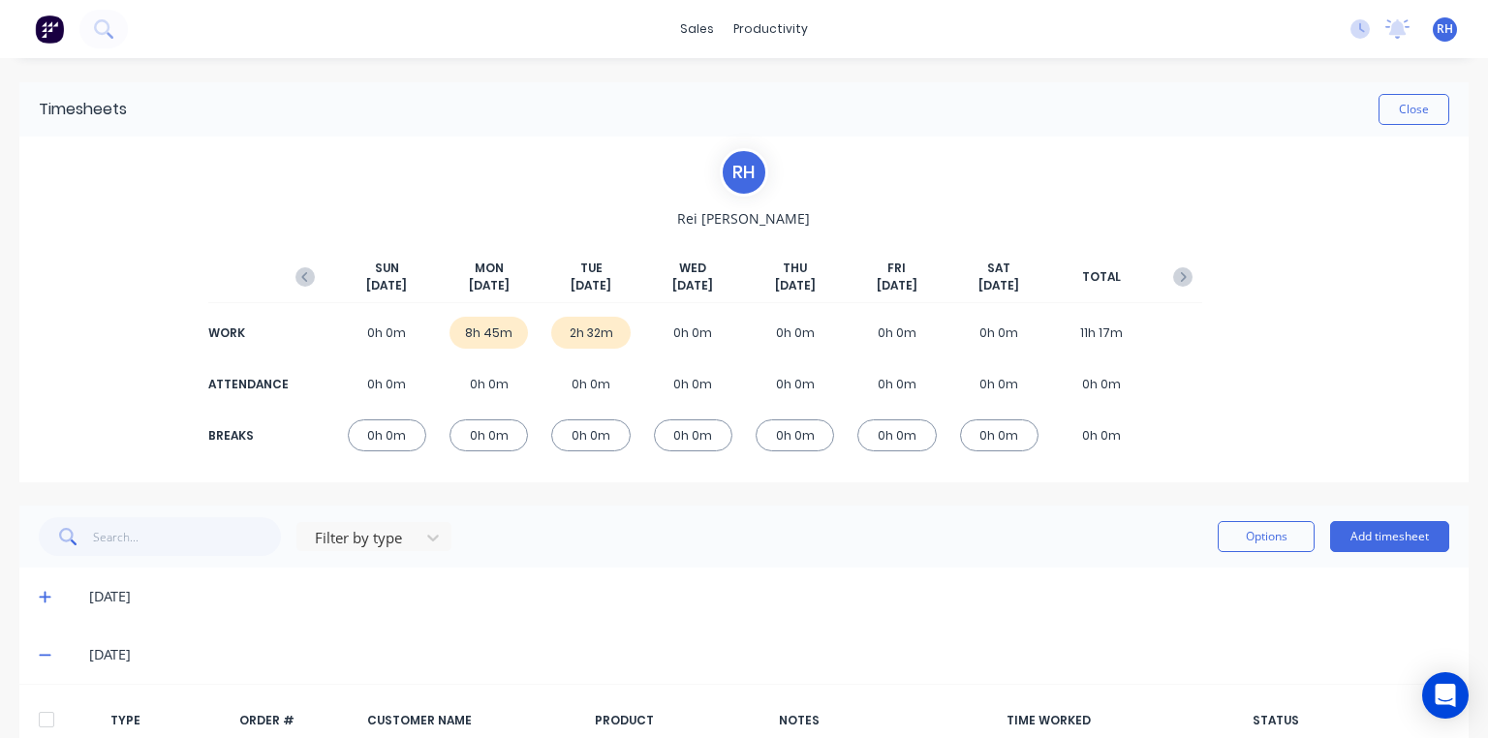
click at [50, 32] on img at bounding box center [49, 29] width 29 height 29
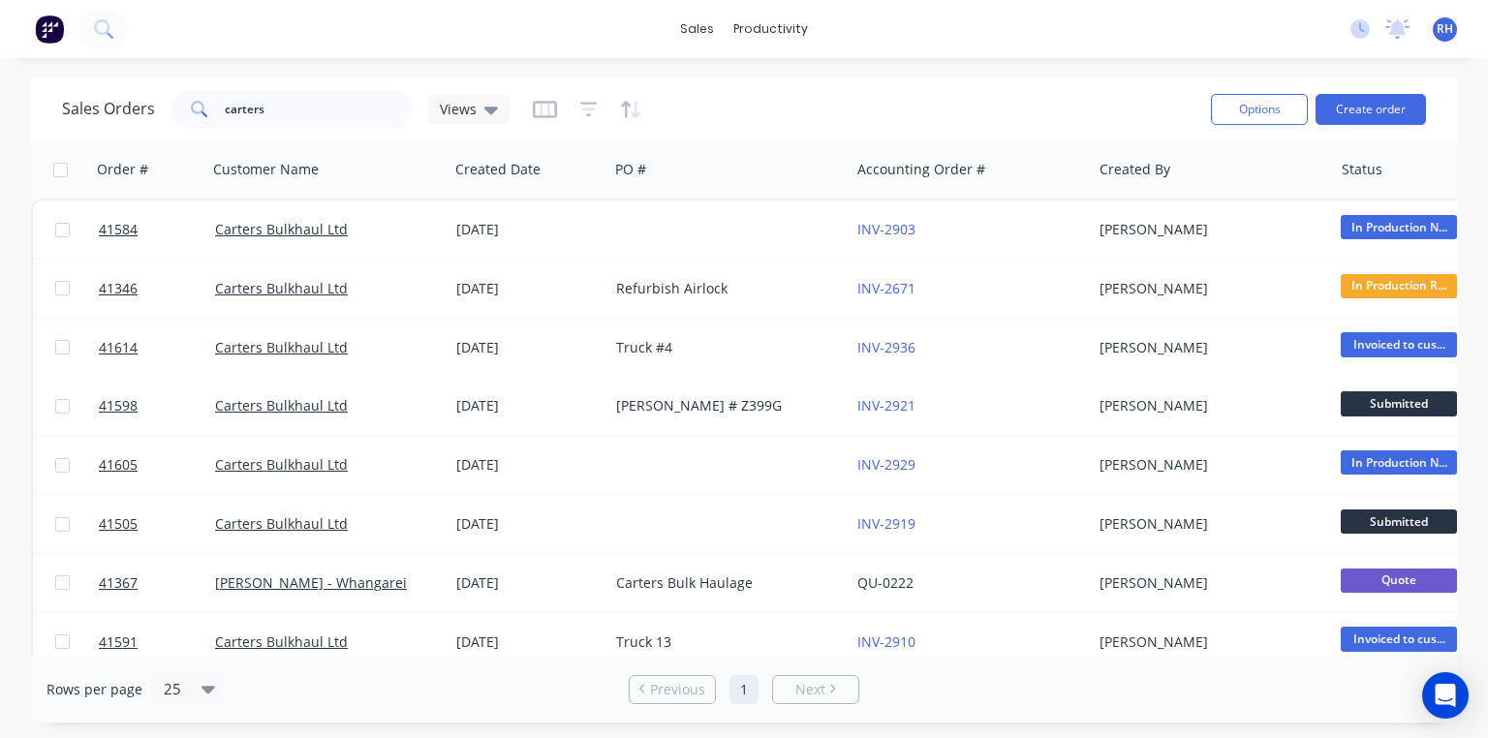
click at [249, 74] on div "sales productivity sales Sales Orders Customers Price Level Manager productivit…" at bounding box center [744, 369] width 1488 height 738
